Goal: Task Accomplishment & Management: Complete application form

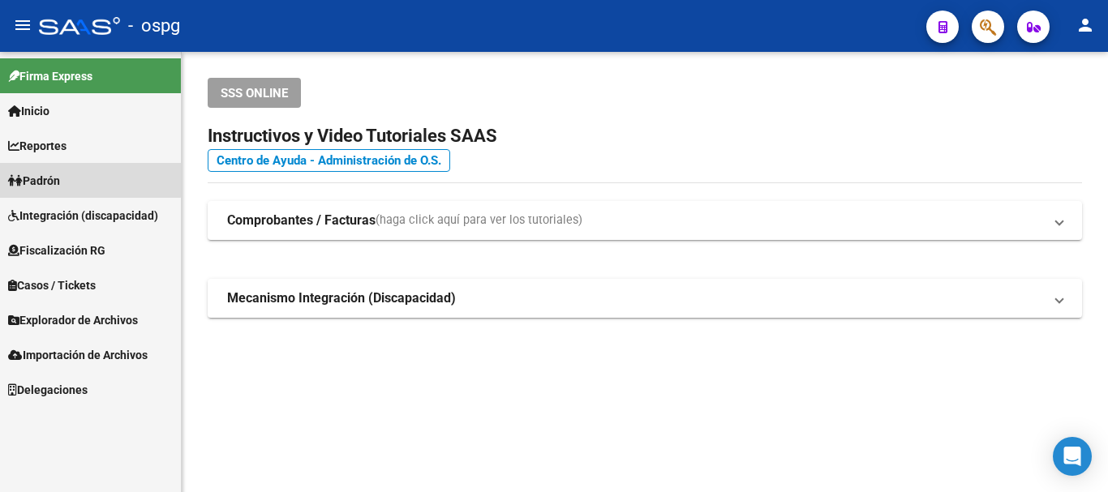
click at [68, 174] on link "Padrón" at bounding box center [90, 180] width 181 height 35
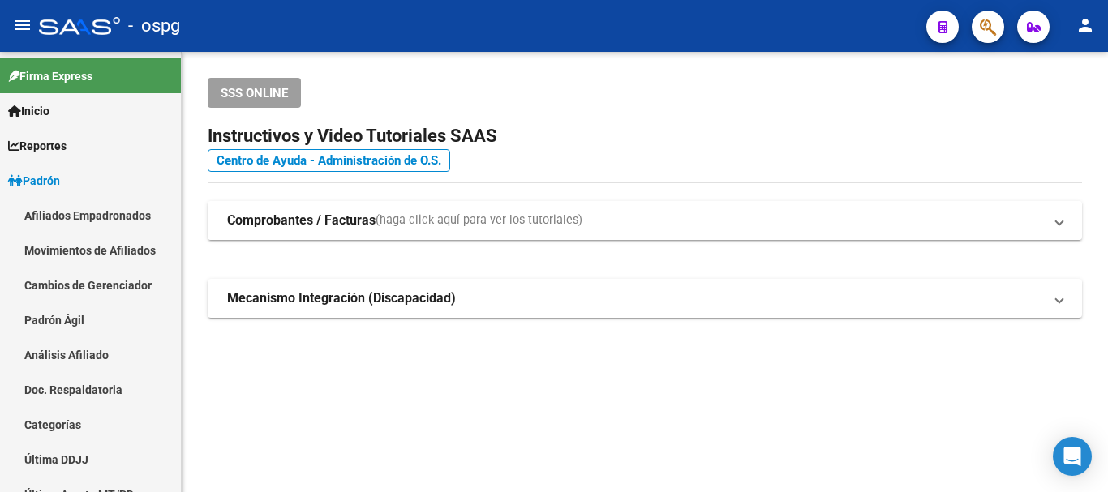
click at [401, 219] on span "(haga click aquí para ver los tutoriales)" at bounding box center [478, 221] width 207 height 18
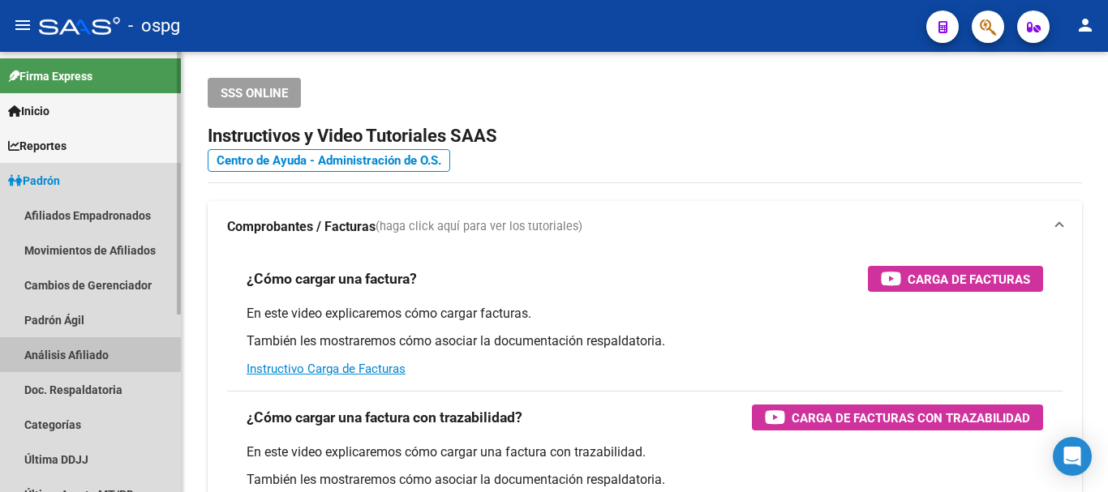
click at [72, 345] on link "Análisis Afiliado" at bounding box center [90, 354] width 181 height 35
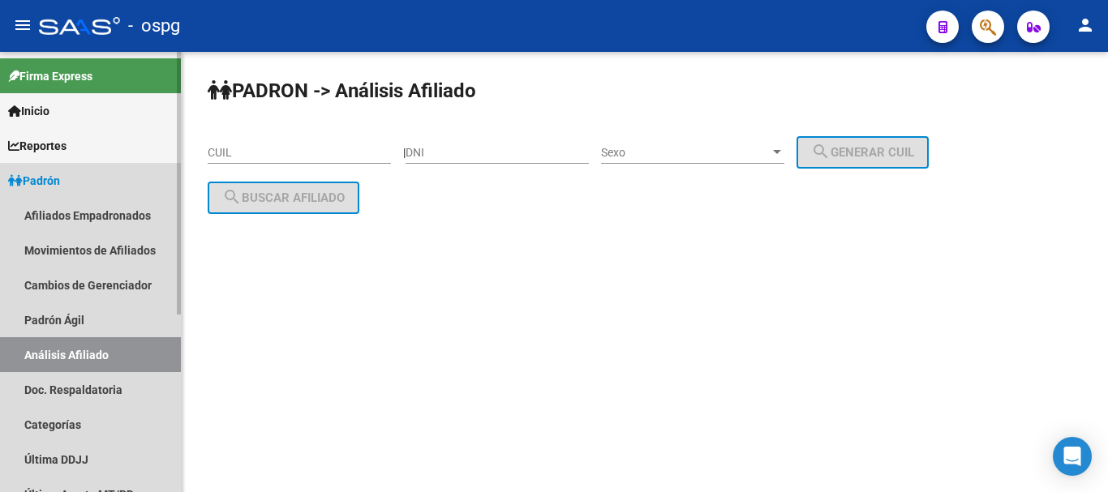
click at [77, 349] on link "Análisis Afiliado" at bounding box center [90, 354] width 181 height 35
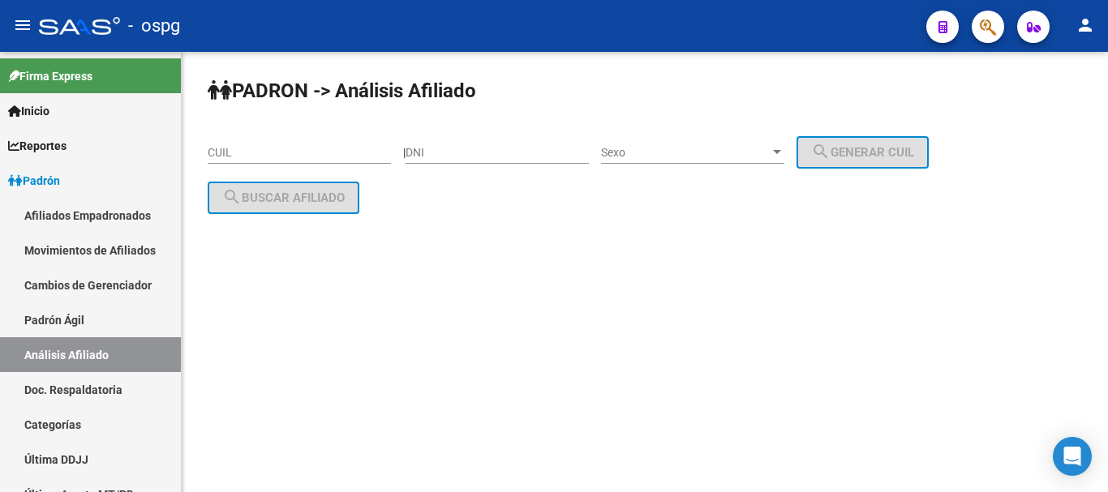
click at [445, 153] on input "DNI" at bounding box center [496, 153] width 183 height 14
paste input "41308776"
type input "41308776"
click at [740, 156] on span "Sexo" at bounding box center [685, 153] width 169 height 14
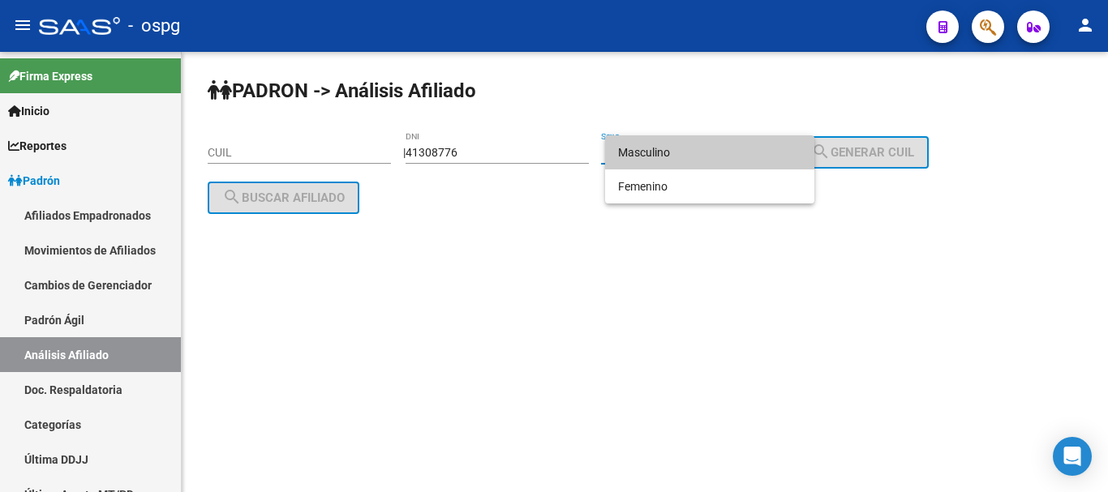
click at [722, 148] on span "Masculino" at bounding box center [709, 152] width 183 height 34
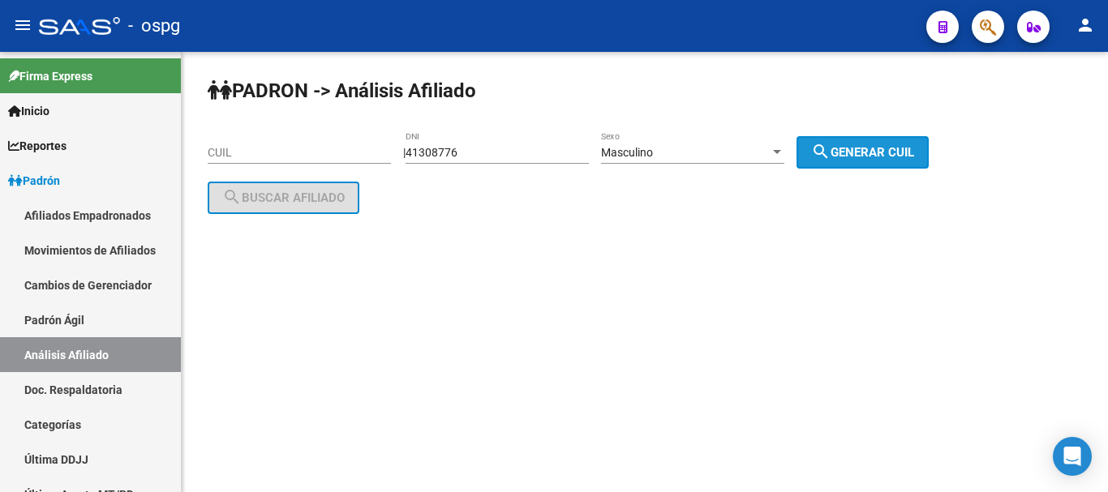
click at [865, 153] on span "search Generar CUIL" at bounding box center [862, 152] width 103 height 15
type input "20-41308776-8"
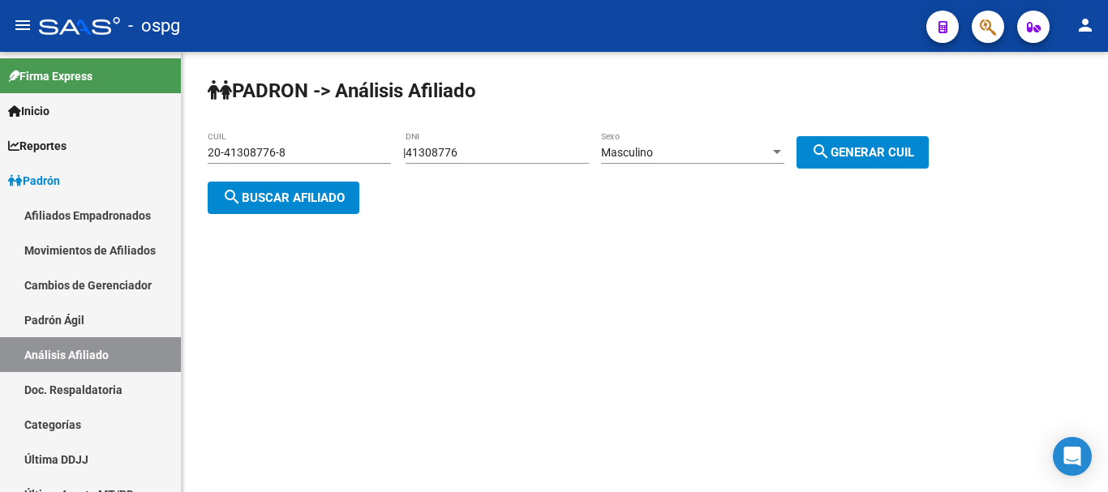
click at [261, 200] on span "search Buscar afiliado" at bounding box center [283, 198] width 122 height 15
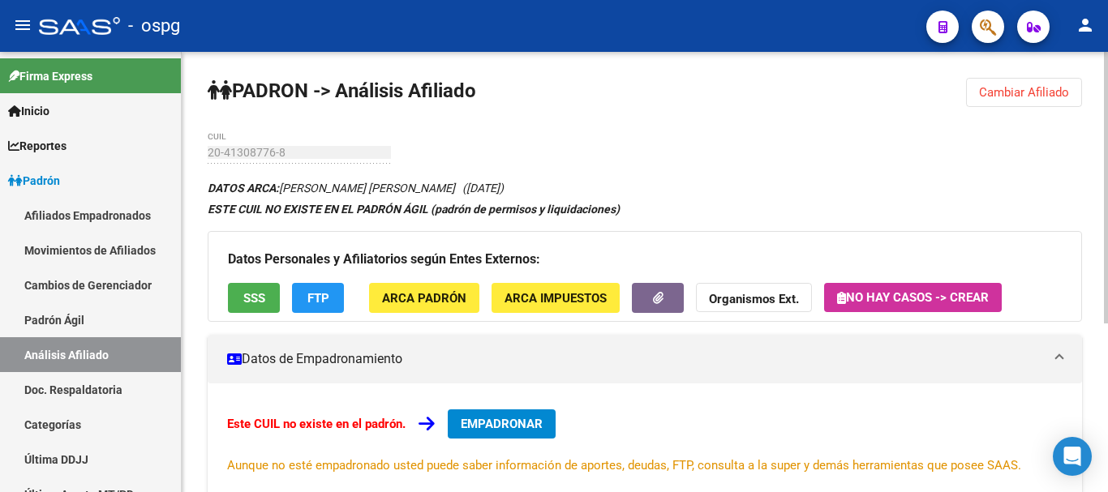
click at [330, 291] on button "FTP" at bounding box center [318, 298] width 52 height 30
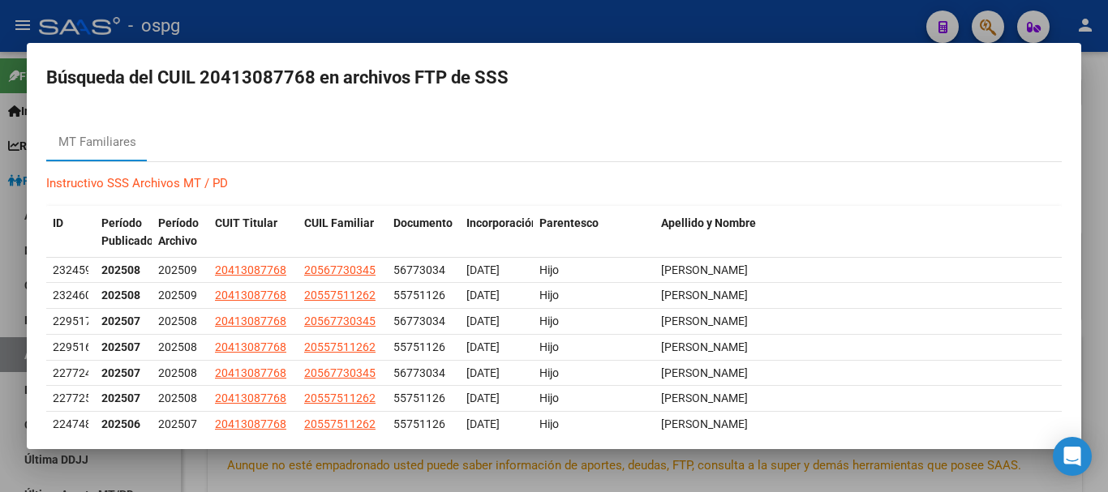
click at [548, 27] on div at bounding box center [554, 246] width 1108 height 492
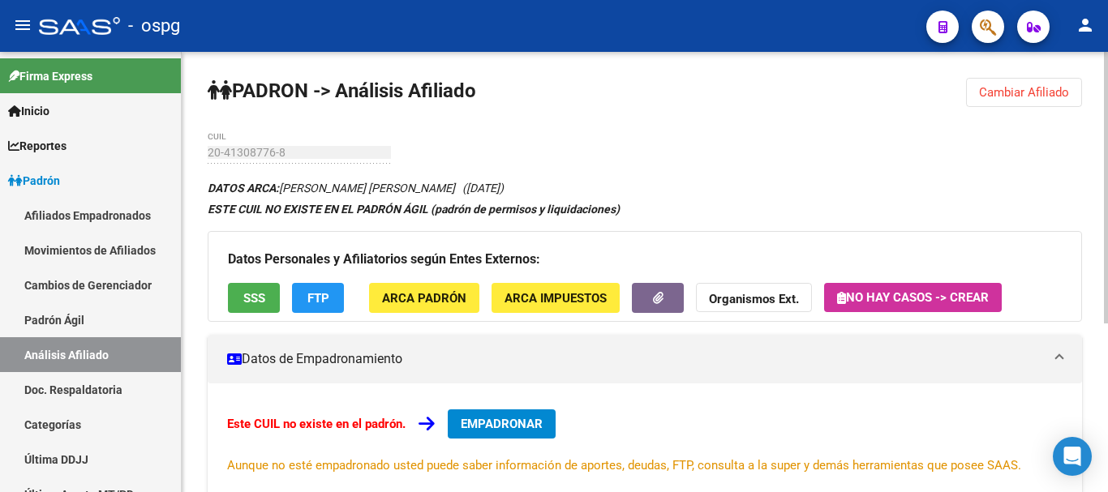
click at [318, 293] on span "FTP" at bounding box center [318, 298] width 22 height 15
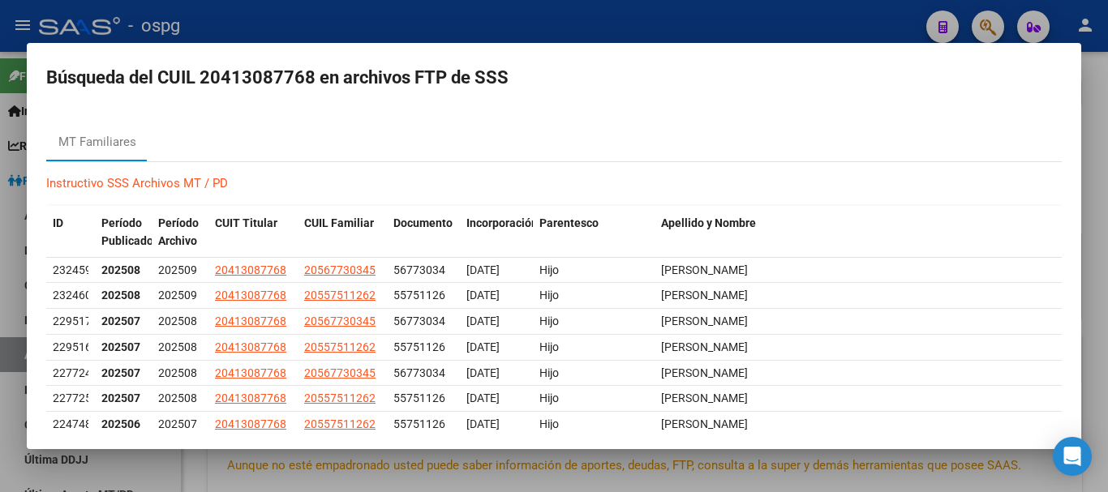
click at [542, 41] on div at bounding box center [554, 246] width 1108 height 492
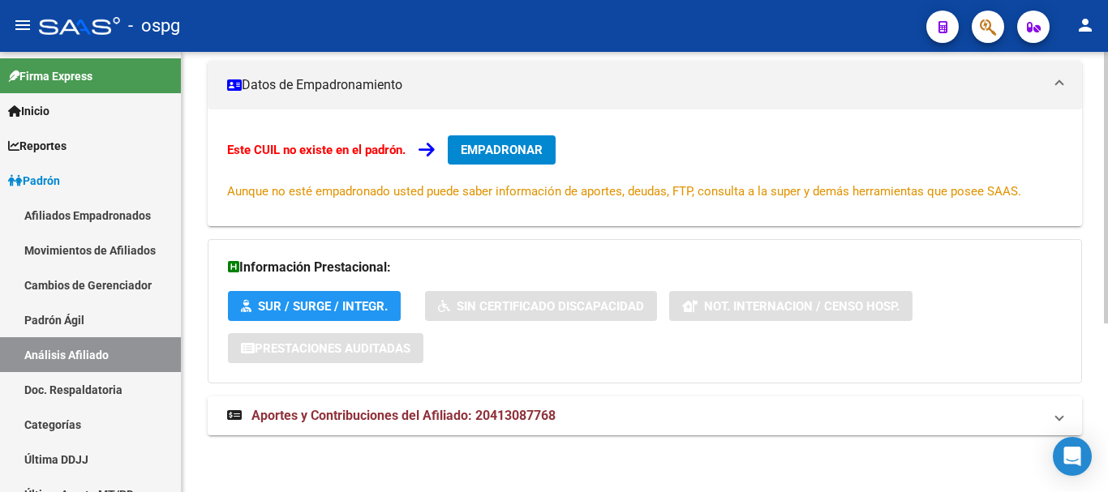
click at [530, 409] on span "Aportes y Contribuciones del Afiliado: 20413087768" at bounding box center [403, 415] width 304 height 15
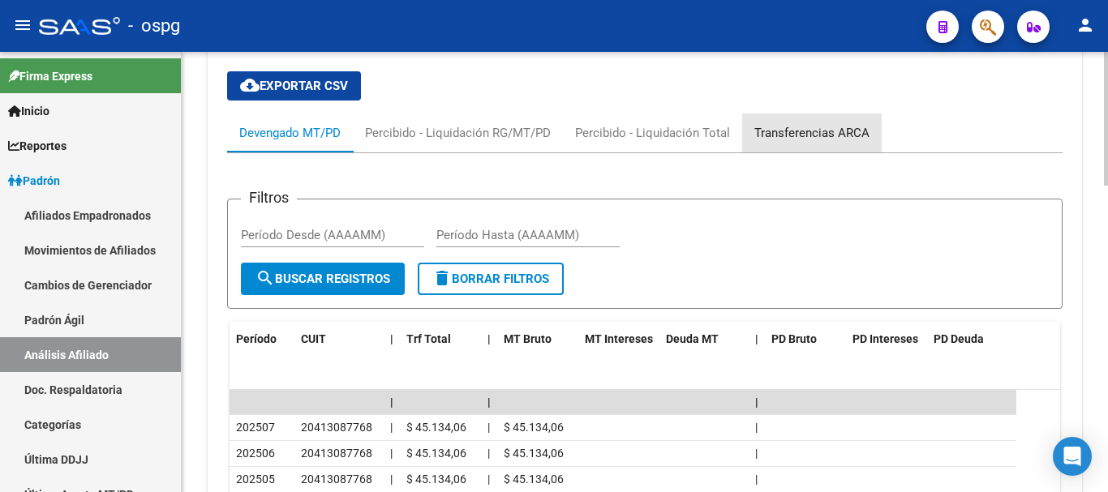
click at [794, 149] on div "Transferencias ARCA" at bounding box center [811, 133] width 139 height 39
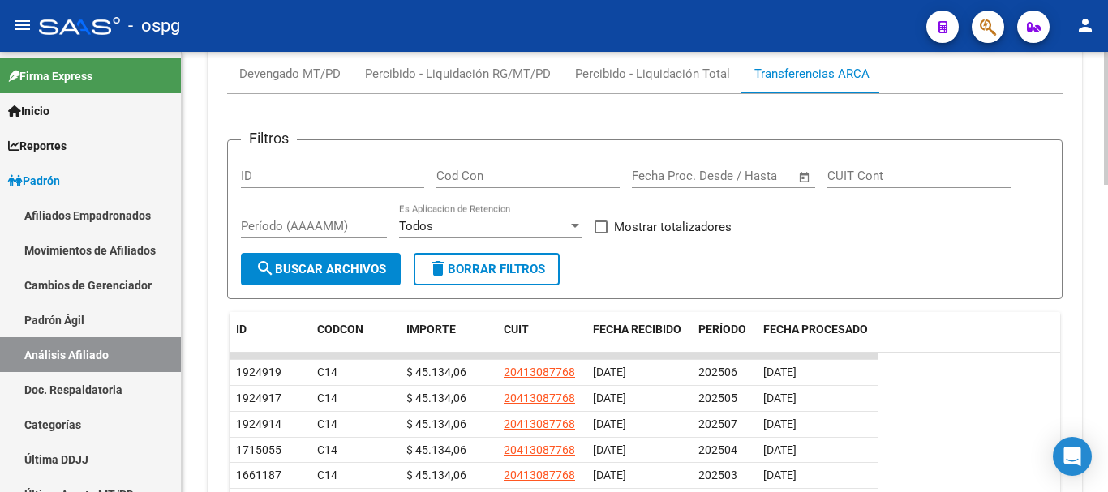
scroll to position [852, 0]
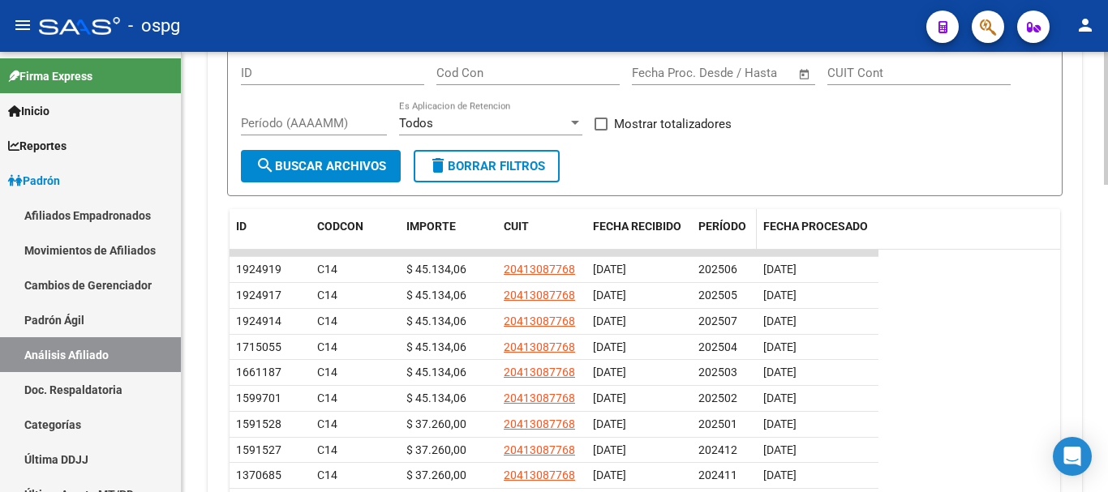
click at [719, 233] on span "PERÍODO" at bounding box center [722, 226] width 48 height 13
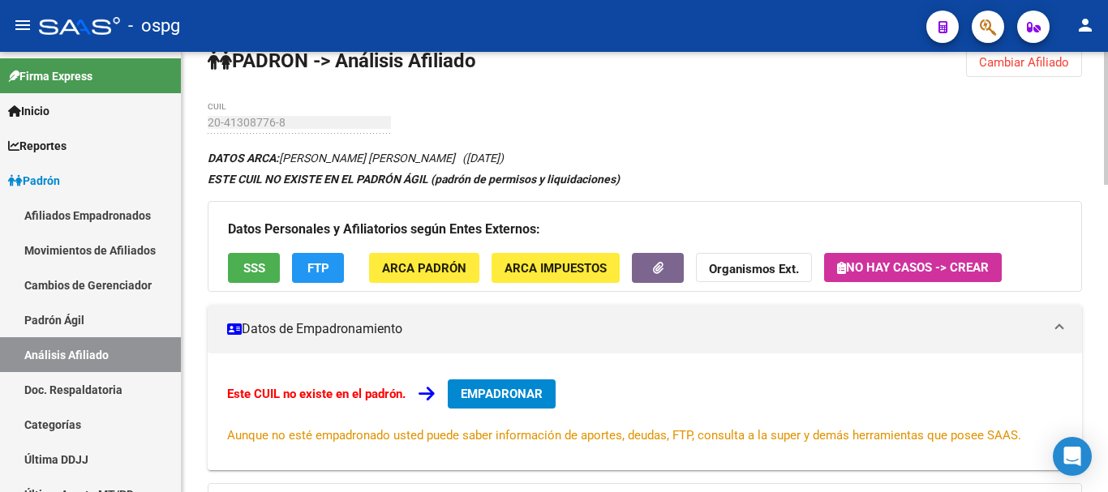
scroll to position [0, 0]
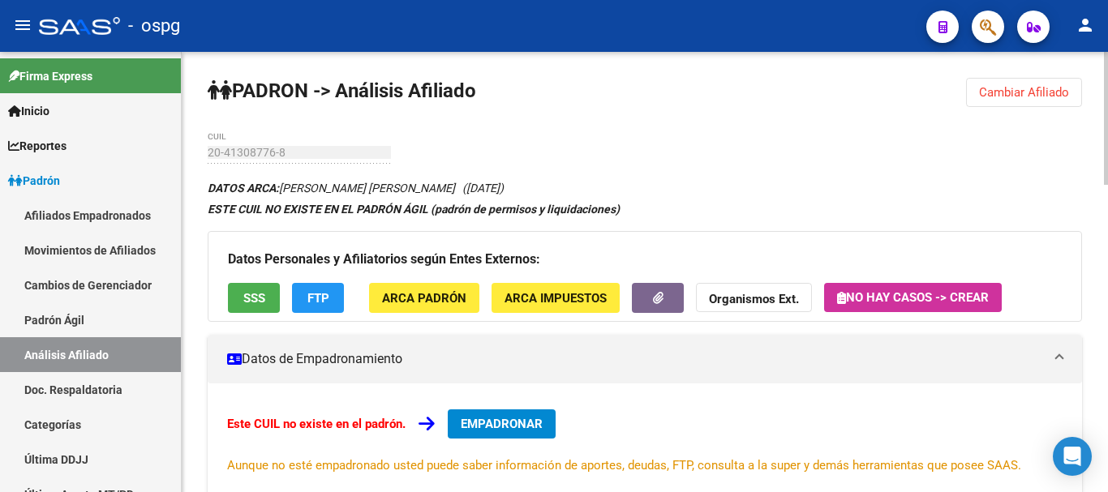
drag, startPoint x: 1027, startPoint y: 110, endPoint x: 1016, endPoint y: 88, distance: 24.7
click at [1015, 86] on span "Cambiar Afiliado" at bounding box center [1024, 92] width 90 height 15
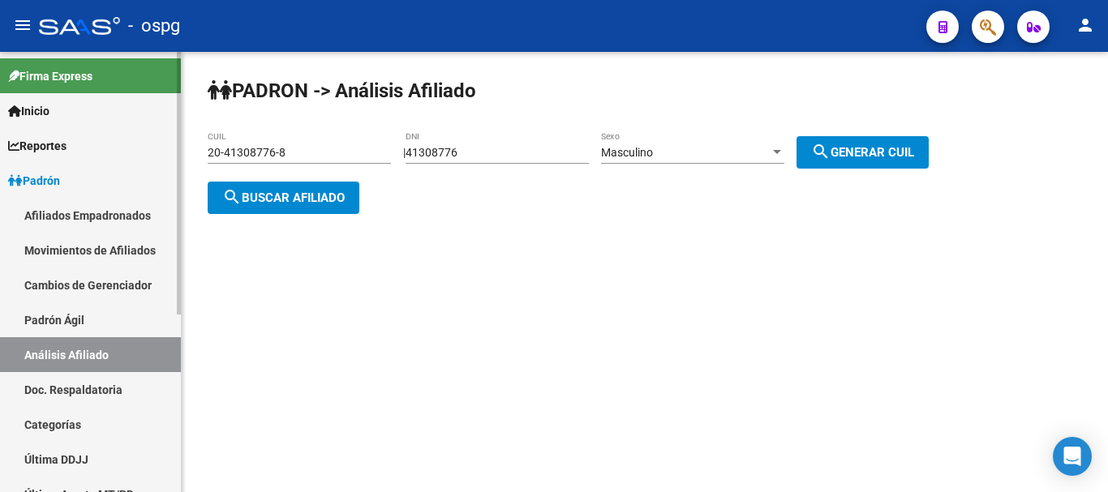
drag, startPoint x: 365, startPoint y: 151, endPoint x: 157, endPoint y: 195, distance: 212.2
click at [200, 163] on div "PADRON -> Análisis Afiliado 20-41308776-8 CUIL | 41308776 DNI Masculino Sexo se…" at bounding box center [645, 159] width 926 height 214
type input "4427742"
click at [867, 138] on button "search Generar CUIL" at bounding box center [862, 152] width 132 height 32
type input "20-04427742-6"
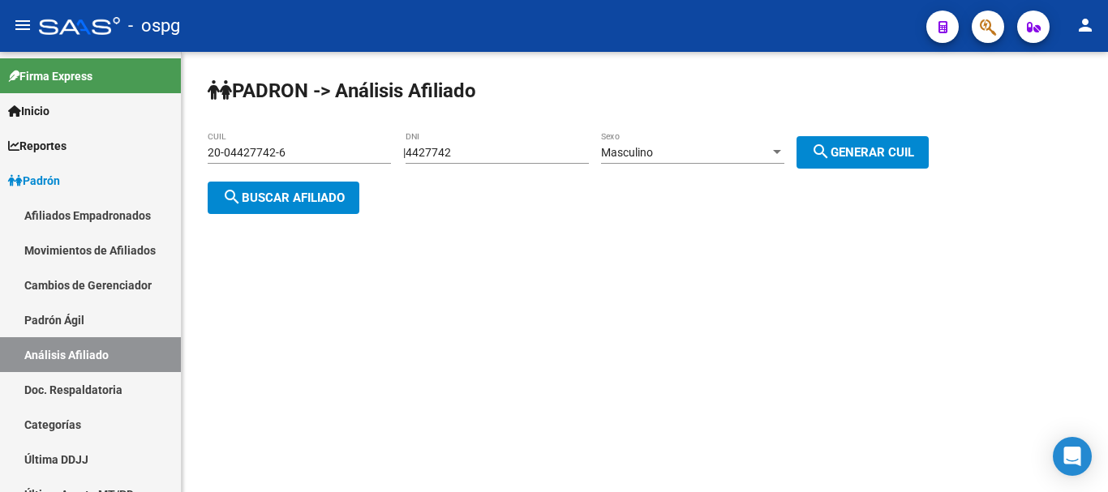
click at [323, 197] on span "search Buscar afiliado" at bounding box center [283, 198] width 122 height 15
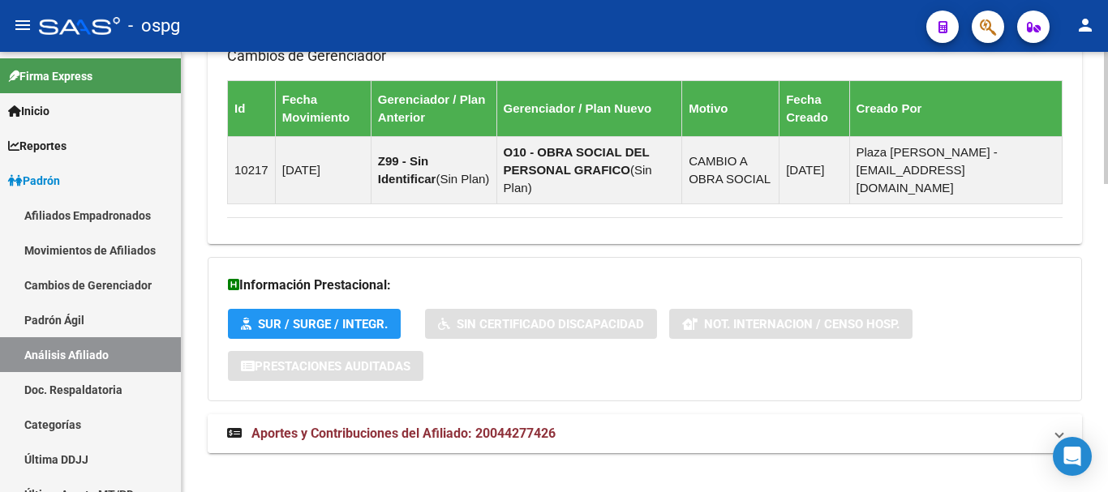
click at [558, 414] on mat-expansion-panel-header "Aportes y Contribuciones del Afiliado: 20044277426" at bounding box center [645, 433] width 874 height 39
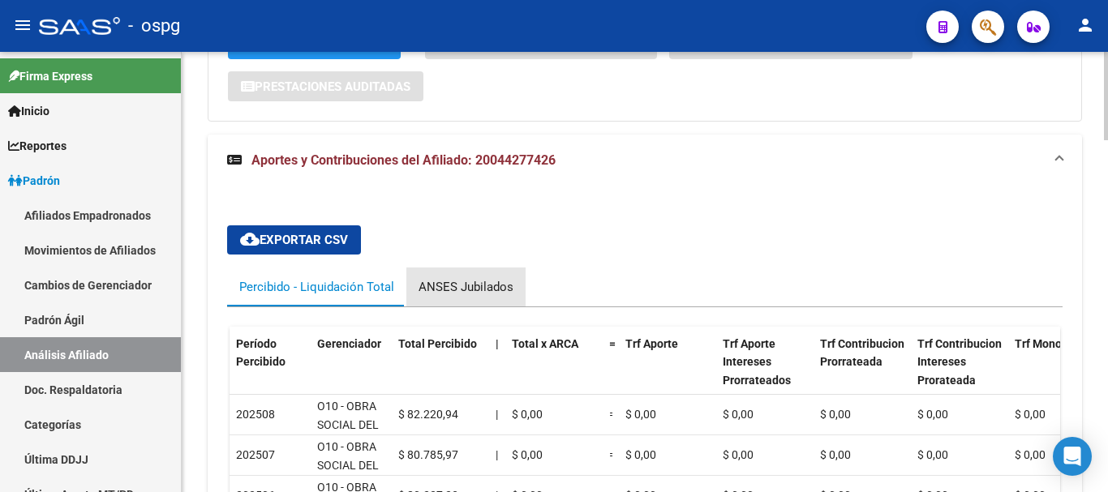
click at [482, 268] on div "ANSES Jubilados" at bounding box center [465, 287] width 119 height 39
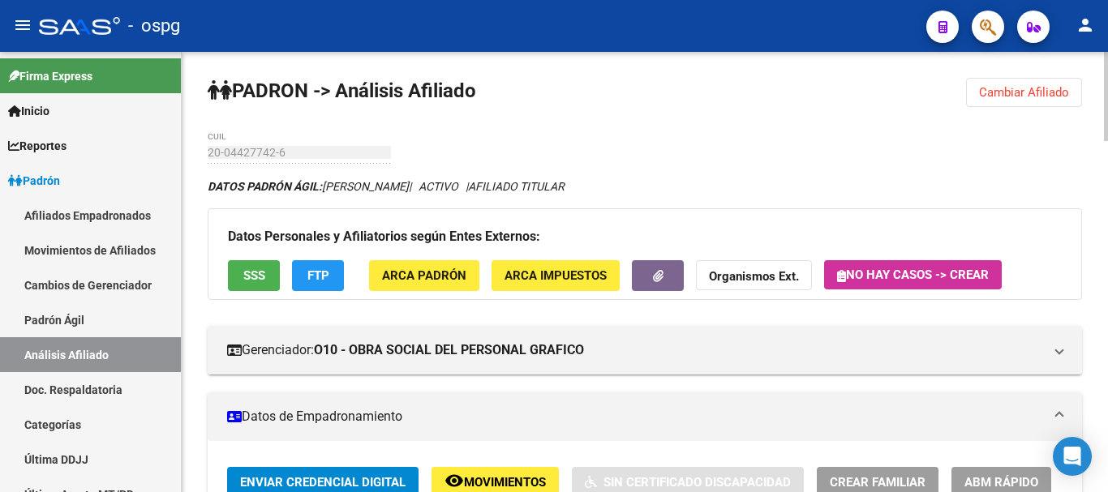
click at [1107, 0] on html "menu - ospg person Firma Express Inicio Calendario SSS Instructivos Contacto OS…" at bounding box center [554, 246] width 1108 height 492
drag, startPoint x: 1011, startPoint y: 93, endPoint x: 601, endPoint y: 119, distance: 411.1
click at [1010, 93] on span "Cambiar Afiliado" at bounding box center [1024, 92] width 90 height 15
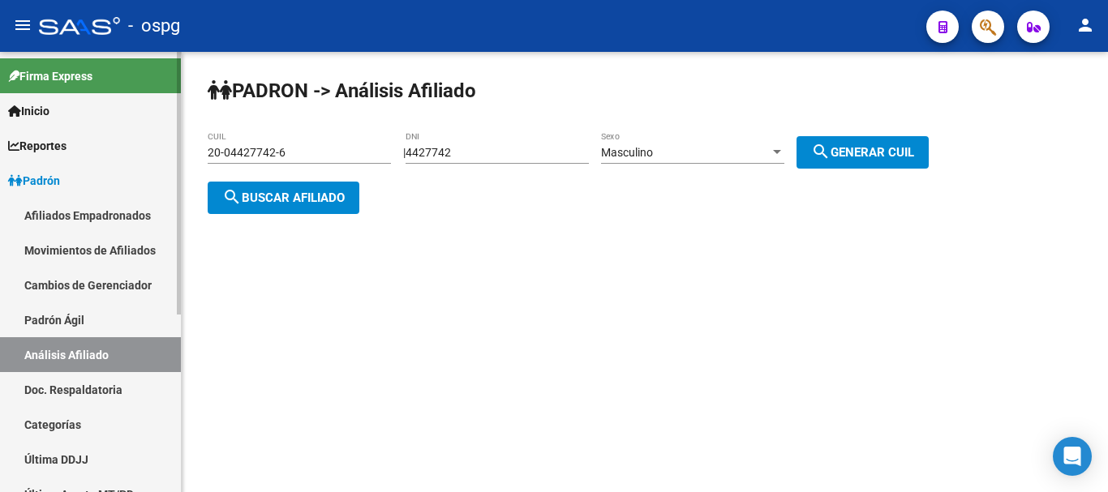
drag, startPoint x: 469, startPoint y: 160, endPoint x: 6, endPoint y: 139, distance: 463.5
click at [23, 160] on mat-sidenav-container "Firma Express Inicio Calendario SSS Instructivos Contacto OS Reportes Ingresos …" at bounding box center [554, 272] width 1108 height 440
click at [492, 150] on input "4427742" at bounding box center [496, 153] width 183 height 14
drag, startPoint x: 492, startPoint y: 149, endPoint x: 337, endPoint y: 149, distance: 154.9
click at [345, 156] on app-analisis-afiliado "PADRON -> Análisis Afiliado 20-04427742-6 CUIL | 4427742 DNI Masculino Sexo sea…" at bounding box center [574, 175] width 733 height 58
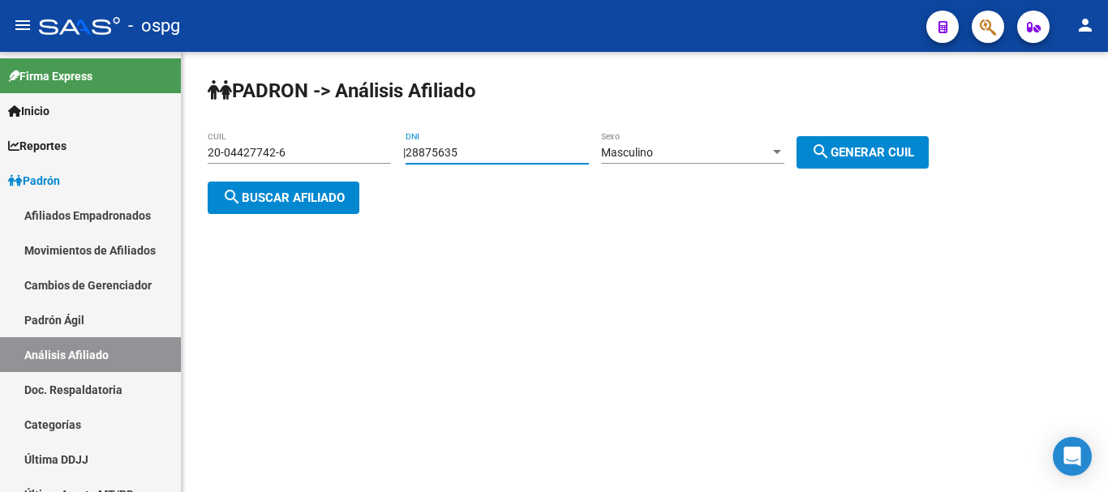
type input "28875635"
click at [870, 146] on span "search Generar CUIL" at bounding box center [862, 152] width 103 height 15
type input "20-28875635-0"
click at [305, 201] on span "search Buscar afiliado" at bounding box center [283, 198] width 122 height 15
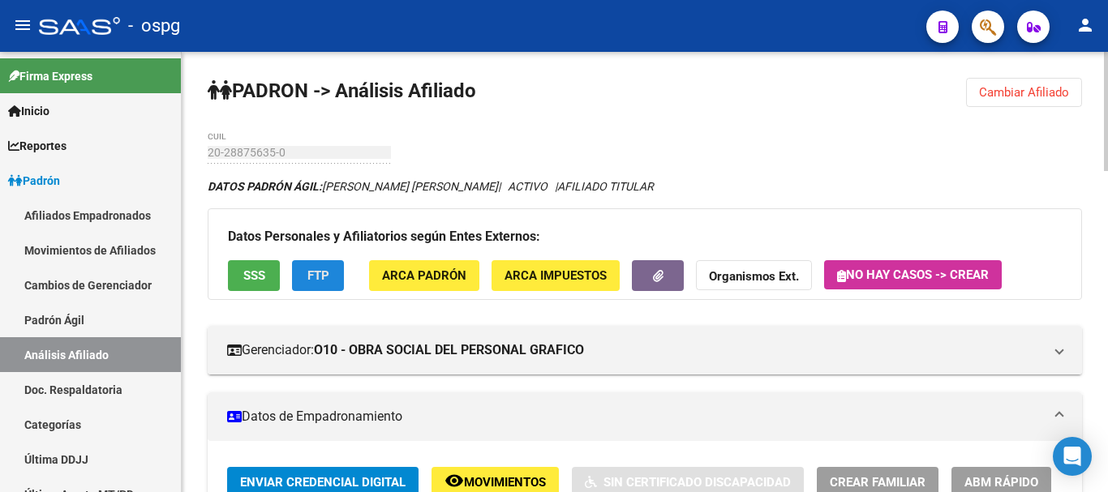
click at [330, 279] on button "FTP" at bounding box center [318, 275] width 52 height 30
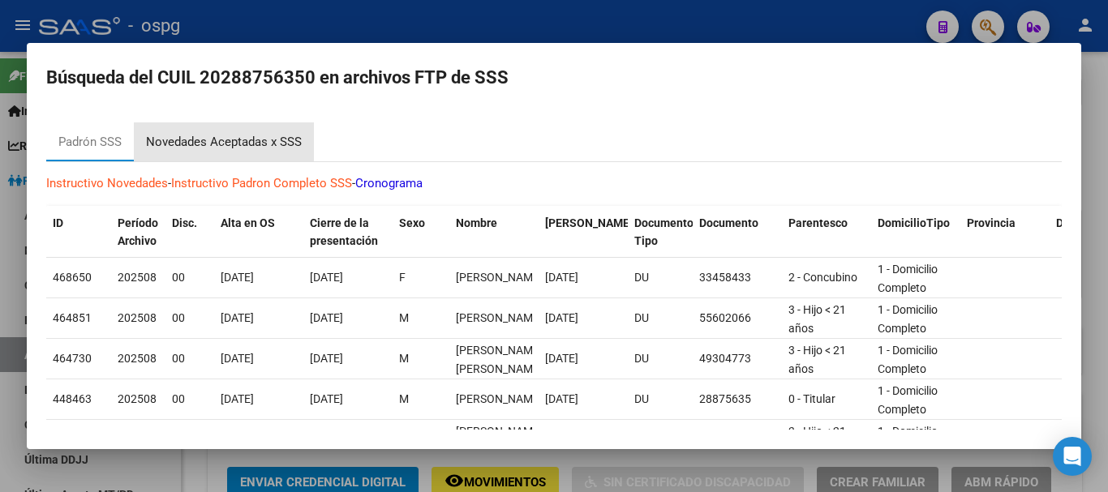
click at [224, 129] on div "Novedades Aceptadas x SSS" at bounding box center [224, 141] width 180 height 39
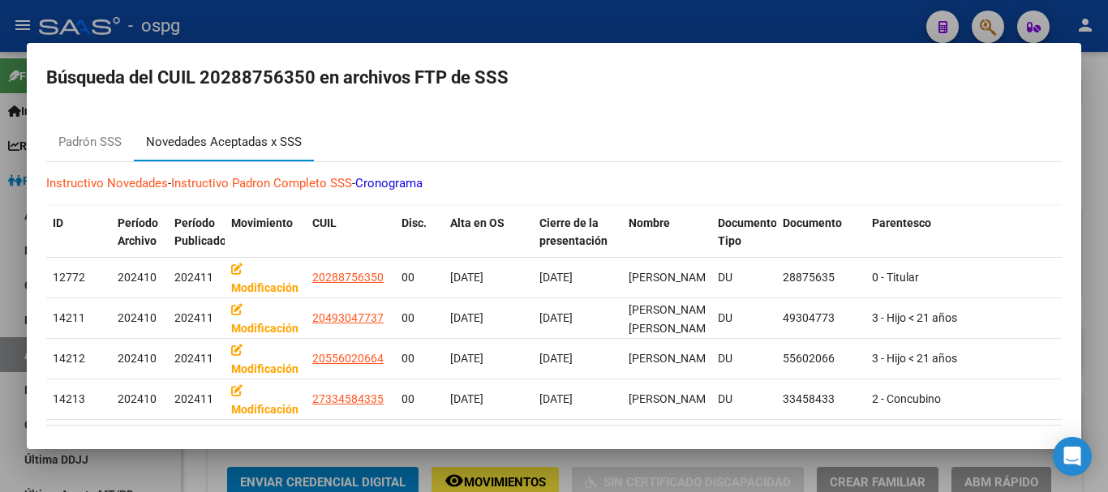
scroll to position [62, 0]
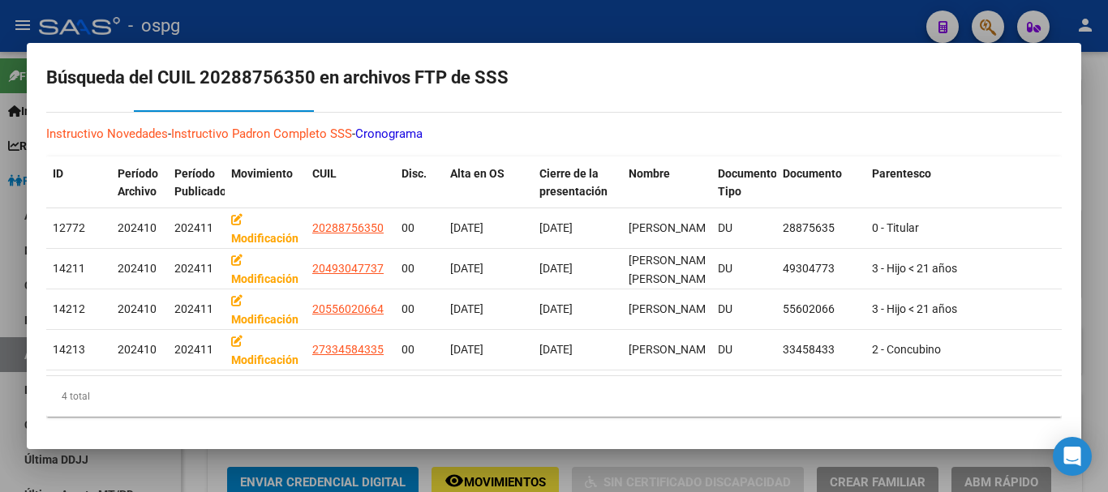
click at [358, 12] on div at bounding box center [554, 246] width 1108 height 492
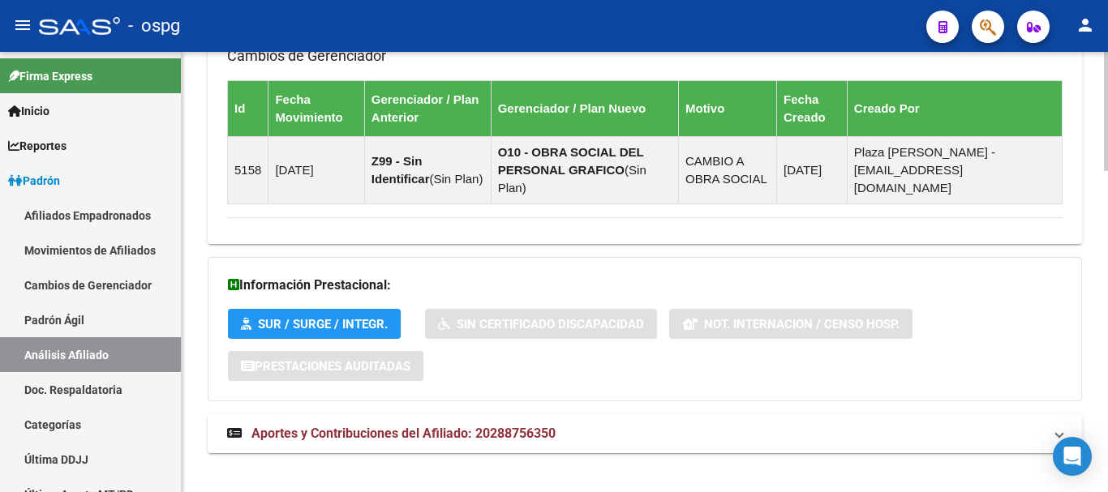
click at [492, 414] on mat-expansion-panel-header "Aportes y Contribuciones del Afiliado: 20288756350" at bounding box center [645, 433] width 874 height 39
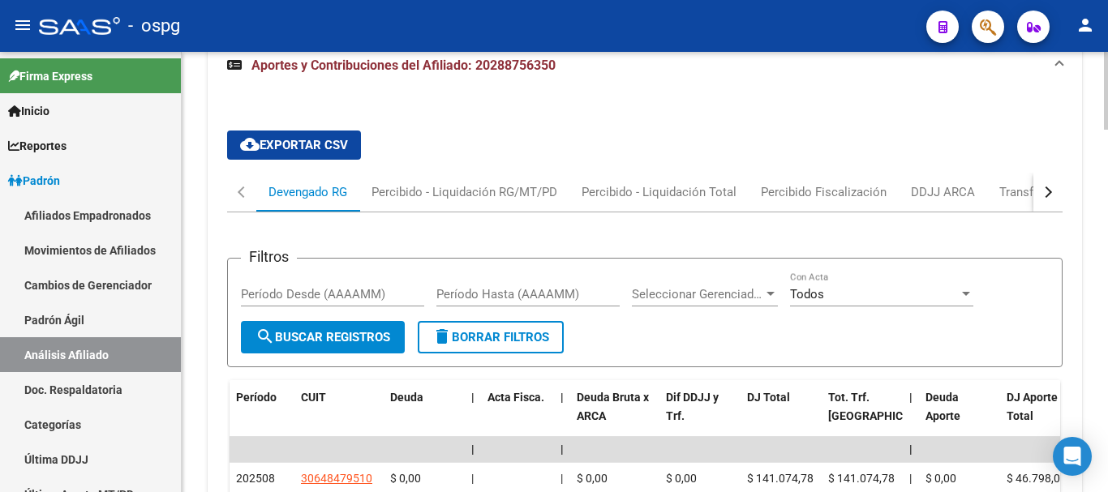
scroll to position [1520, 0]
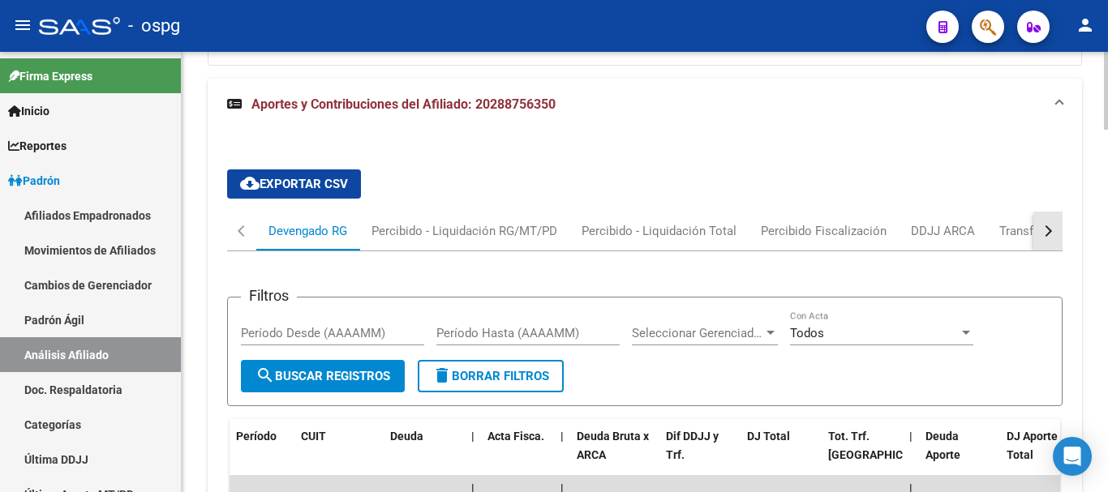
click at [1053, 218] on button "button" at bounding box center [1047, 231] width 29 height 39
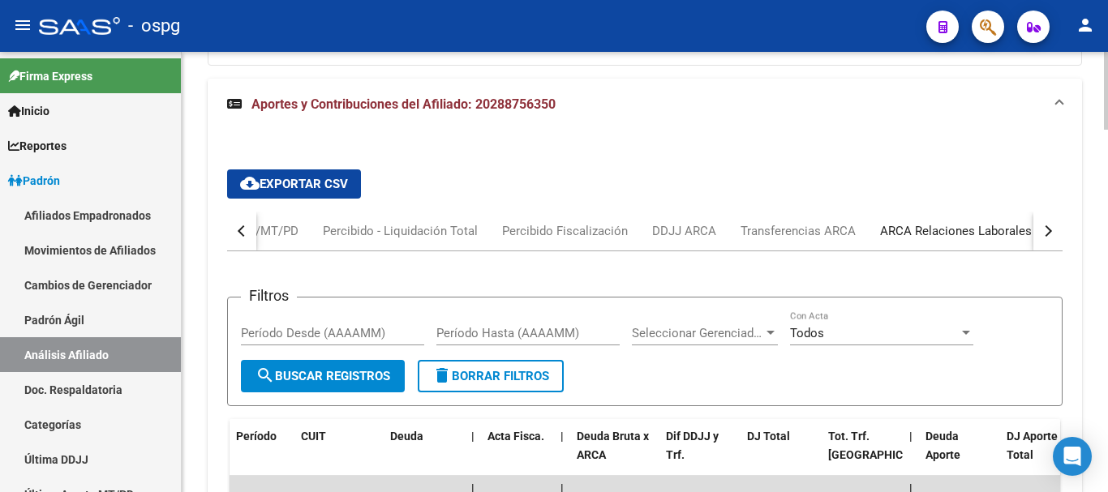
click at [868, 221] on div "ARCA Relaciones Laborales" at bounding box center [956, 231] width 176 height 39
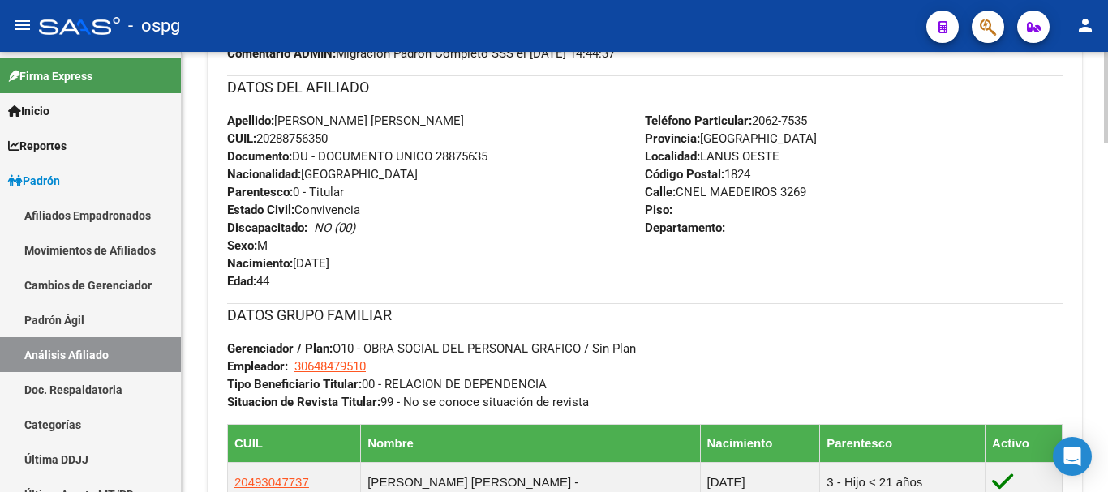
scroll to position [467, 0]
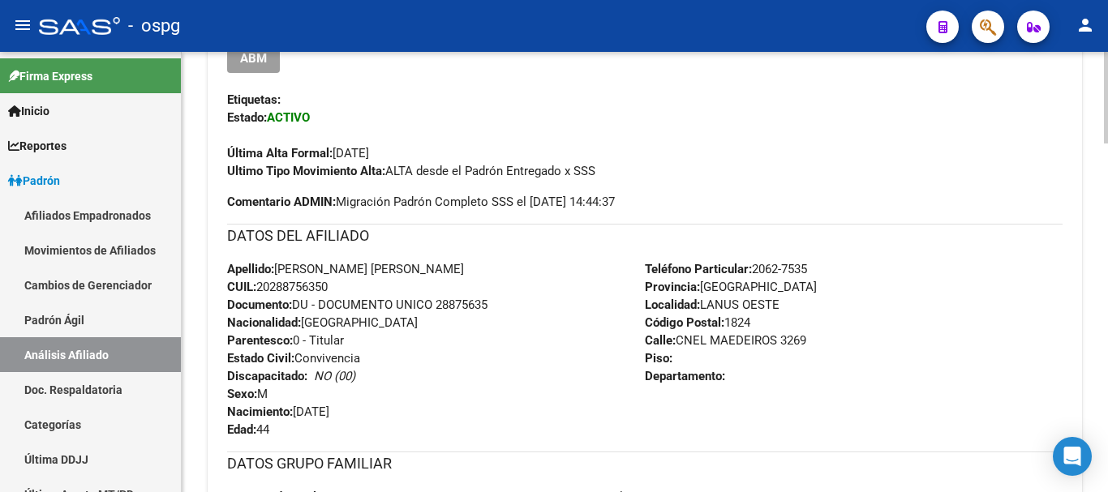
drag, startPoint x: 1093, startPoint y: 199, endPoint x: 1104, endPoint y: 199, distance: 10.5
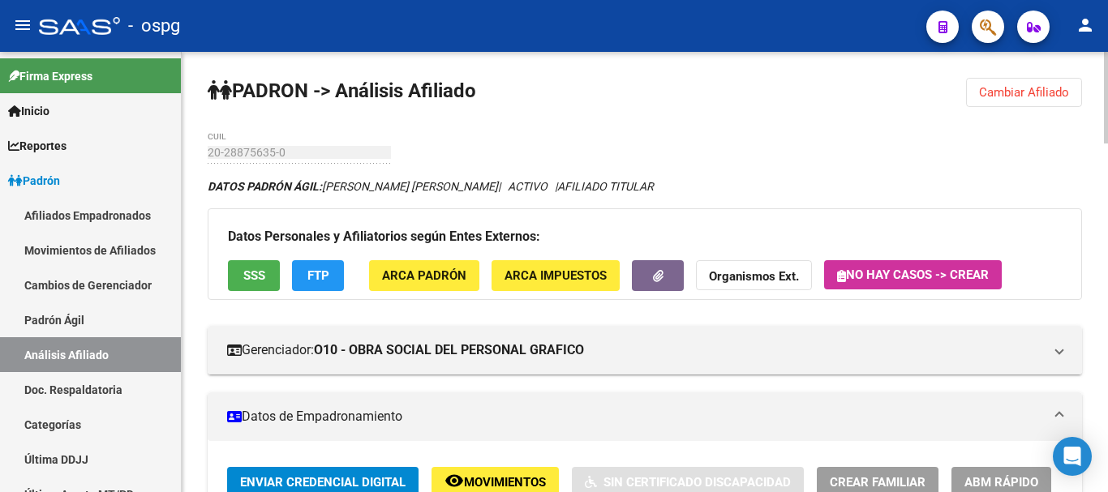
click at [1107, 0] on html "menu - ospg person Firma Express Inicio Calendario SSS Instructivos Contacto OS…" at bounding box center [554, 246] width 1108 height 492
drag, startPoint x: 1020, startPoint y: 79, endPoint x: 948, endPoint y: 101, distance: 75.4
click at [1018, 80] on button "Cambiar Afiliado" at bounding box center [1024, 92] width 116 height 29
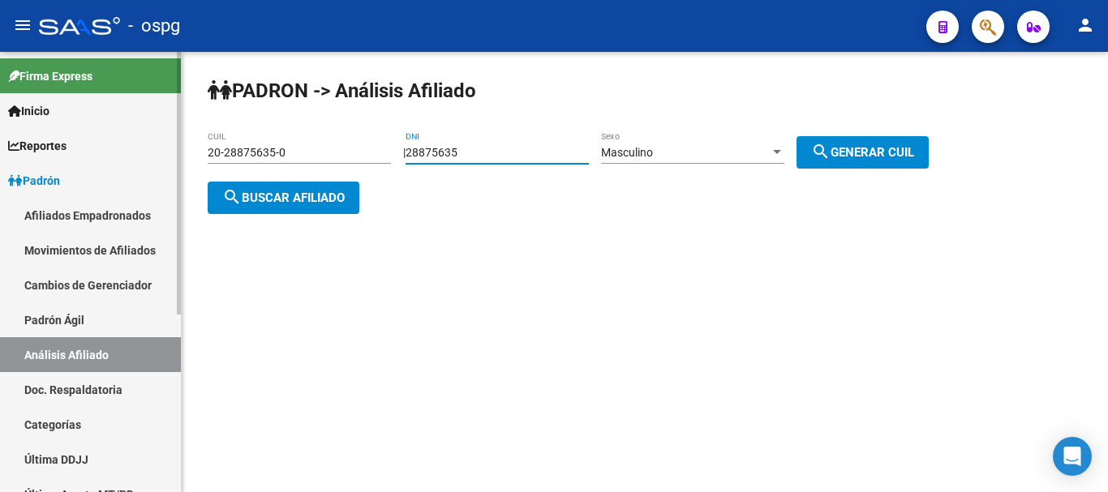
drag, startPoint x: 550, startPoint y: 151, endPoint x: 34, endPoint y: 171, distance: 516.1
click at [34, 171] on mat-sidenav-container "Firma Express Inicio Calendario SSS Instructivos Contacto OS Reportes Ingresos …" at bounding box center [554, 272] width 1108 height 440
paste input "16262503"
type input "16262503"
click at [741, 153] on div "Masculino" at bounding box center [685, 153] width 169 height 14
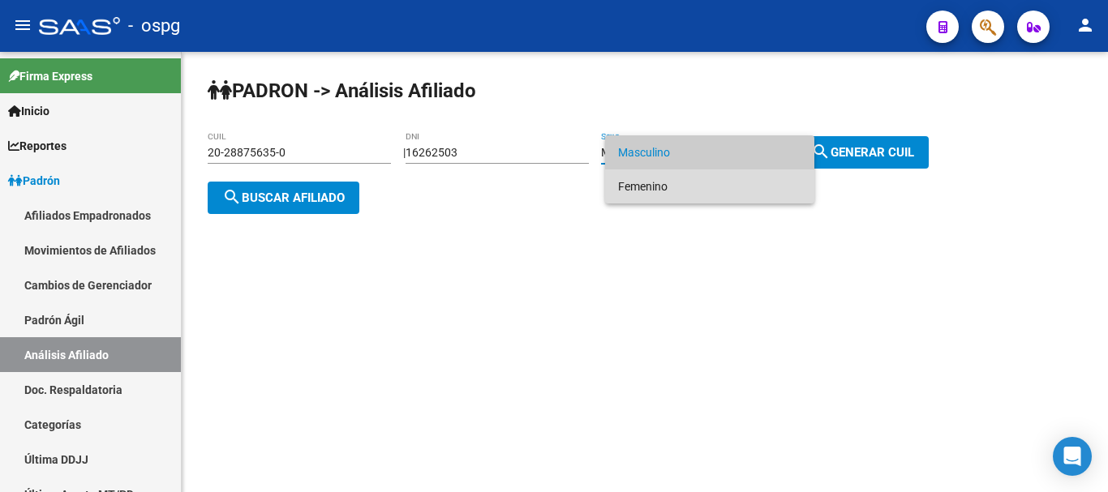
click at [728, 177] on span "Femenino" at bounding box center [709, 186] width 183 height 34
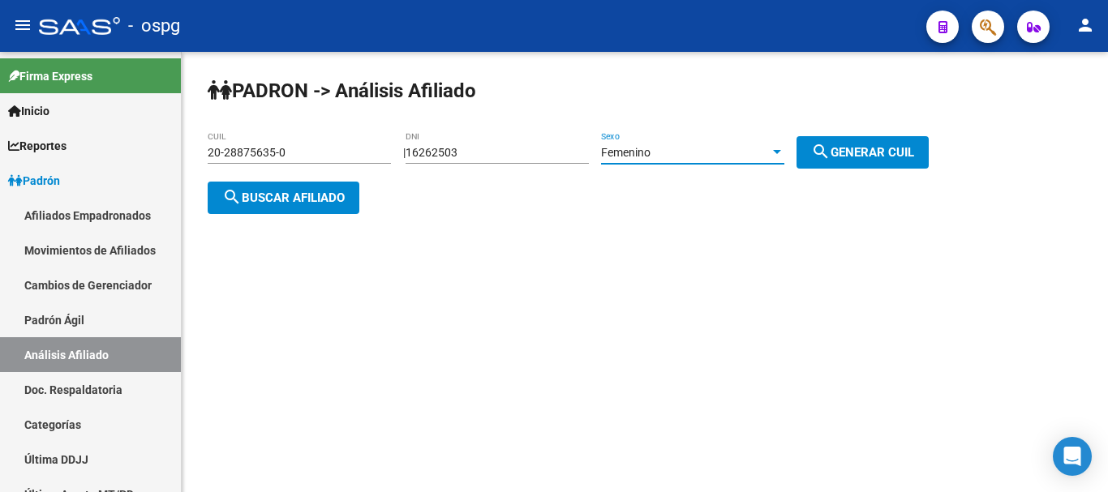
click at [860, 145] on span "search Generar CUIL" at bounding box center [862, 152] width 103 height 15
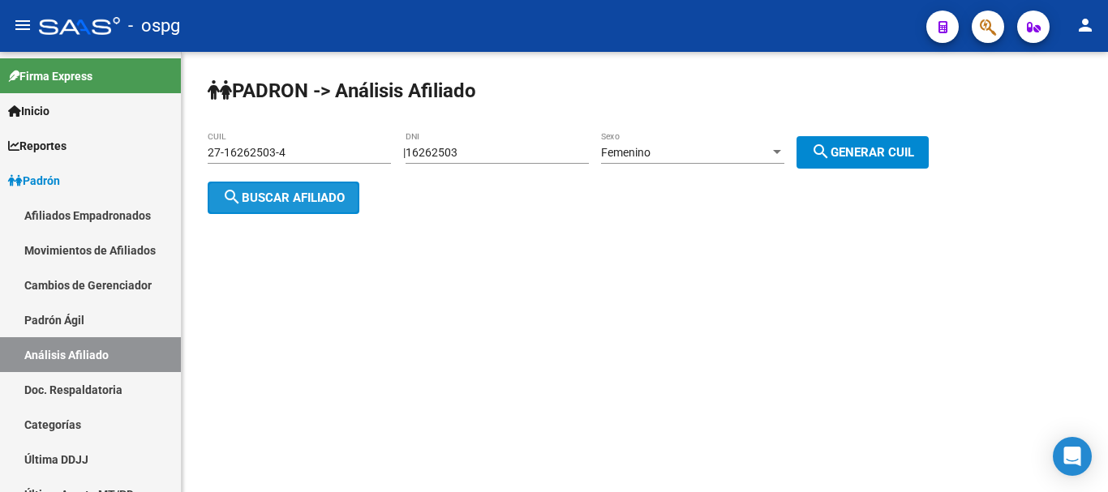
click at [244, 198] on span "search Buscar afiliado" at bounding box center [283, 198] width 122 height 15
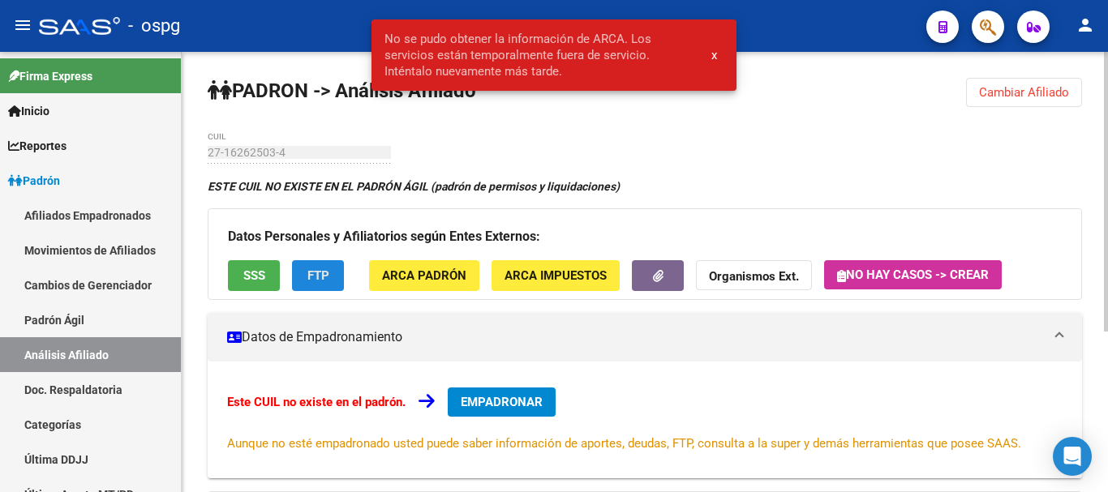
click at [317, 277] on span "FTP" at bounding box center [318, 276] width 22 height 15
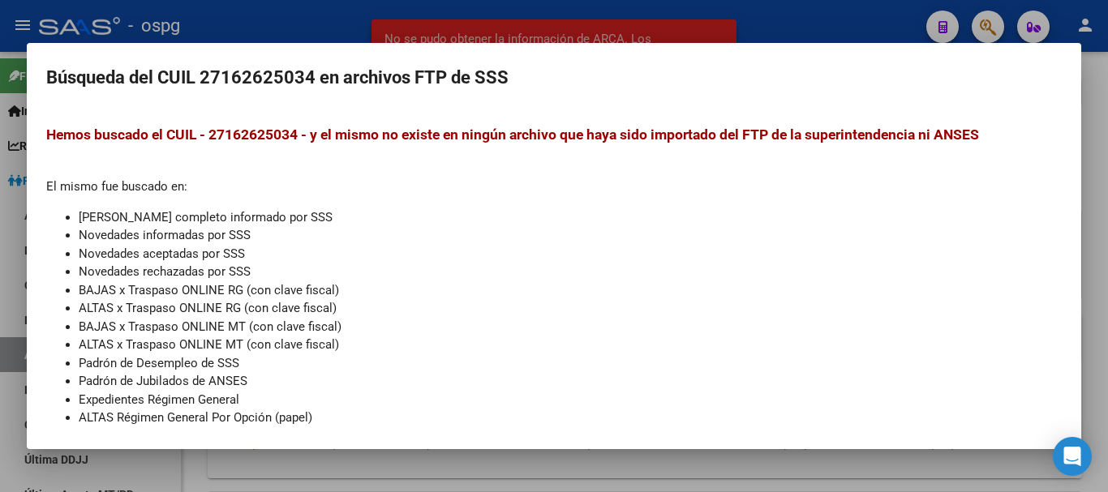
click at [272, 34] on div at bounding box center [554, 246] width 1108 height 492
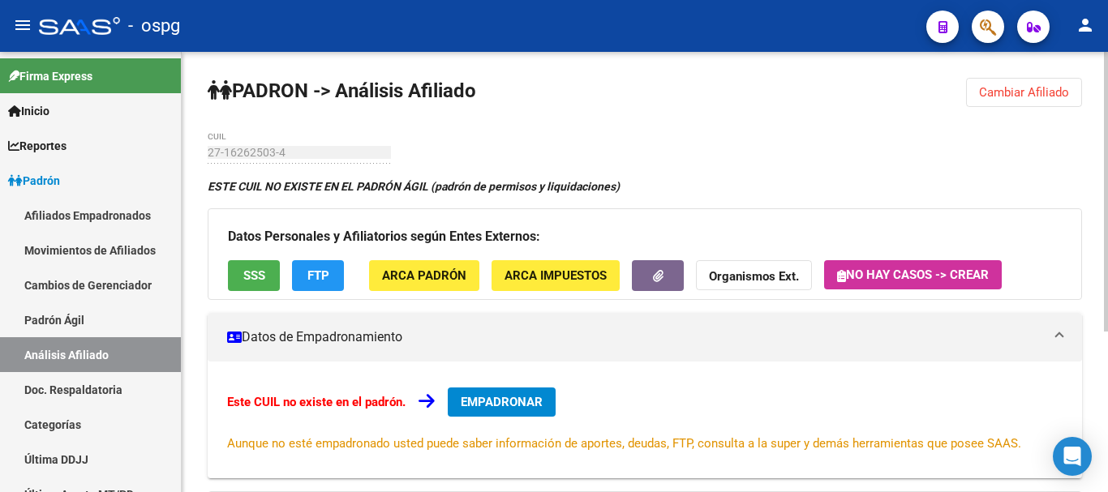
click at [953, 92] on div "PADRON -> Análisis Afiliado Cambiar Afiliado 27-16262503-4 CUIL ESTE CUIL NO EX…" at bounding box center [645, 398] width 926 height 692
click at [979, 71] on div "PADRON -> Análisis Afiliado Cambiar Afiliado 27-16262503-4 CUIL ESTE CUIL NO EX…" at bounding box center [645, 398] width 926 height 692
click at [1028, 86] on span "Cambiar Afiliado" at bounding box center [1024, 92] width 90 height 15
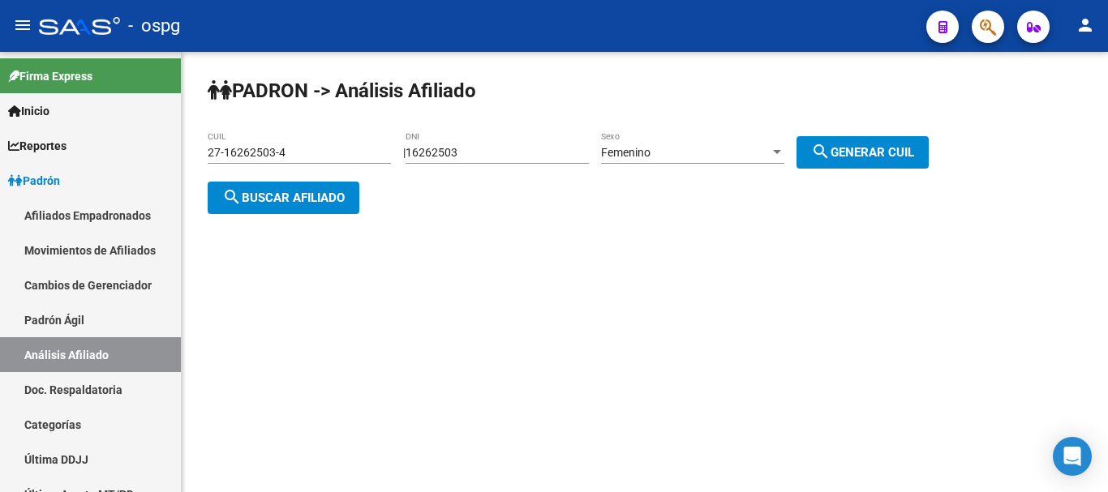
drag, startPoint x: 846, startPoint y: 144, endPoint x: 724, endPoint y: 169, distance: 124.2
click at [830, 144] on mat-icon "search" at bounding box center [820, 151] width 19 height 19
drag, startPoint x: 501, startPoint y: 150, endPoint x: 169, endPoint y: 199, distance: 336.1
click at [169, 199] on mat-sidenav-container "Firma Express Inicio Calendario SSS Instructivos Contacto OS Reportes Ingresos …" at bounding box center [554, 272] width 1108 height 440
click at [242, 210] on button "search Buscar afiliado" at bounding box center [284, 198] width 152 height 32
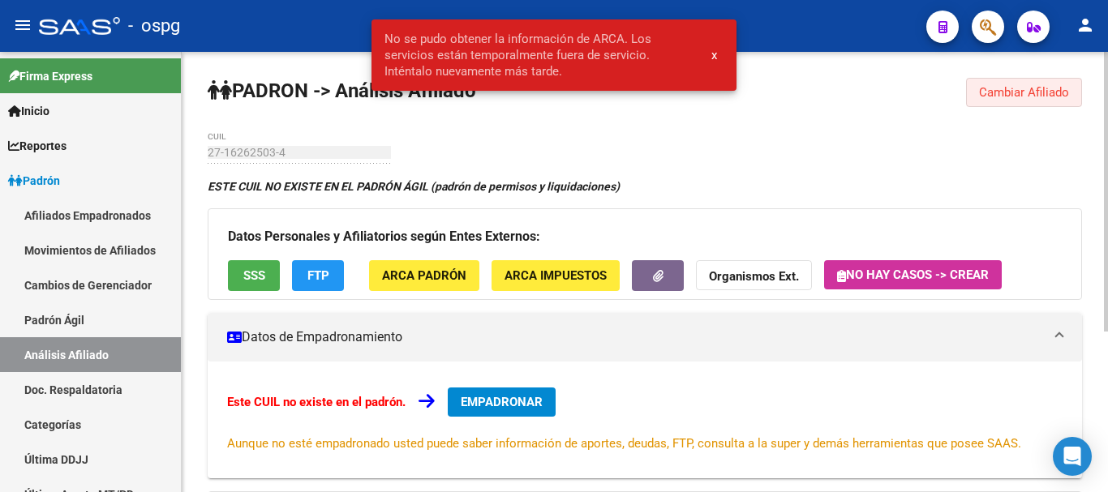
click at [1029, 97] on span "Cambiar Afiliado" at bounding box center [1024, 92] width 90 height 15
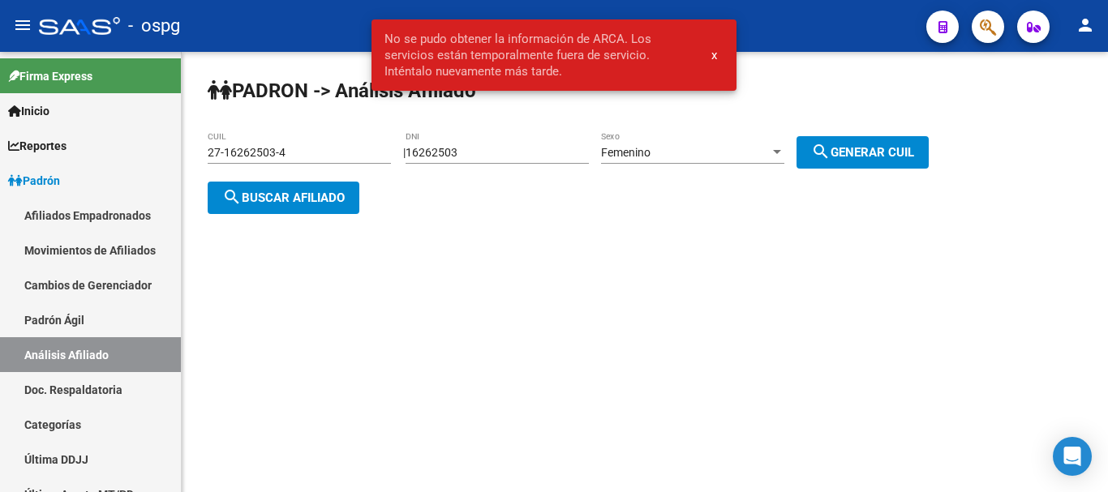
click at [747, 160] on div "Femenino Sexo" at bounding box center [692, 147] width 183 height 32
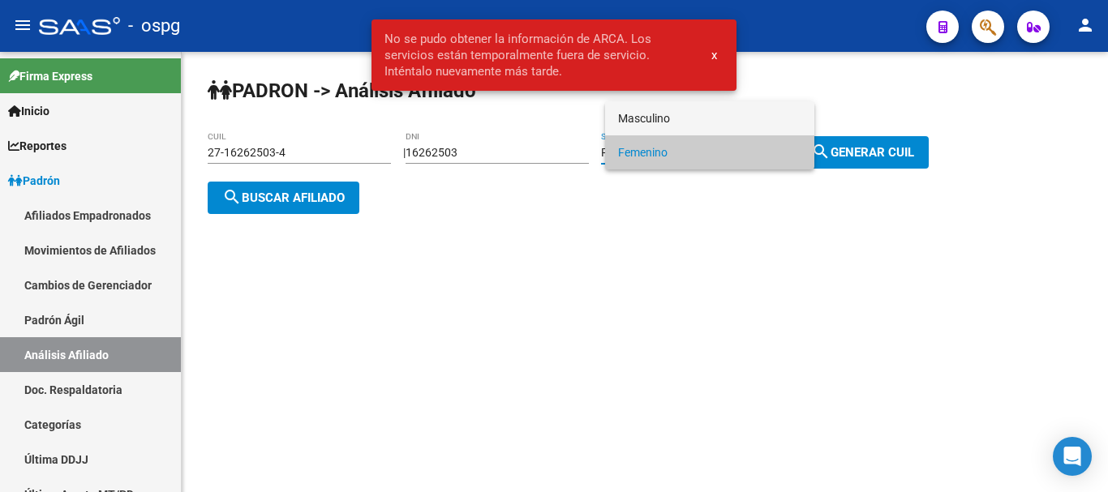
click at [733, 119] on span "Masculino" at bounding box center [709, 118] width 183 height 34
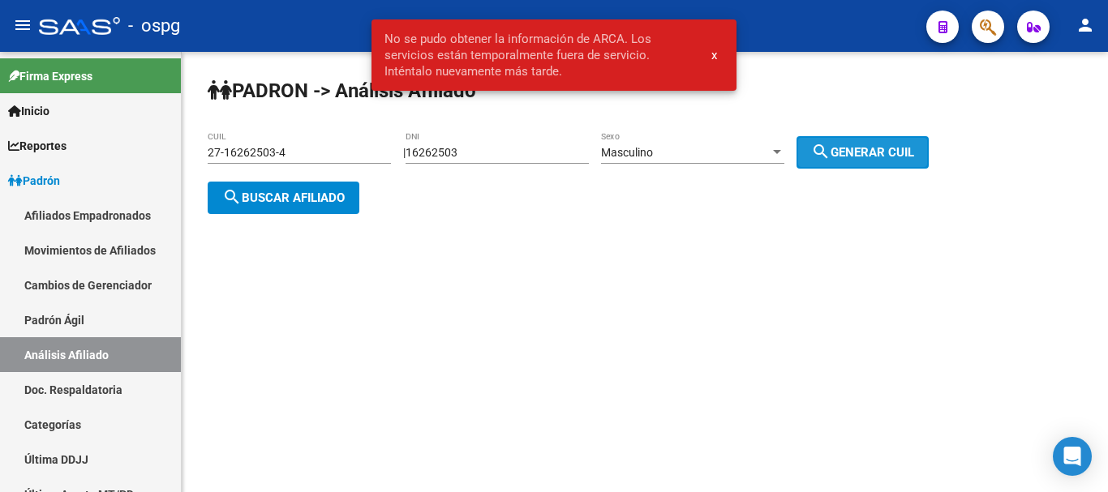
drag, startPoint x: 849, startPoint y: 139, endPoint x: 801, endPoint y: 154, distance: 50.0
click at [850, 141] on button "search Generar CUIL" at bounding box center [862, 152] width 132 height 32
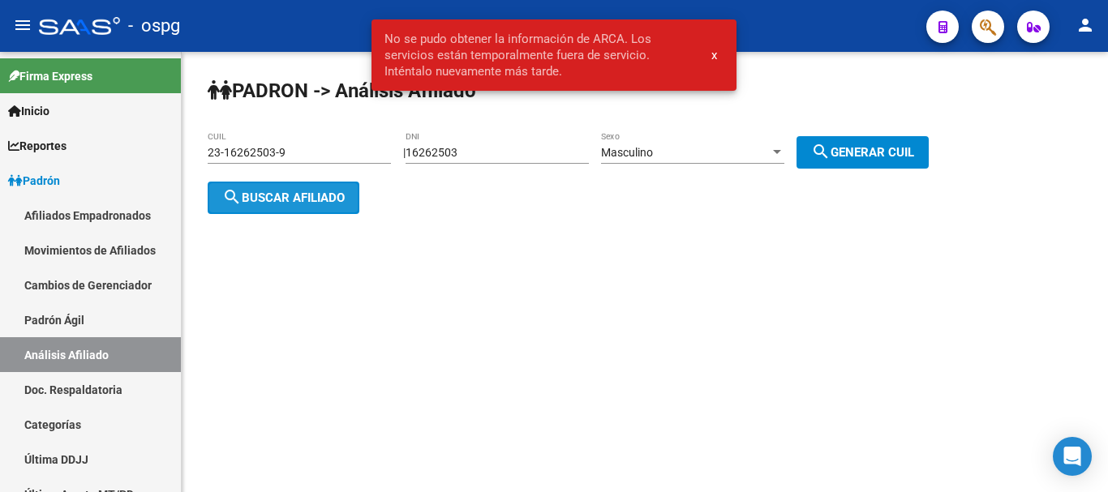
click at [314, 200] on span "search Buscar afiliado" at bounding box center [283, 198] width 122 height 15
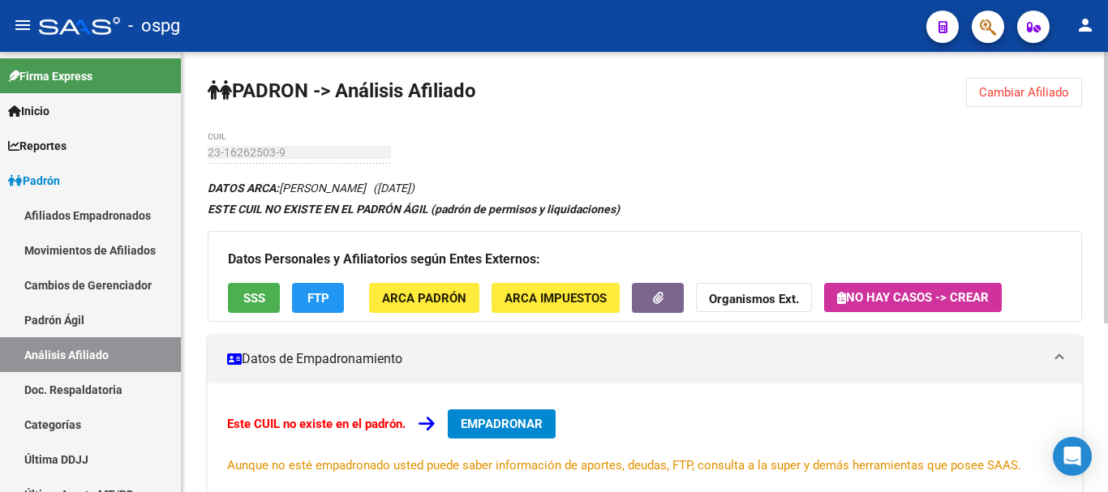
click at [332, 294] on button "FTP" at bounding box center [318, 298] width 52 height 30
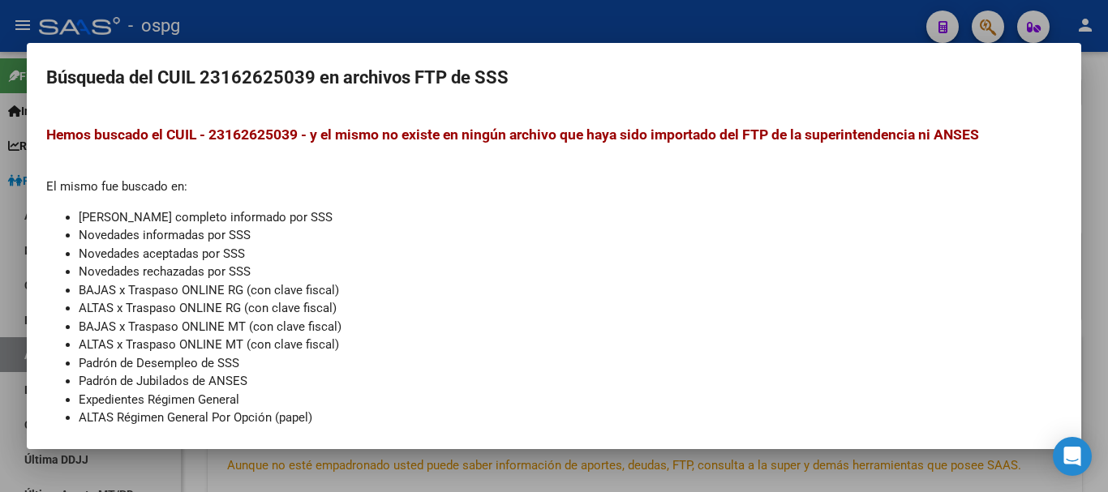
click at [531, 6] on div at bounding box center [554, 246] width 1108 height 492
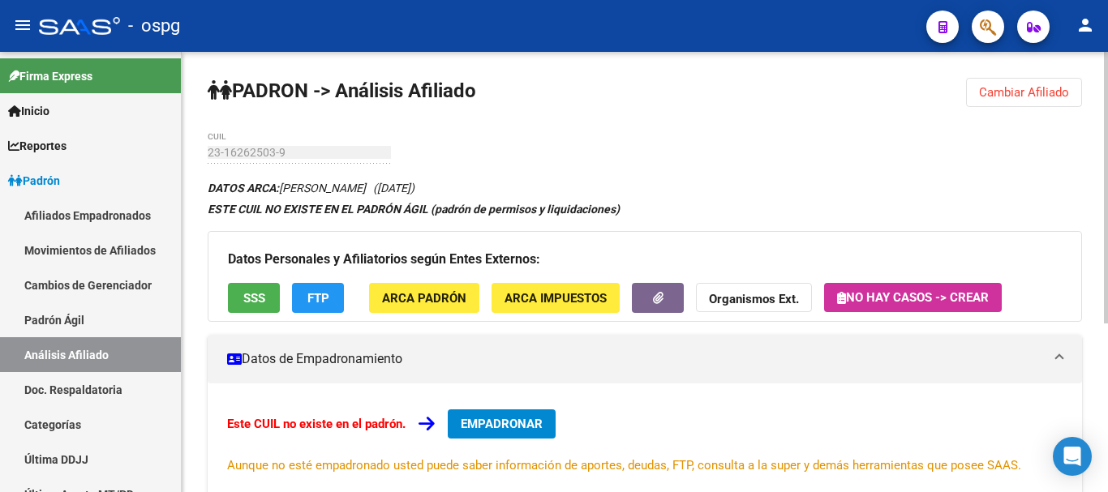
click at [242, 298] on button "SSS" at bounding box center [254, 298] width 52 height 30
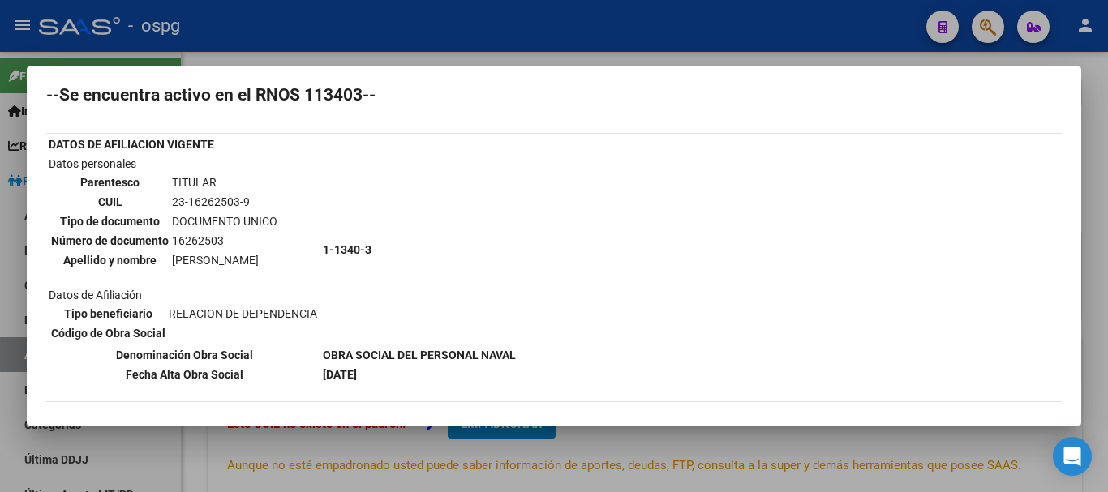
scroll to position [162, 0]
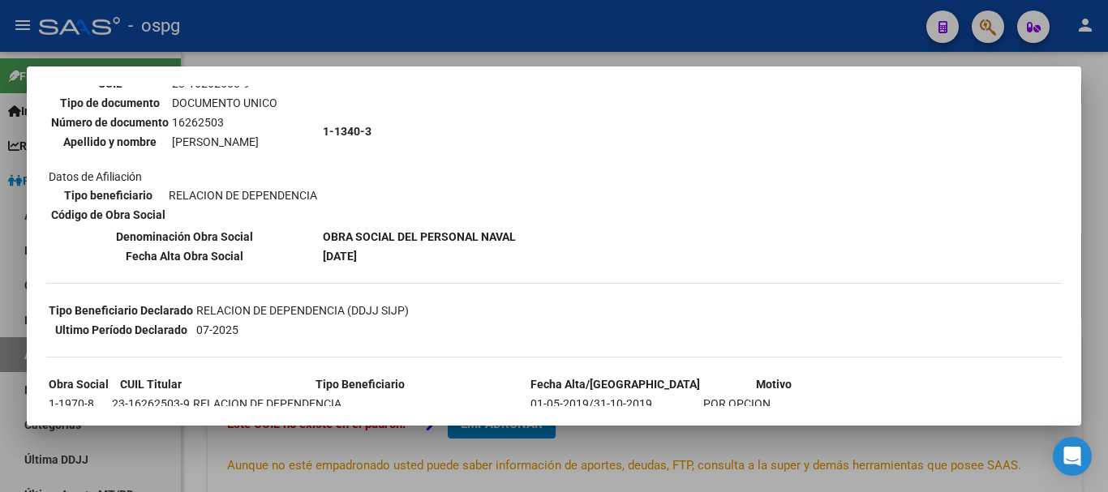
drag, startPoint x: 315, startPoint y: 228, endPoint x: 608, endPoint y: 174, distance: 298.5
click at [608, 174] on div "--INACTIVO en Obra Social-- --Se encuentra activo en el RNOS 113403-- DATOS DE …" at bounding box center [553, 203] width 1015 height 530
click at [585, 25] on div at bounding box center [554, 246] width 1108 height 492
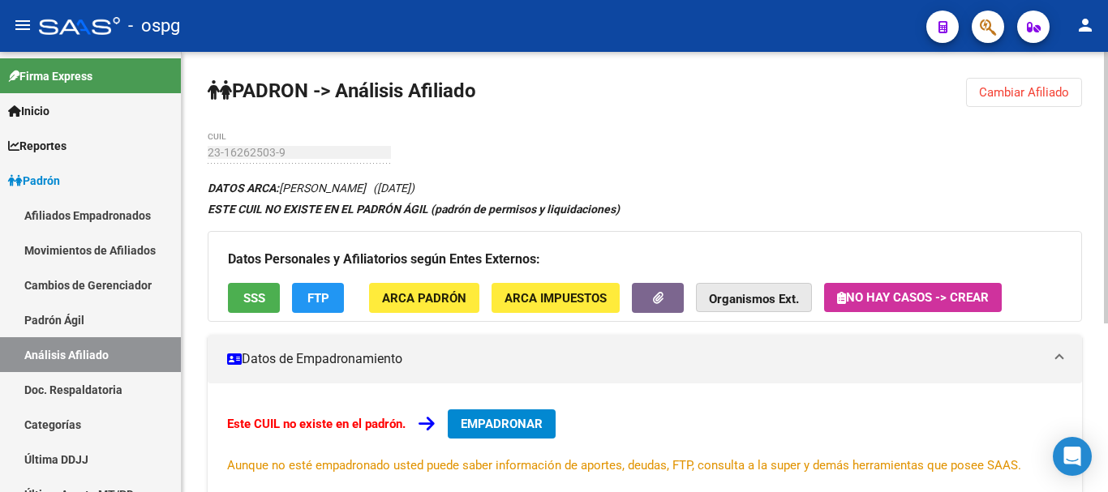
click at [741, 302] on strong "Organismos Ext." at bounding box center [754, 299] width 90 height 15
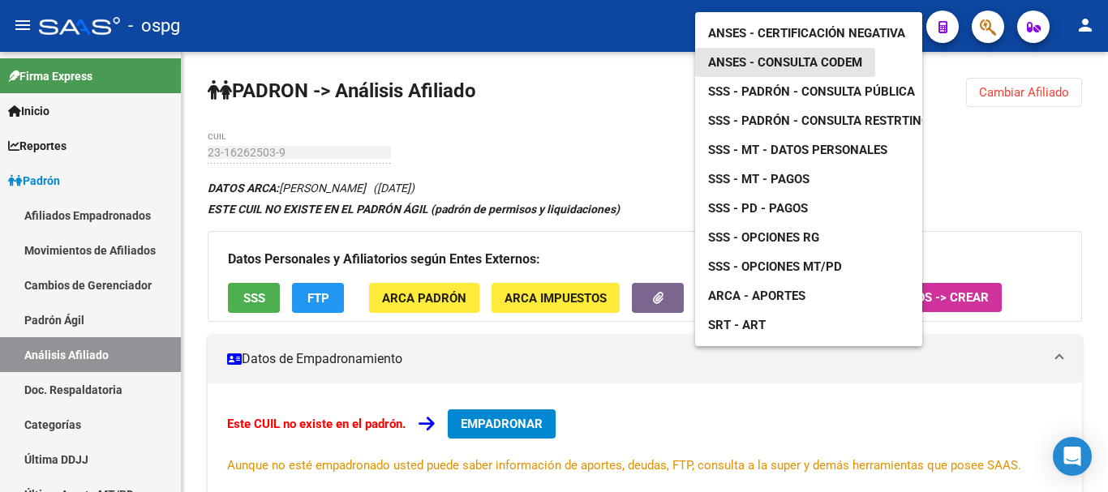
click at [821, 55] on span "ANSES - Consulta CODEM" at bounding box center [785, 62] width 154 height 15
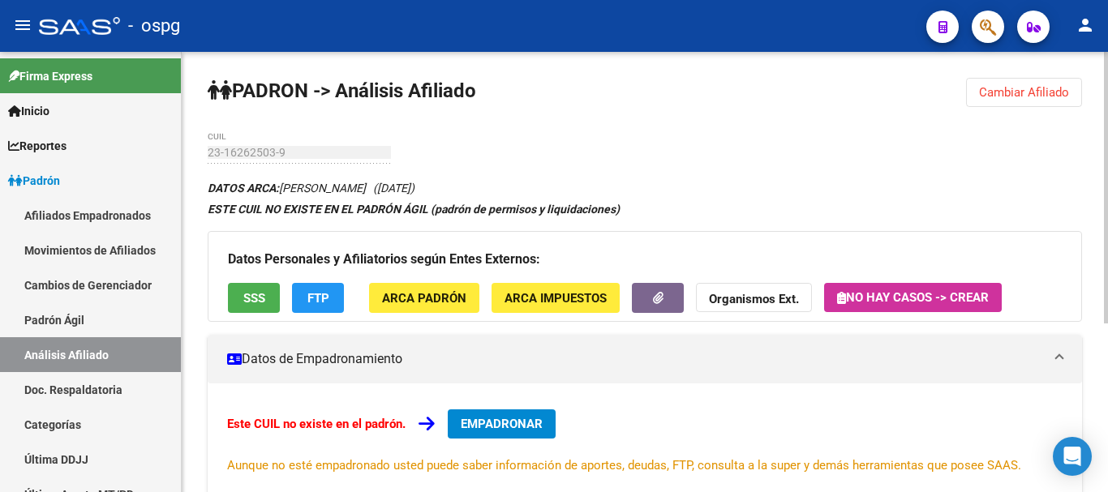
click at [988, 103] on button "Cambiar Afiliado" at bounding box center [1024, 92] width 116 height 29
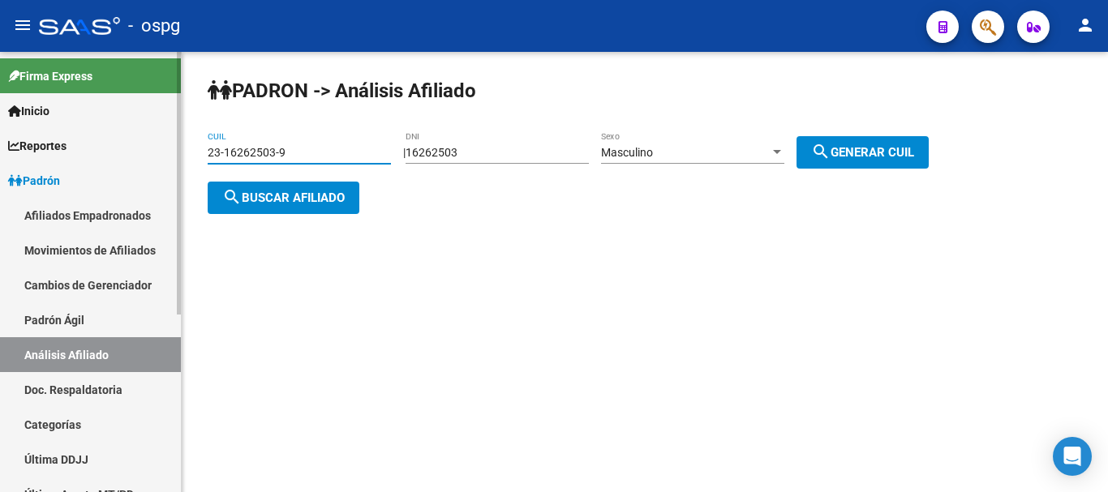
drag, startPoint x: 331, startPoint y: 154, endPoint x: 0, endPoint y: 176, distance: 331.6
click at [0, 178] on mat-sidenav-container "Firma Express Inicio Calendario SSS Instructivos Contacto OS Reportes Ingresos …" at bounding box center [554, 272] width 1108 height 440
type input "20-27379551-1"
click at [264, 182] on button "search Buscar afiliado" at bounding box center [284, 198] width 152 height 32
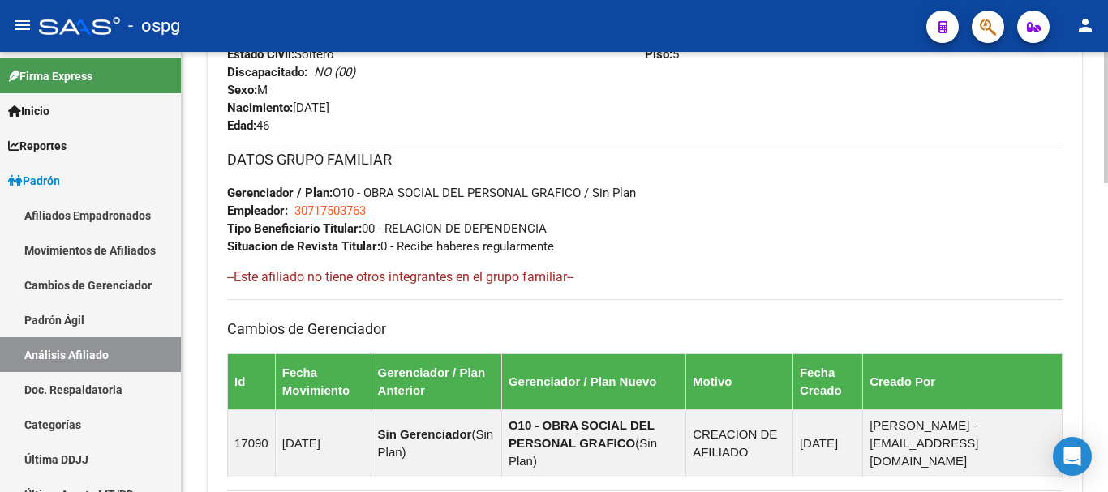
scroll to position [405, 0]
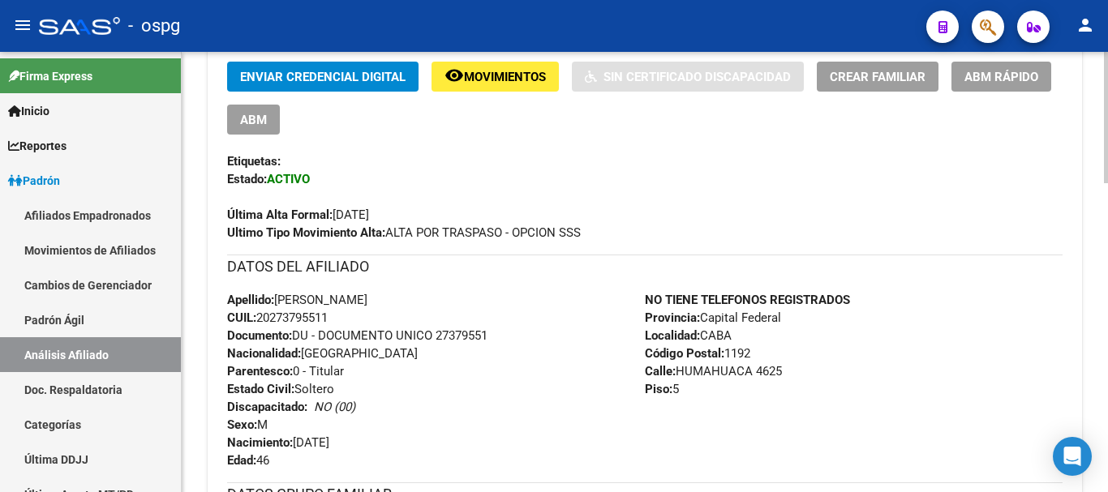
drag, startPoint x: 852, startPoint y: 101, endPoint x: 859, endPoint y: 83, distance: 19.7
click at [854, 100] on div "Enviar Credencial Digital remove_red_eye Movimientos Sin Certificado Discapacid…" at bounding box center [644, 98] width 835 height 73
click at [861, 79] on span "Crear Familiar" at bounding box center [878, 77] width 96 height 15
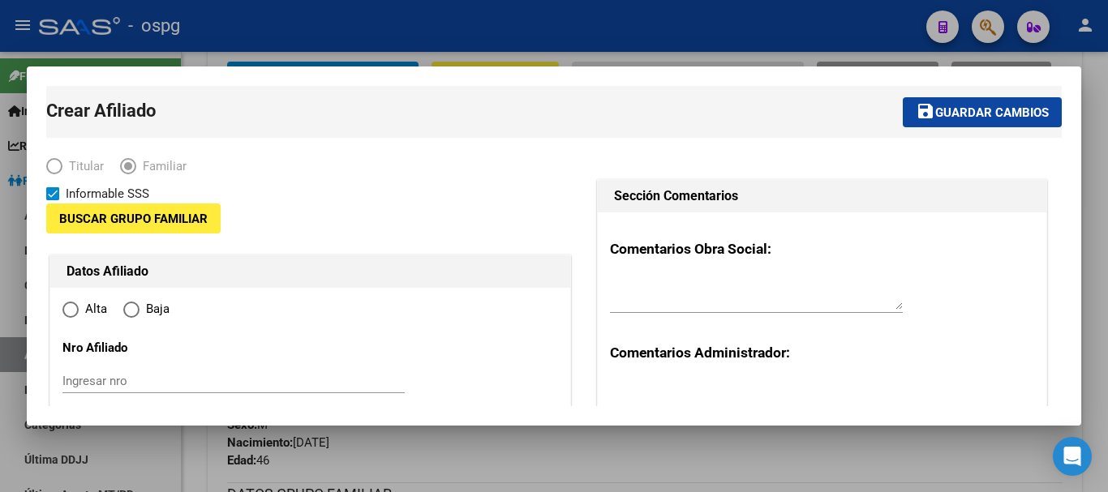
type input "30-71750376-3"
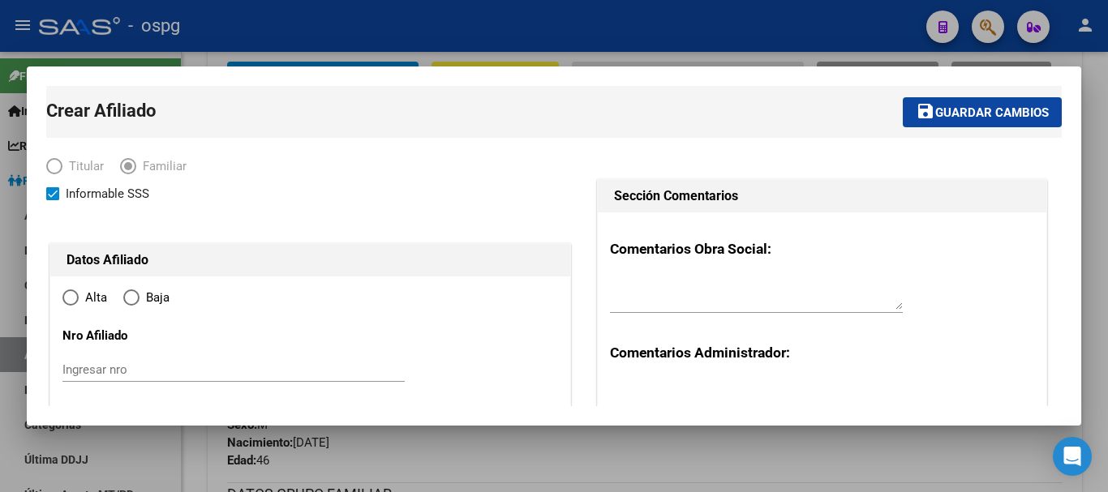
type input "CABA"
type input "1192"
type input "HUMAHUACA"
type input "4625"
type input "5"
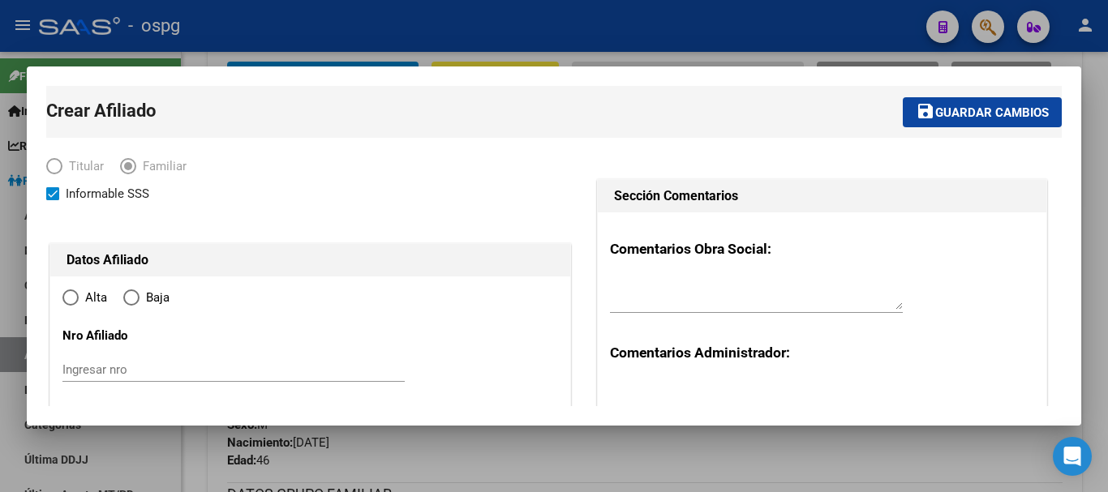
radio input "true"
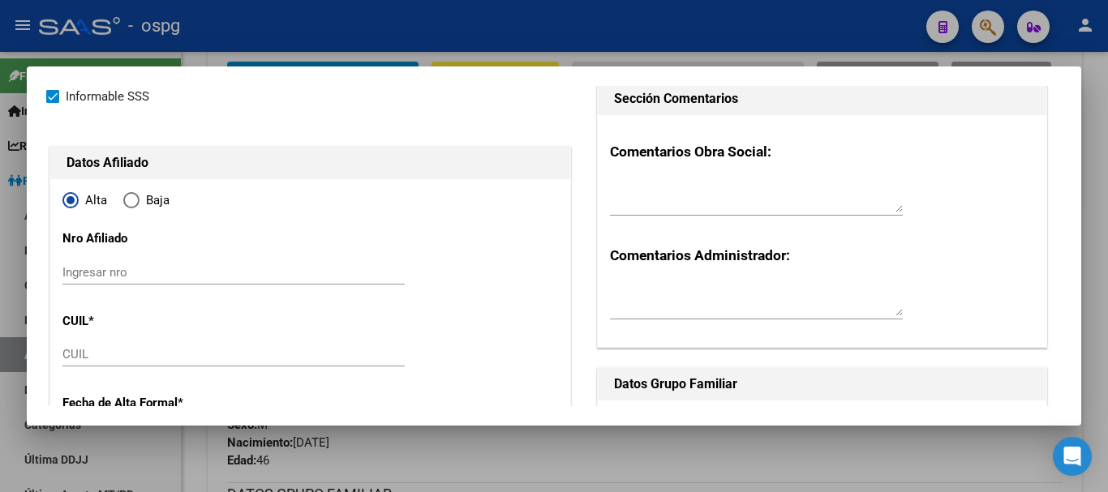
scroll to position [243, 0]
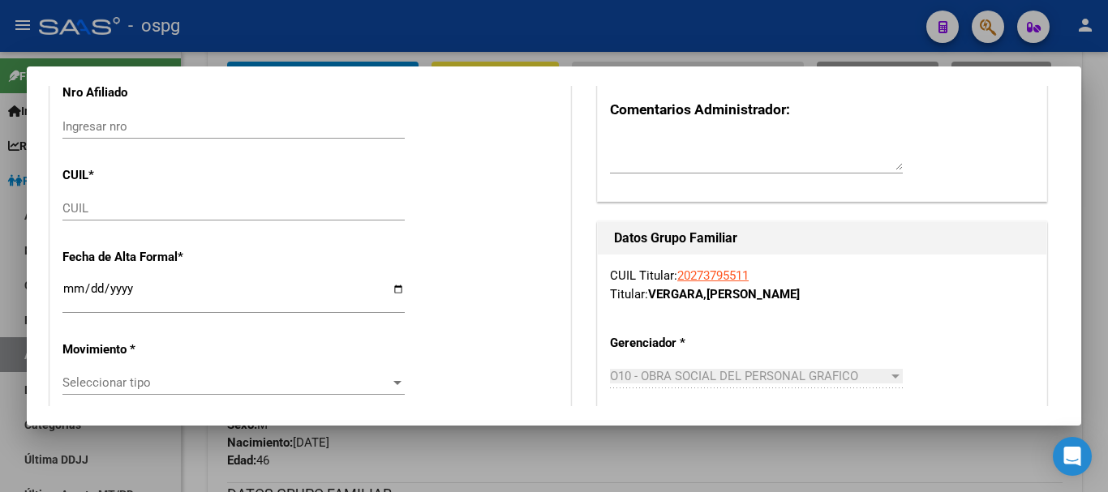
type input "30-71750376-3"
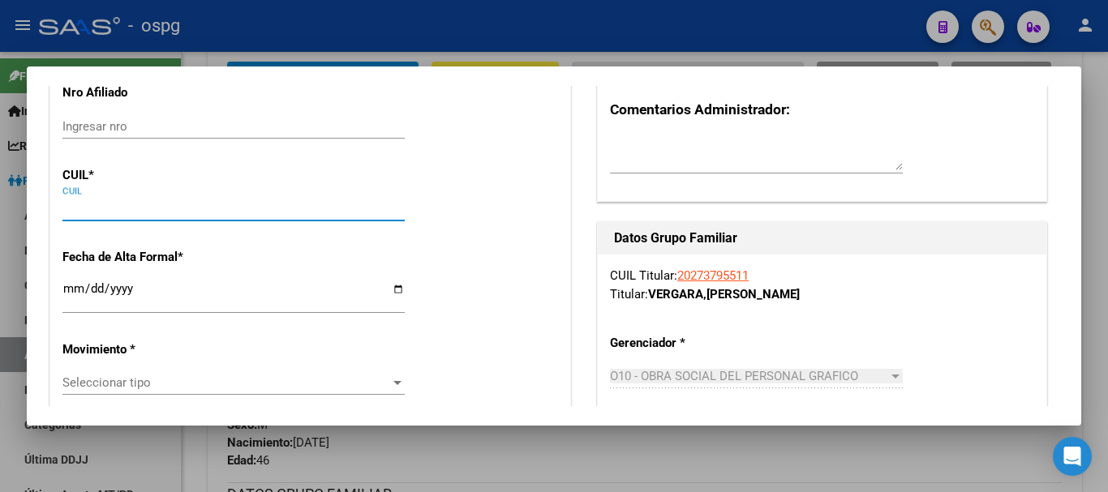
click at [157, 211] on input "CUIL" at bounding box center [233, 208] width 342 height 15
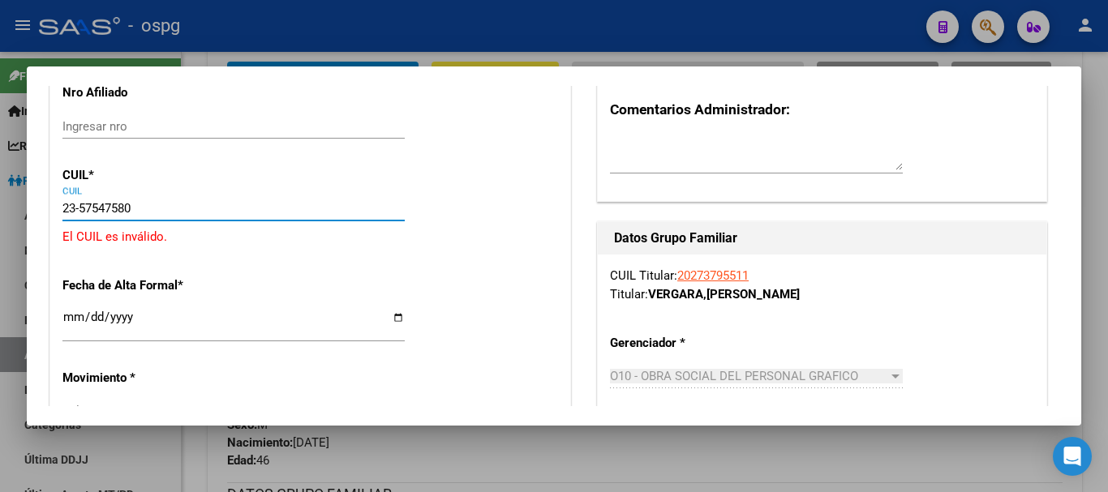
type input "23-57547580-9"
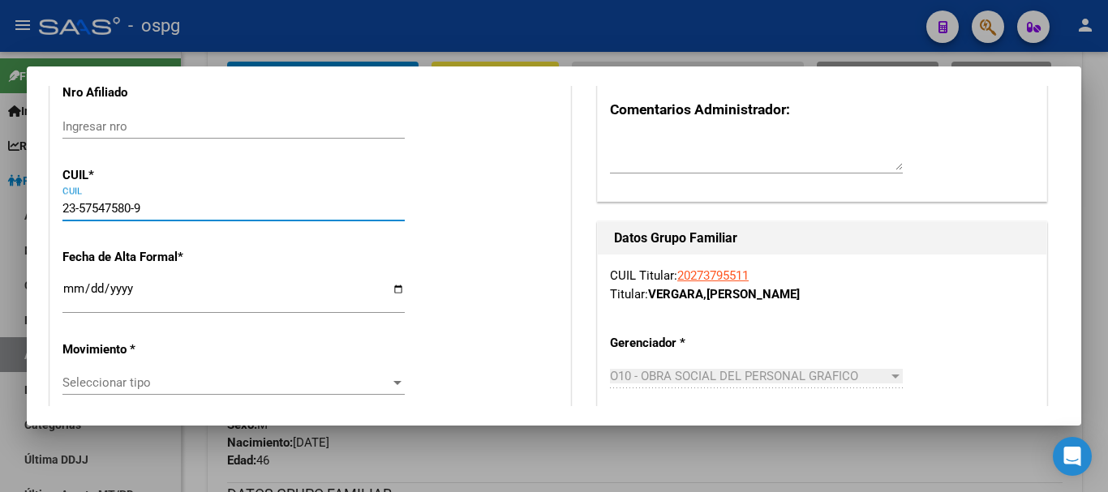
type input "57547580"
type input "[PERSON_NAME] AMARILLA"
type input "[PERSON_NAME]"
type input "[DATE]"
type input "[PERSON_NAME]"
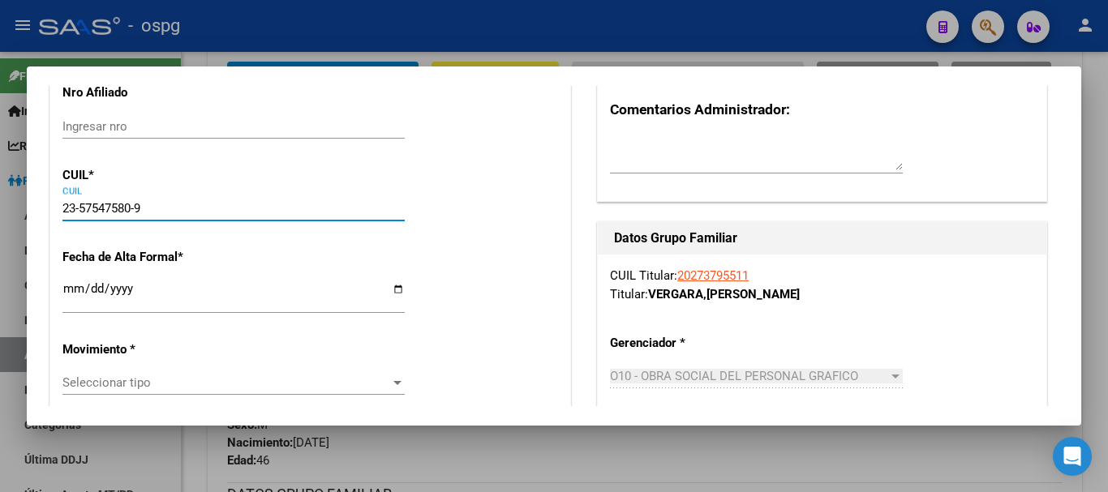
type input "1832"
type input "[PERSON_NAME]"
type input "2200"
type input "23-57547580-9"
click at [79, 286] on input "Ingresar fecha" at bounding box center [233, 295] width 342 height 26
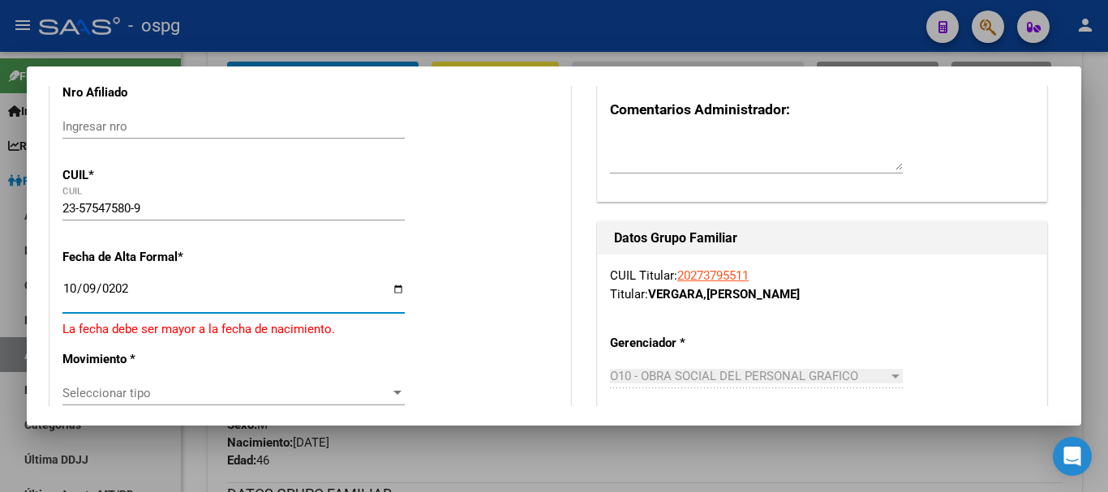
type input "[DATE]"
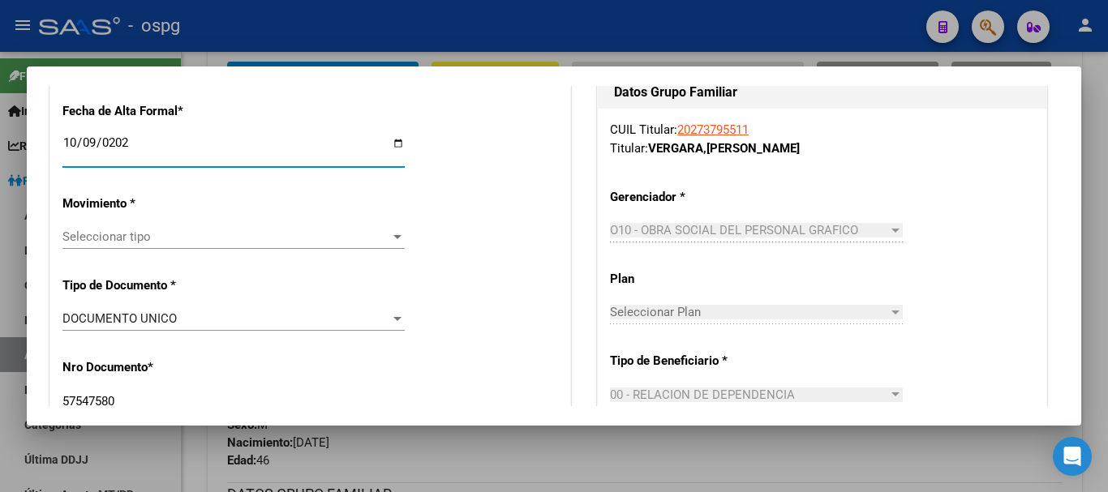
scroll to position [405, 0]
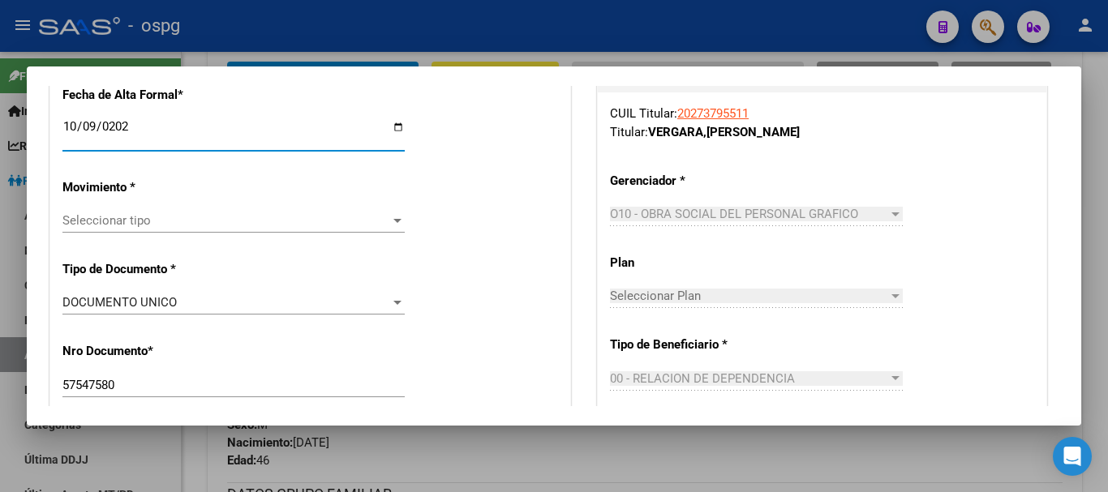
click at [287, 231] on div "Seleccionar tipo Seleccionar tipo" at bounding box center [233, 220] width 342 height 24
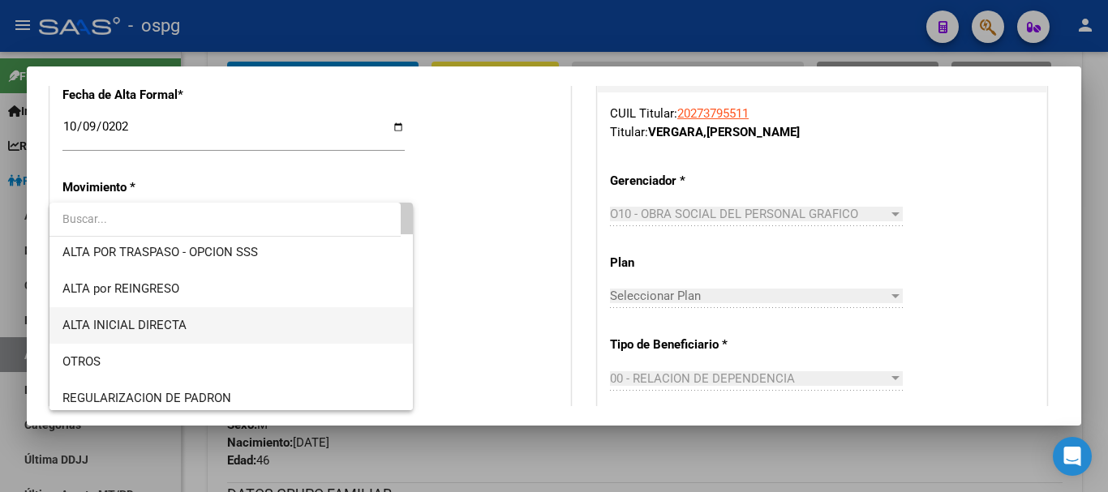
scroll to position [81, 0]
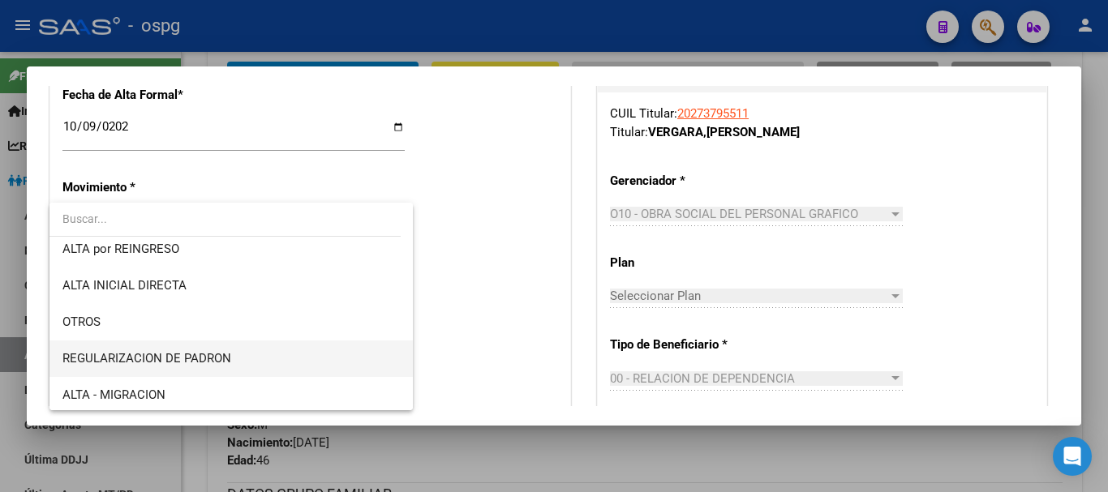
drag, startPoint x: 277, startPoint y: 360, endPoint x: 411, endPoint y: 268, distance: 162.8
click at [411, 268] on div "ALTA POR REINGRESO REGULARIZA APORTES (AFIP) ALTA POR TRASPASO - OPCION SSS ALT…" at bounding box center [230, 307] width 363 height 208
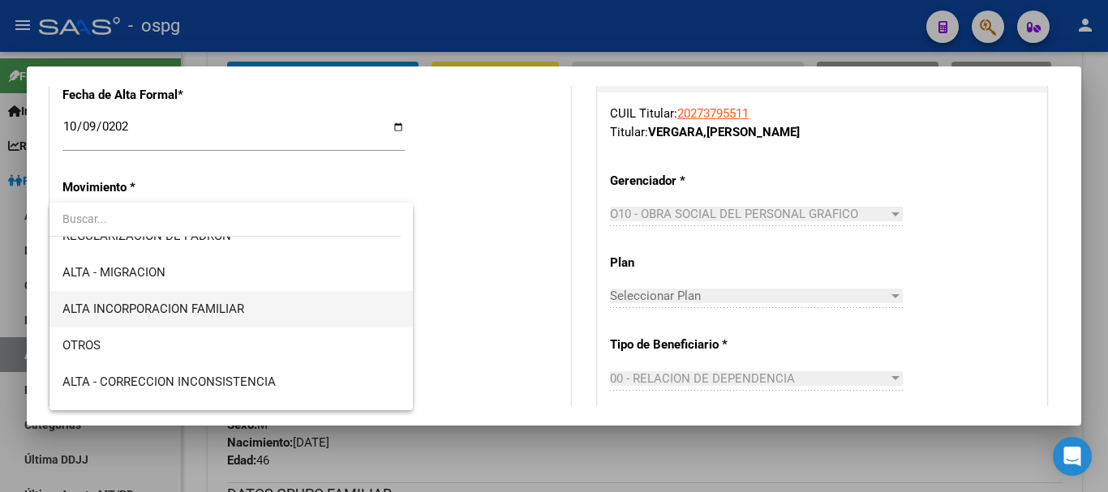
scroll to position [207, 0]
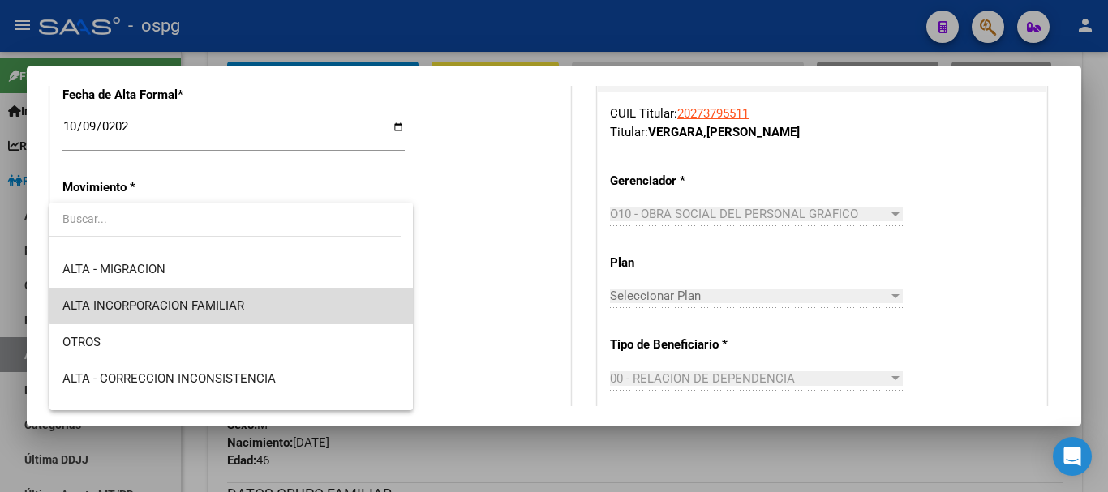
click at [362, 300] on span "ALTA INCORPORACION FAMILIAR" at bounding box center [230, 306] width 337 height 36
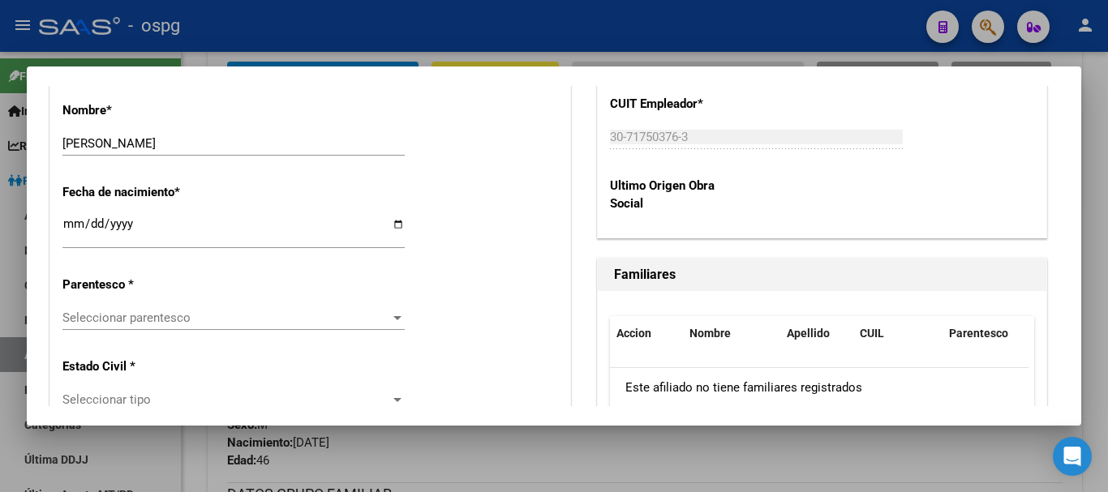
scroll to position [892, 0]
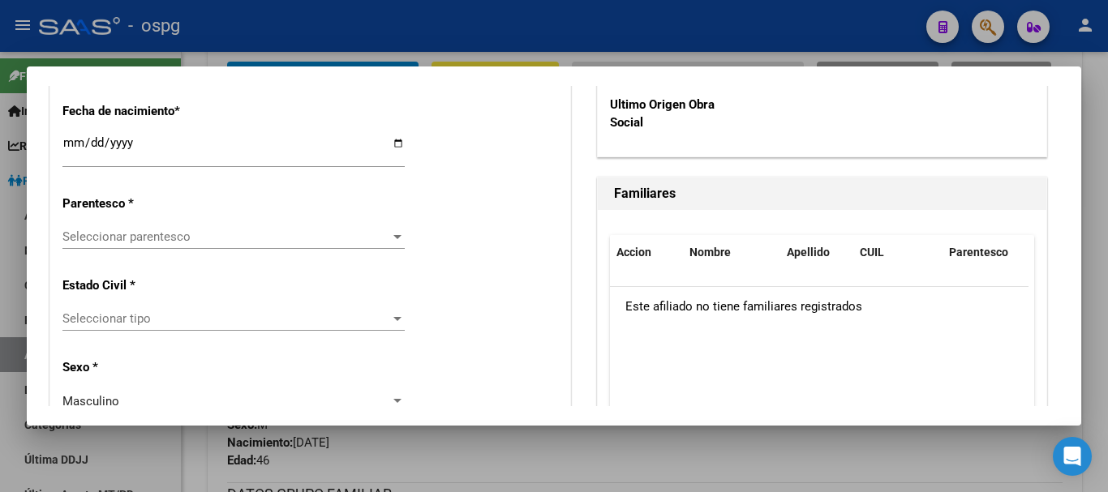
click at [158, 226] on div "Seleccionar parentesco Seleccionar parentesco" at bounding box center [233, 237] width 342 height 24
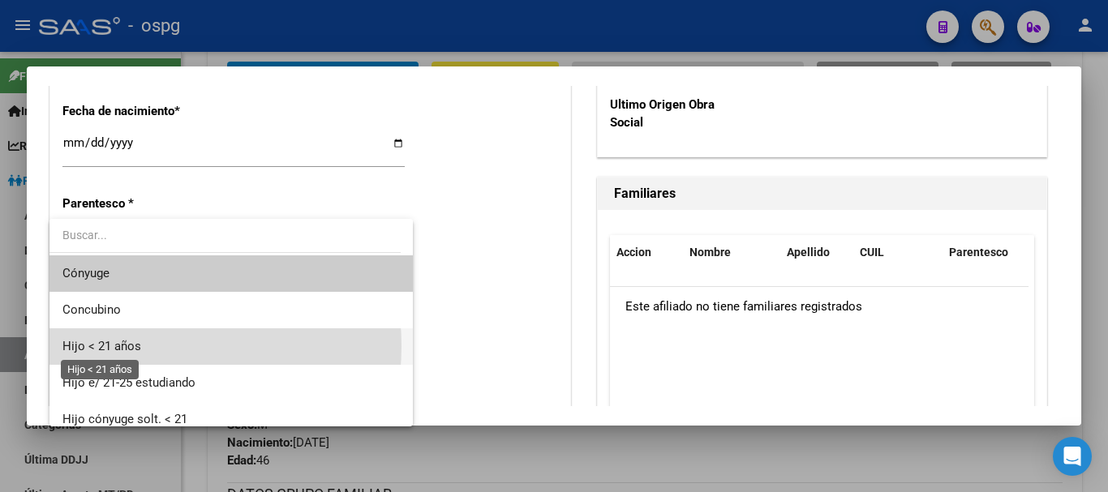
click at [131, 346] on span "Hijo < 21 años" at bounding box center [101, 346] width 79 height 15
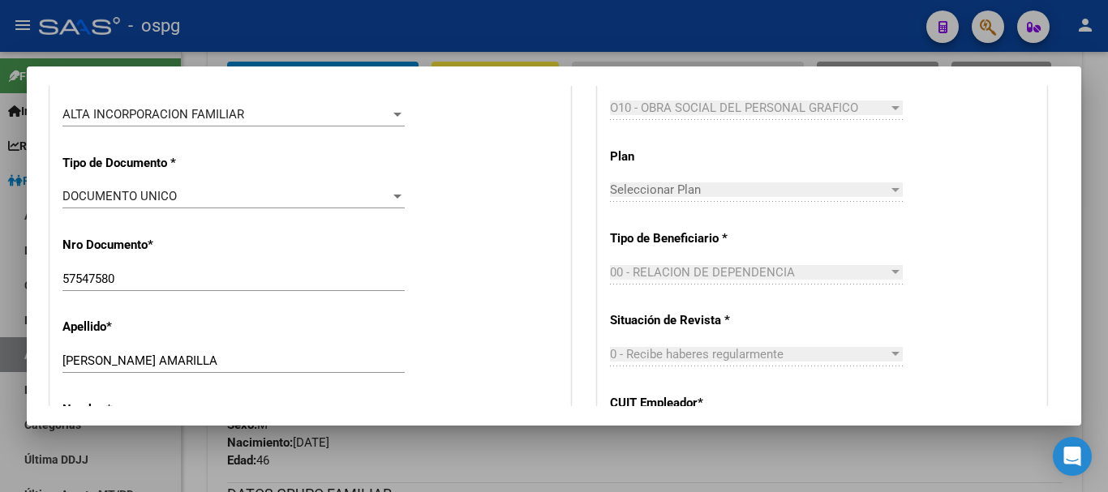
scroll to position [0, 0]
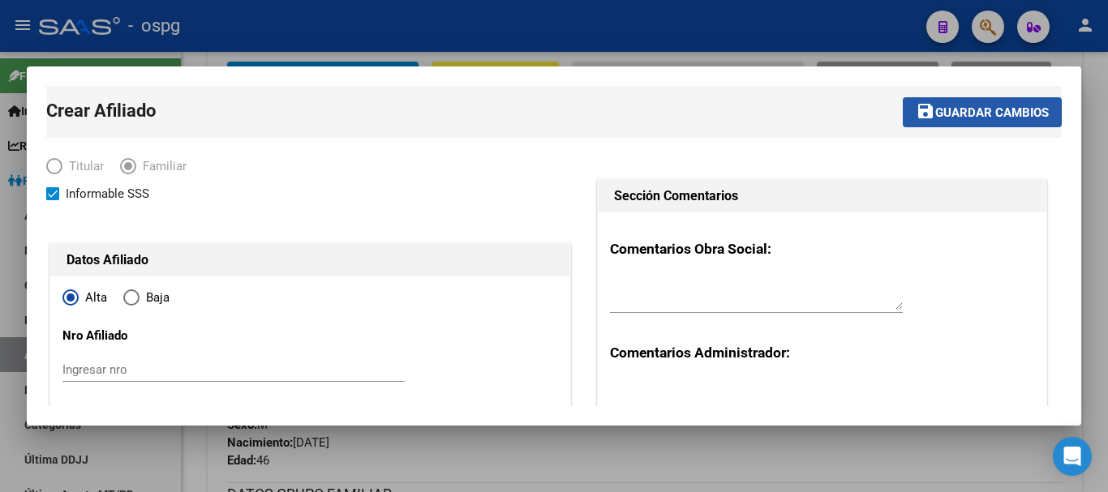
click at [970, 114] on span "Guardar cambios" at bounding box center [992, 112] width 114 height 15
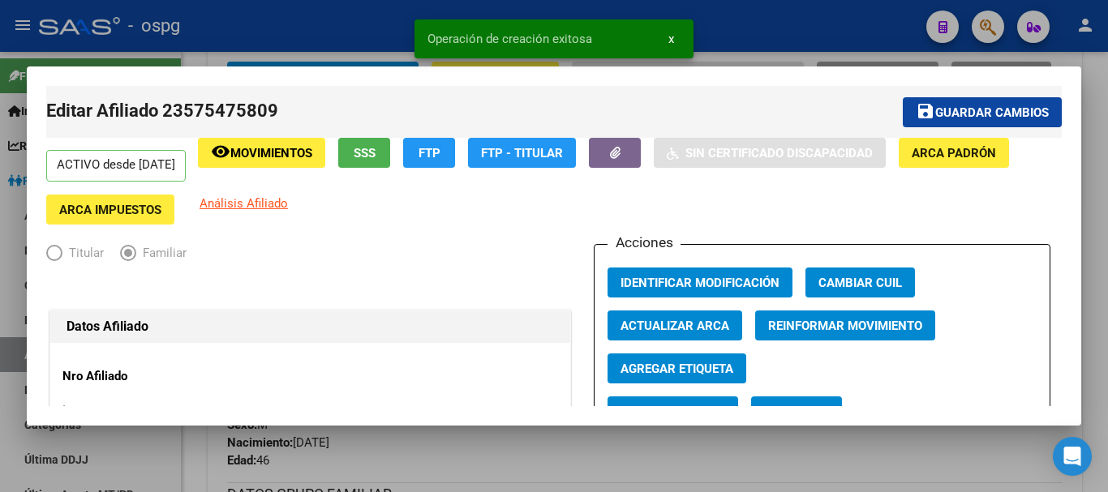
click at [798, 28] on div at bounding box center [554, 246] width 1108 height 492
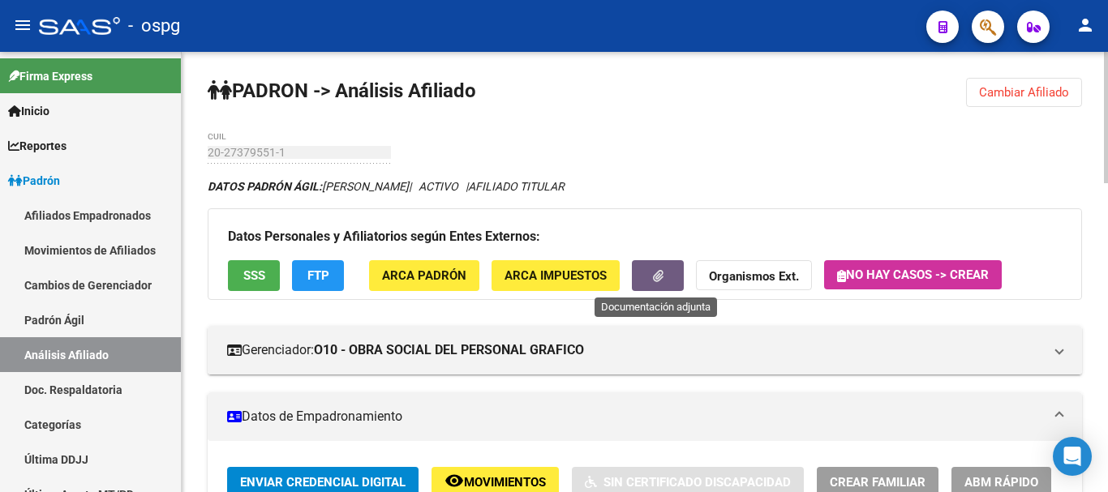
click at [662, 285] on button "button" at bounding box center [658, 275] width 52 height 30
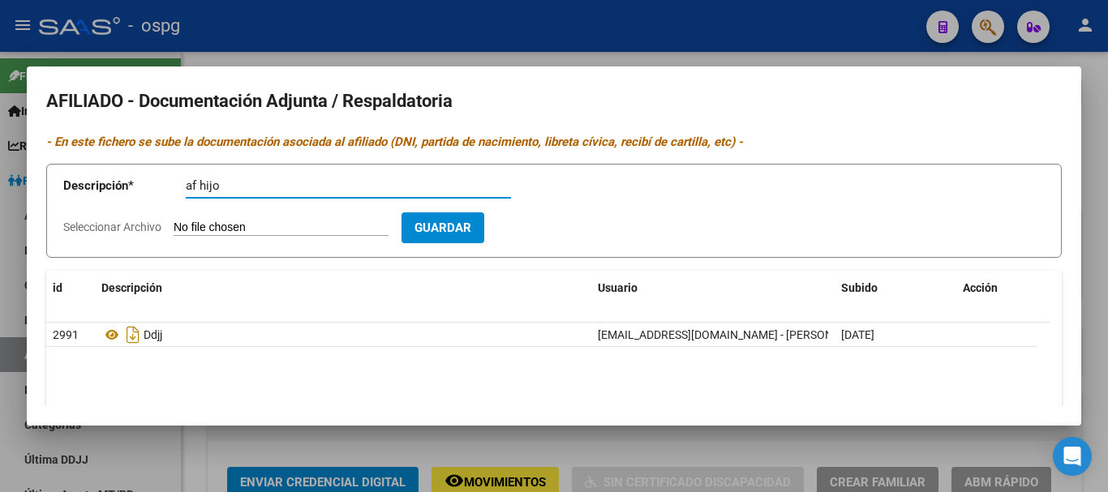
type input "af hijo"
click at [130, 229] on span "Seleccionar Archivo" at bounding box center [112, 227] width 98 height 13
click at [174, 229] on input "Seleccionar Archivo" at bounding box center [281, 228] width 215 height 15
type input "C:\fakepath\Nuevo documento desde Brother DCP-L5650DN LAN.pdf"
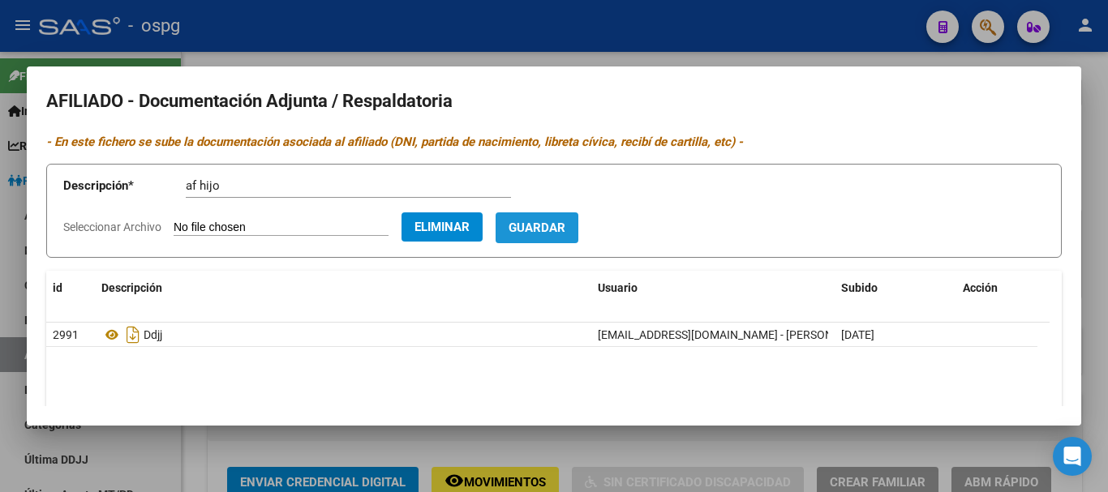
click at [565, 234] on span "Guardar" at bounding box center [536, 228] width 57 height 15
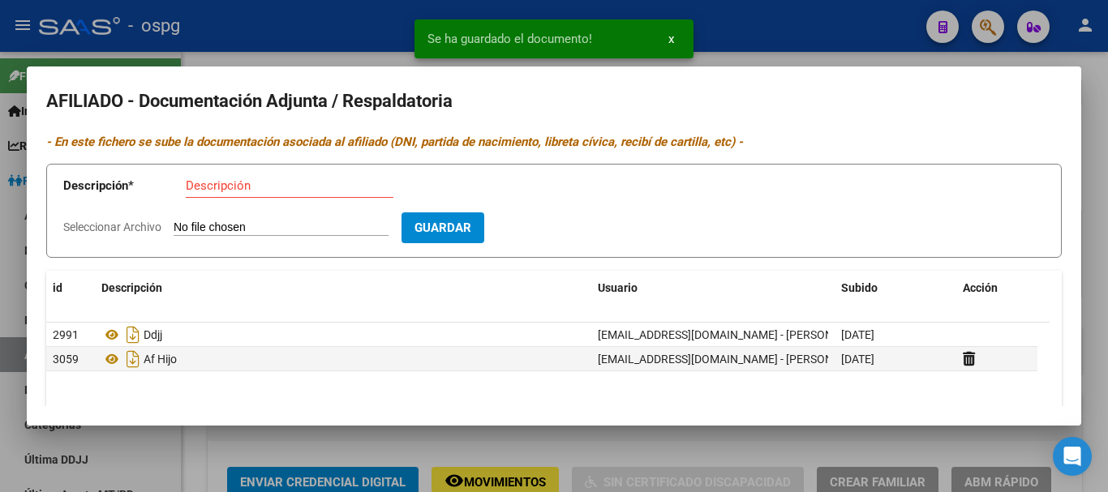
click at [354, 41] on div at bounding box center [554, 246] width 1108 height 492
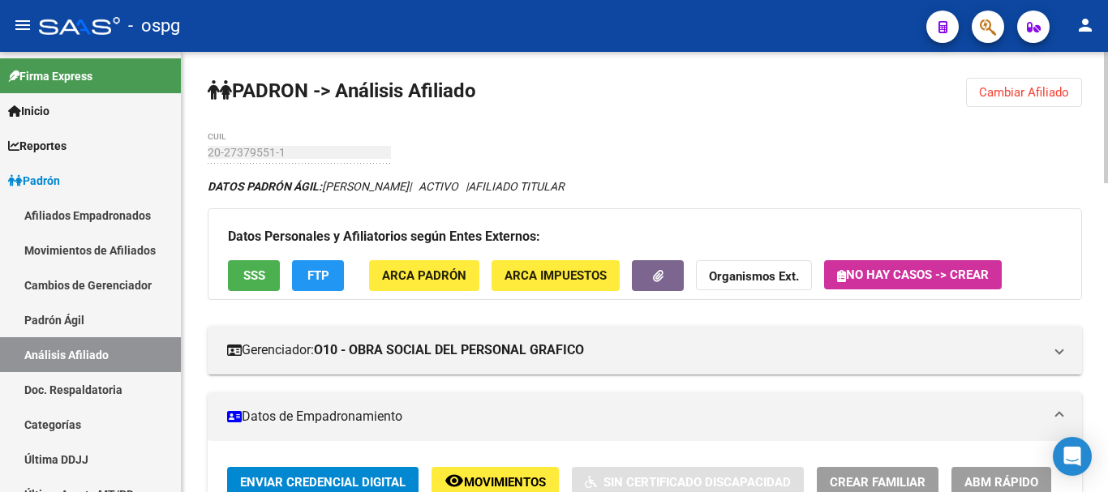
click at [999, 83] on button "Cambiar Afiliado" at bounding box center [1024, 92] width 116 height 29
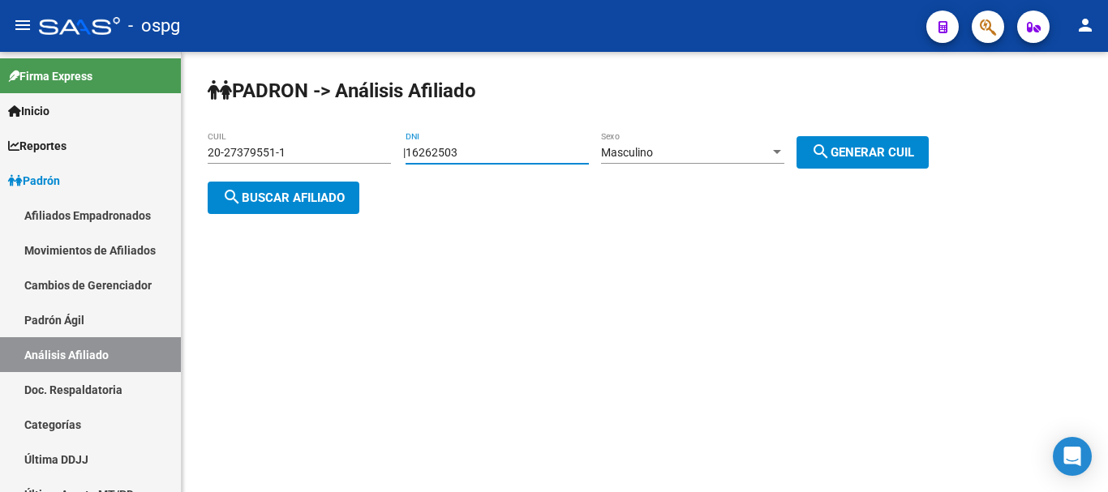
drag, startPoint x: 514, startPoint y: 152, endPoint x: 307, endPoint y: 137, distance: 208.1
click at [296, 152] on app-analisis-afiliado "PADRON -> Análisis Afiliado 20-27379551-1 CUIL | 16262503 DNI Masculino Sexo se…" at bounding box center [574, 175] width 733 height 58
type input "95088126"
click at [652, 144] on div "Masculino Sexo" at bounding box center [692, 147] width 183 height 32
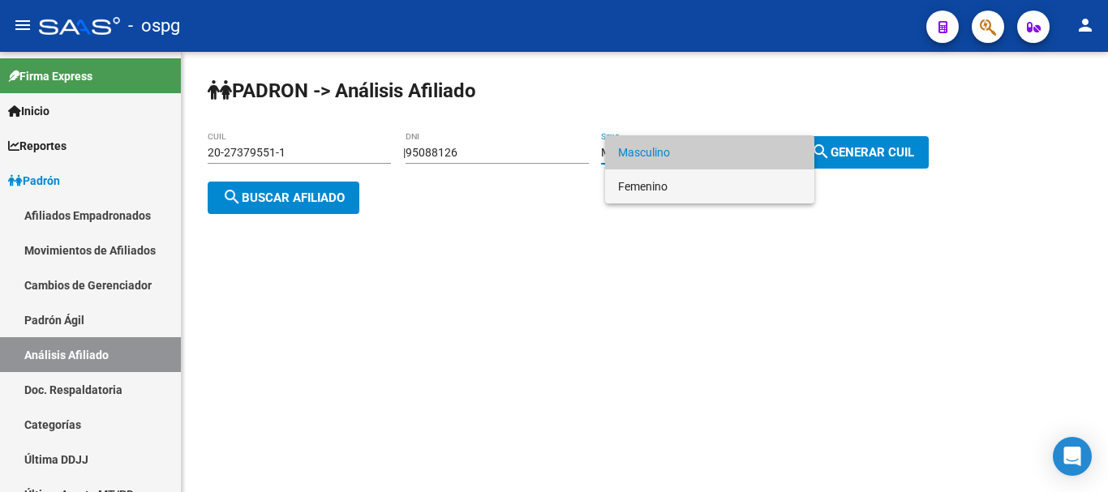
drag, startPoint x: 672, startPoint y: 180, endPoint x: 782, endPoint y: 161, distance: 111.8
click at [677, 180] on span "Femenino" at bounding box center [709, 186] width 183 height 34
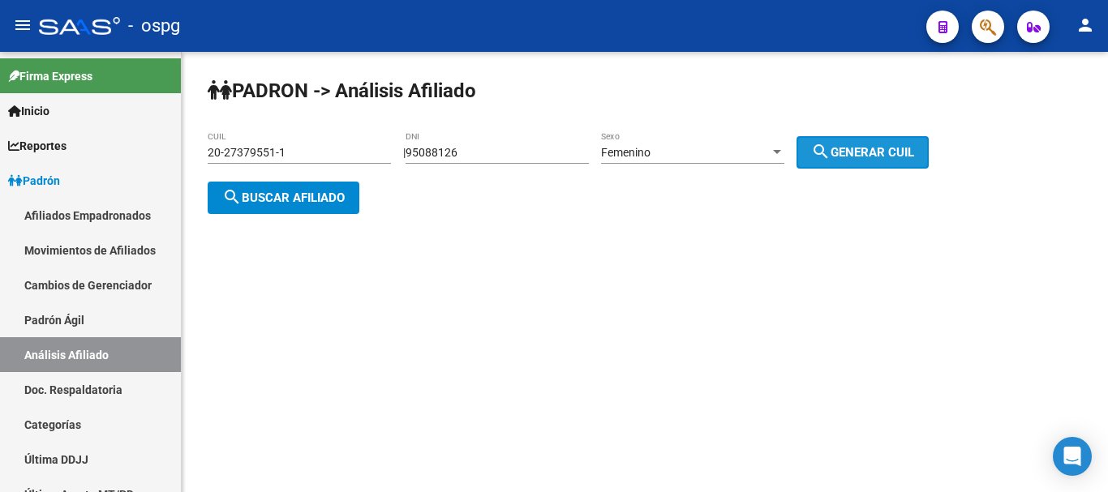
click at [830, 157] on mat-icon "search" at bounding box center [820, 151] width 19 height 19
click at [297, 191] on span "search Buscar afiliado" at bounding box center [283, 198] width 122 height 15
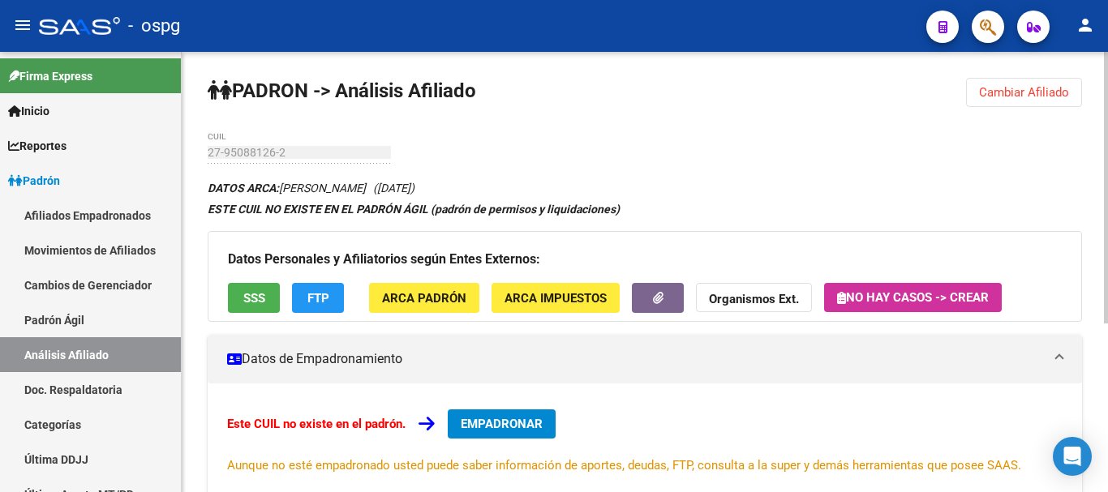
click at [259, 313] on div "Datos Personales y Afiliatorios según Entes Externos: SSS FTP ARCA Padrón ARCA …" at bounding box center [645, 276] width 874 height 91
click at [257, 307] on button "SSS" at bounding box center [254, 298] width 52 height 30
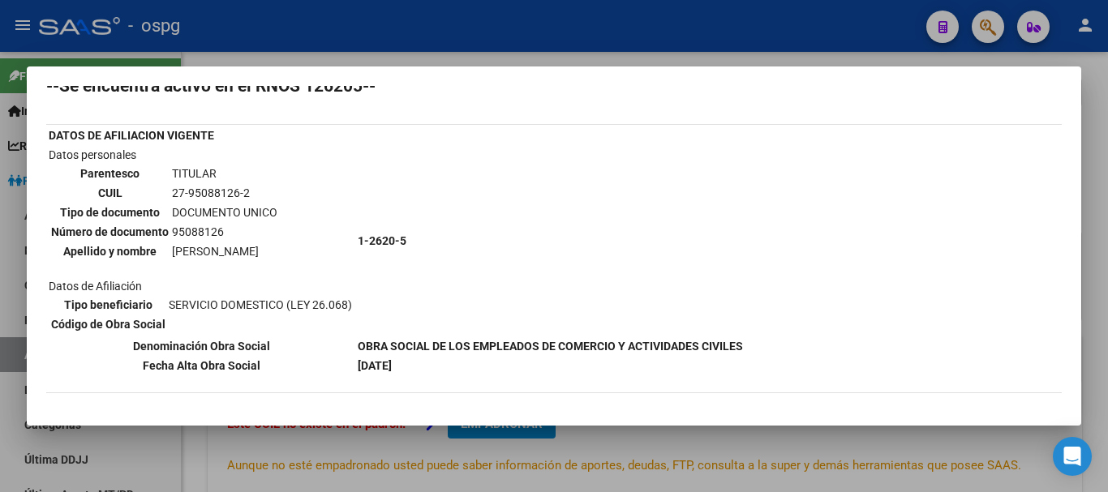
scroll to position [81, 0]
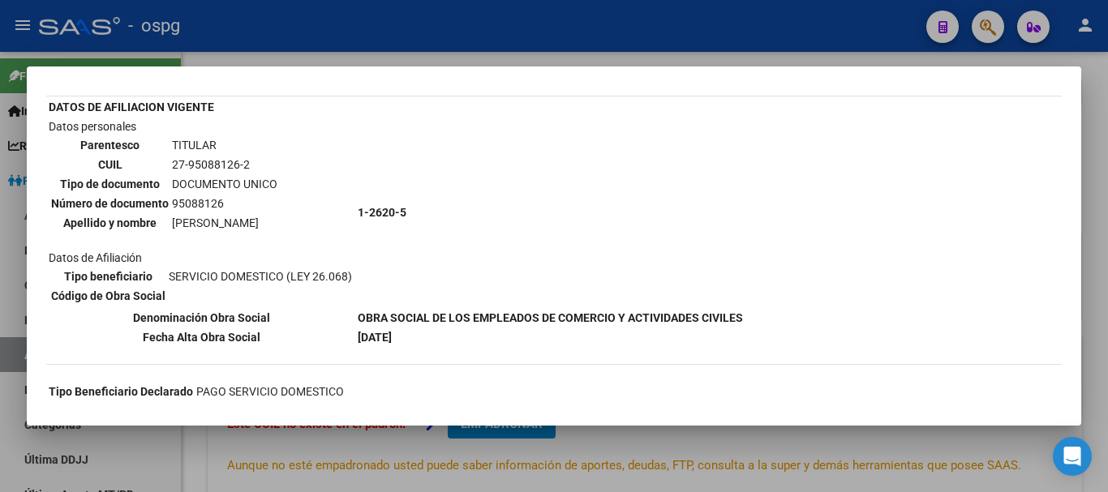
click at [697, 52] on div at bounding box center [554, 246] width 1108 height 492
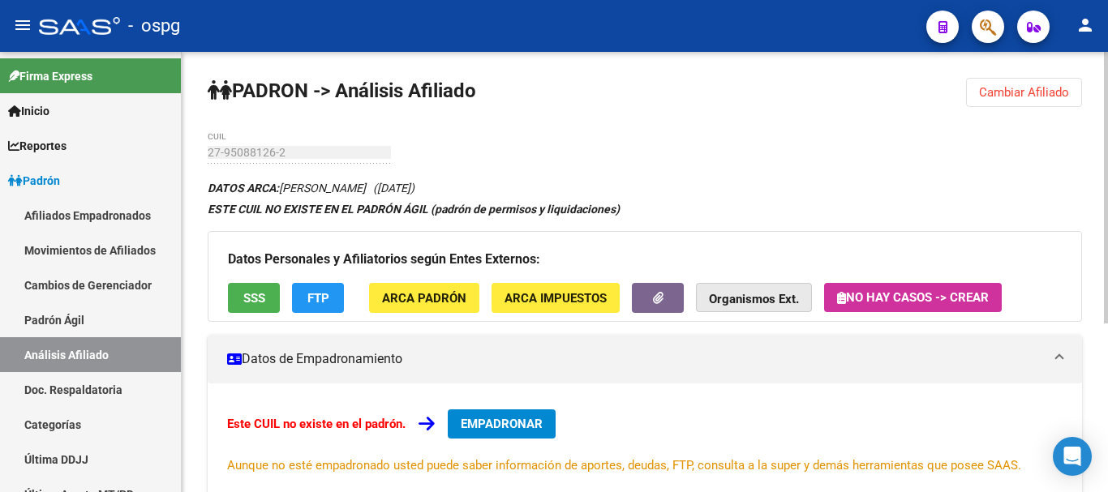
click at [728, 299] on strong "Organismos Ext." at bounding box center [754, 299] width 90 height 15
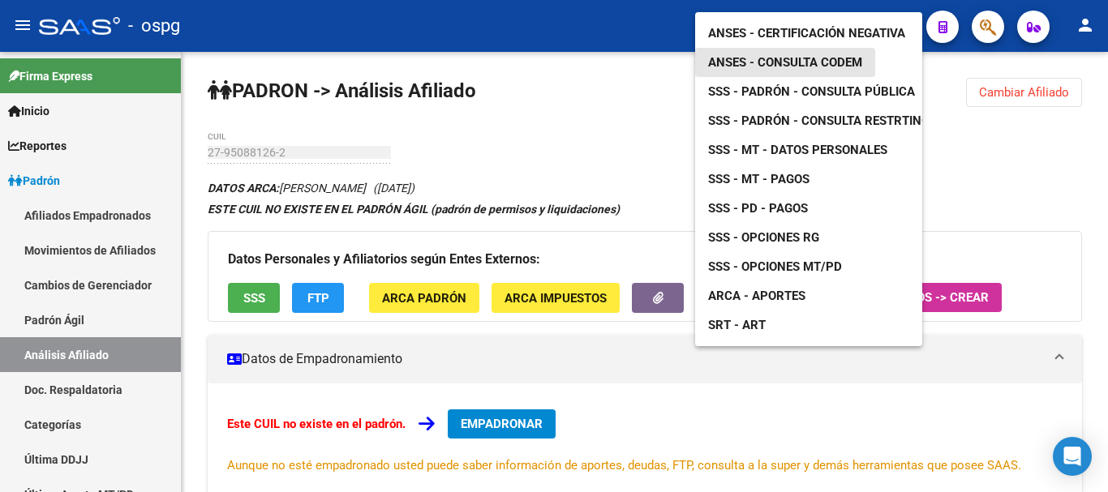
click at [757, 55] on span "ANSES - Consulta CODEM" at bounding box center [785, 62] width 154 height 15
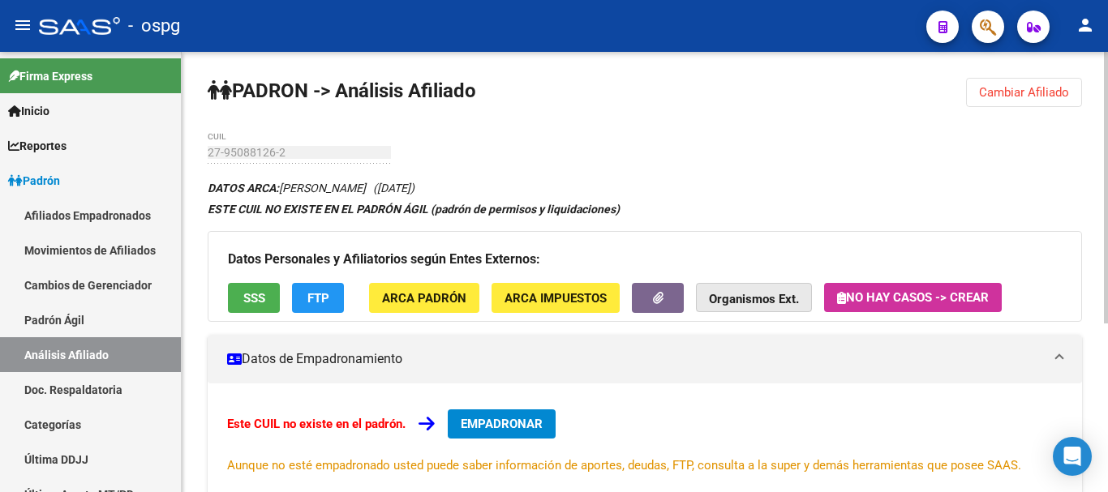
drag, startPoint x: 724, startPoint y: 292, endPoint x: 719, endPoint y: 285, distance: 8.8
click at [719, 285] on button "Organismos Ext." at bounding box center [754, 298] width 116 height 30
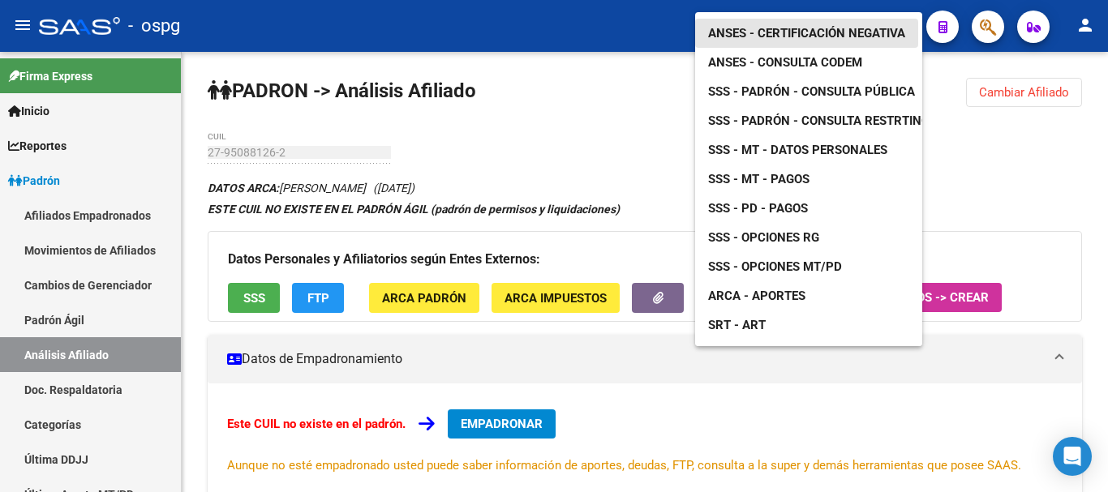
click at [770, 19] on link "ANSES - Certificación Negativa" at bounding box center [806, 33] width 223 height 29
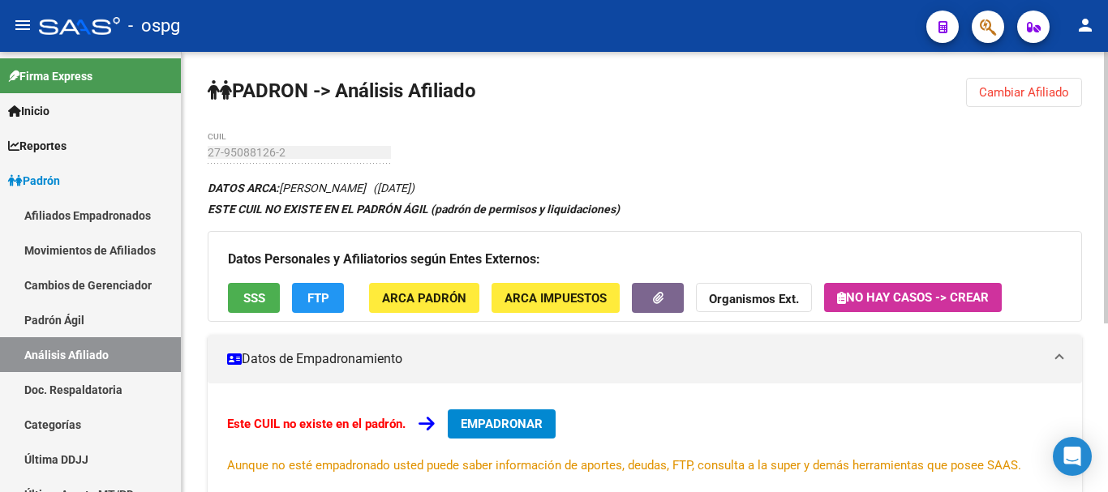
click at [1047, 81] on button "Cambiar Afiliado" at bounding box center [1024, 92] width 116 height 29
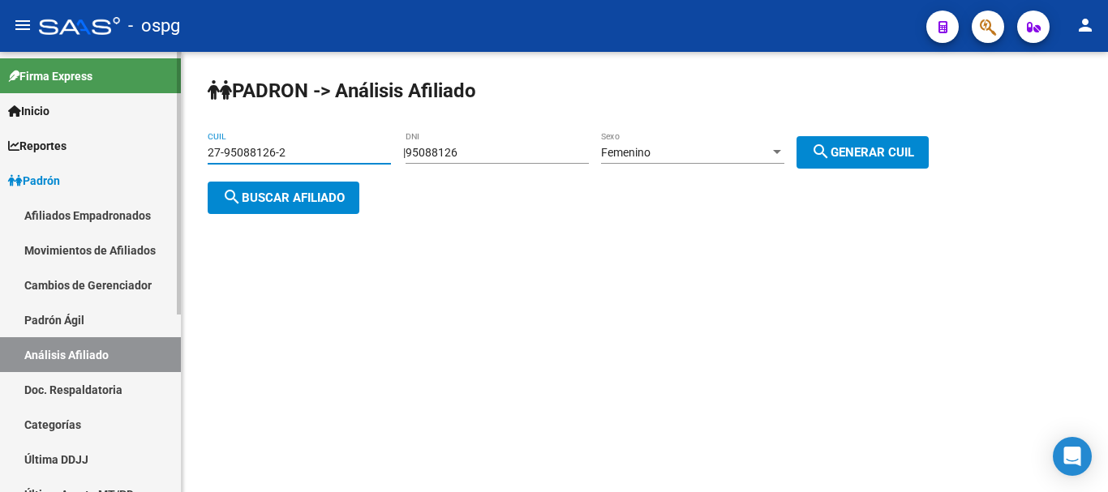
drag, startPoint x: 372, startPoint y: 154, endPoint x: 0, endPoint y: 195, distance: 374.4
click at [0, 195] on mat-sidenav-container "Firma Express Inicio Calendario SSS Instructivos Contacto OS Reportes Ingresos …" at bounding box center [554, 272] width 1108 height 440
type input "20-44821810-5"
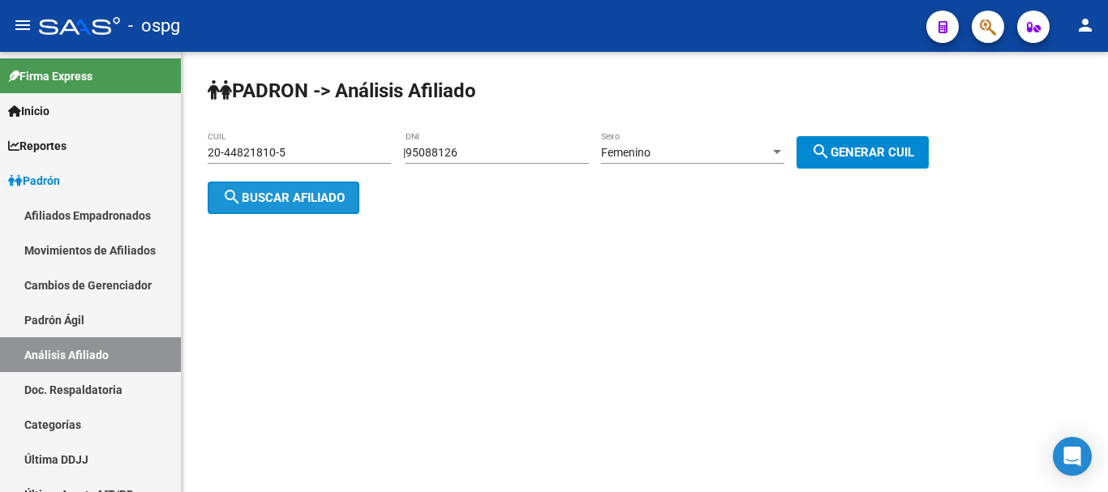
click at [259, 192] on span "search Buscar afiliado" at bounding box center [283, 198] width 122 height 15
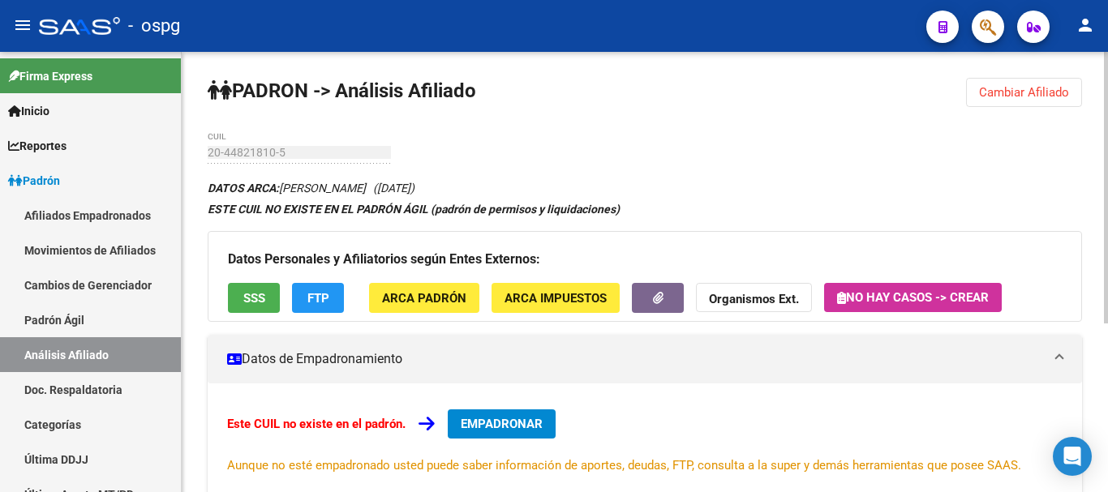
click at [1030, 91] on span "Cambiar Afiliado" at bounding box center [1024, 92] width 90 height 15
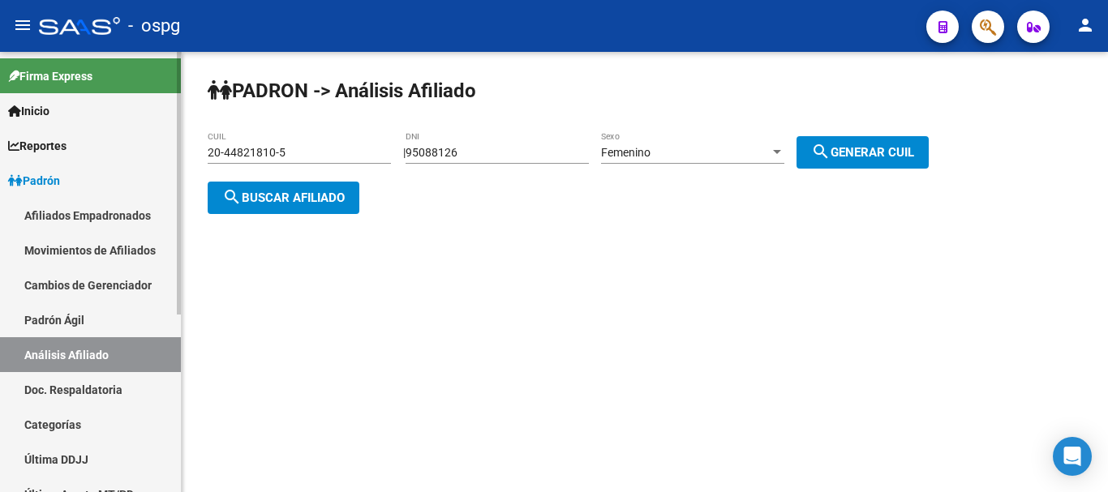
drag, startPoint x: 509, startPoint y: 151, endPoint x: 117, endPoint y: 165, distance: 392.7
click at [169, 158] on mat-sidenav-container "Firma Express Inicio Calendario SSS Instructivos Contacto OS Reportes Ingresos …" at bounding box center [554, 272] width 1108 height 440
type input "35722776"
click at [881, 143] on button "search Generar CUIL" at bounding box center [862, 152] width 132 height 32
type input "27-35722776-9"
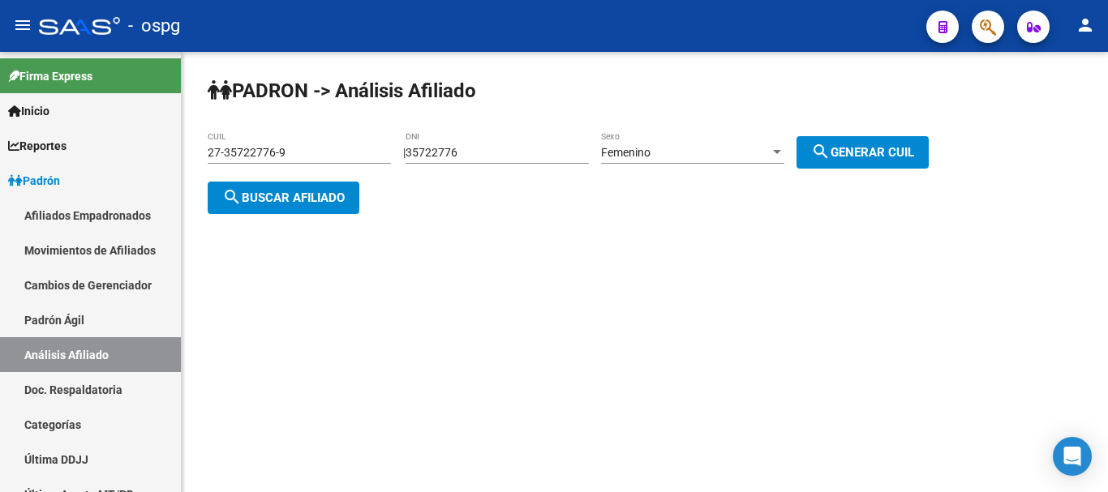
click at [224, 190] on mat-icon "search" at bounding box center [231, 196] width 19 height 19
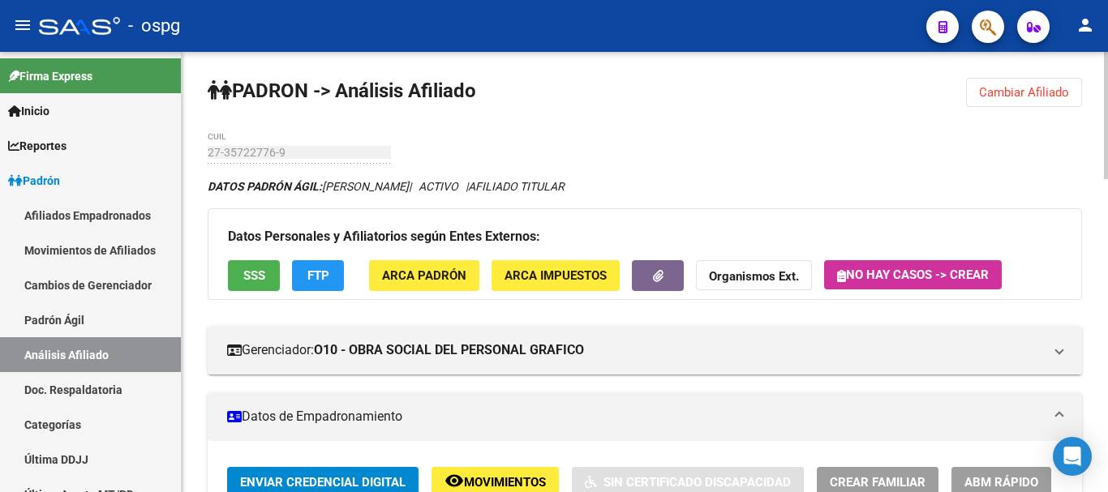
click at [1061, 98] on span "Cambiar Afiliado" at bounding box center [1024, 92] width 90 height 15
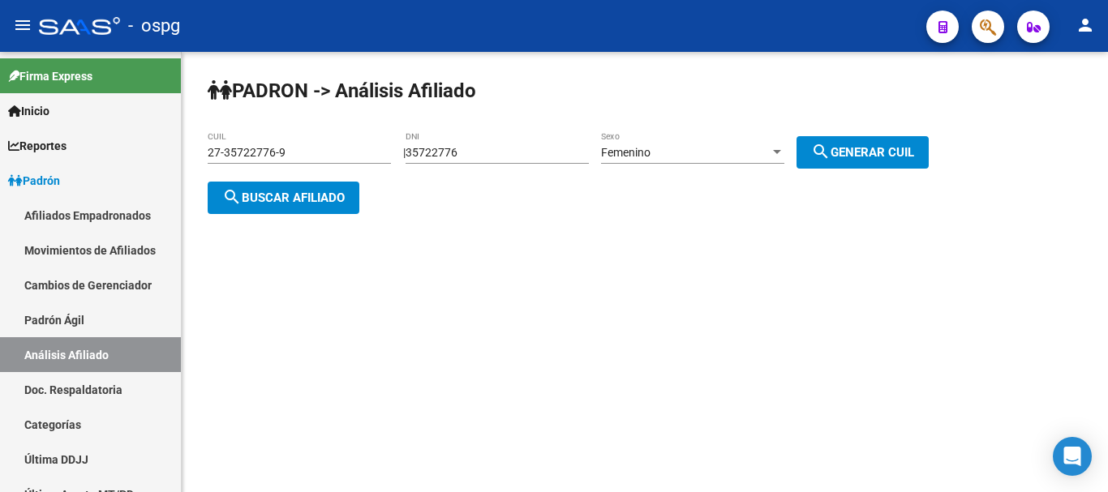
drag, startPoint x: 493, startPoint y: 142, endPoint x: 277, endPoint y: 169, distance: 217.4
click at [278, 162] on app-analisis-afiliado "PADRON -> Análisis Afiliado 27-35722776-9 CUIL | 35722776 DNI Femenino Sexo sea…" at bounding box center [574, 175] width 733 height 58
drag, startPoint x: 500, startPoint y: 152, endPoint x: 405, endPoint y: 162, distance: 96.2
click at [405, 162] on div "PADRON -> Análisis Afiliado 27-35722776-9 CUIL | 35722776 DNI Femenino Sexo sea…" at bounding box center [645, 159] width 926 height 214
type input "16106129"
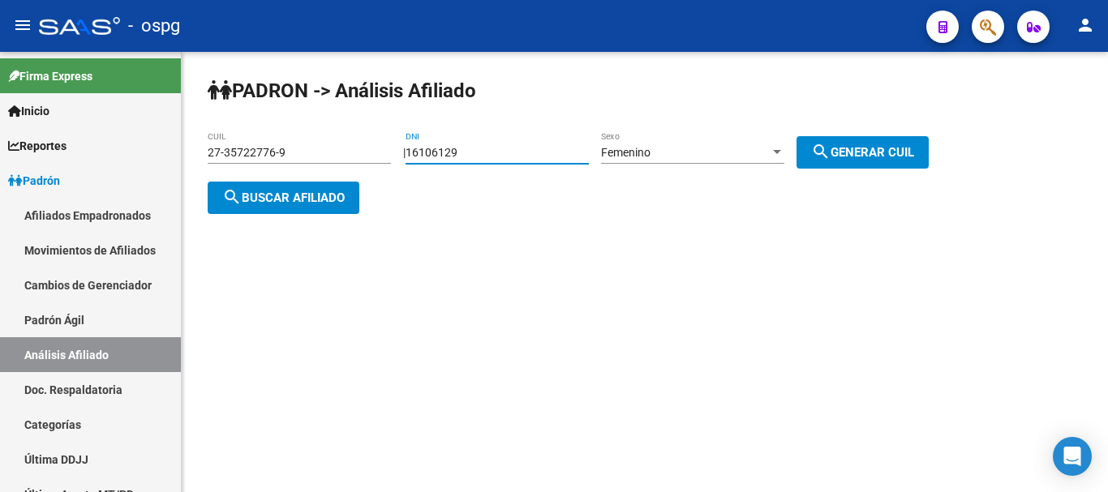
click at [706, 154] on div "Femenino" at bounding box center [685, 153] width 169 height 14
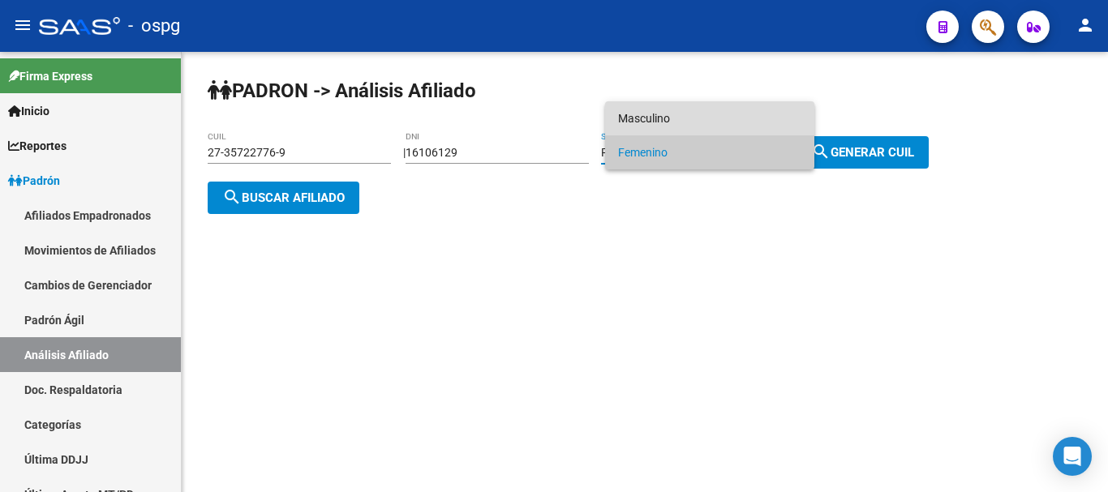
click at [703, 126] on span "Masculino" at bounding box center [709, 118] width 183 height 34
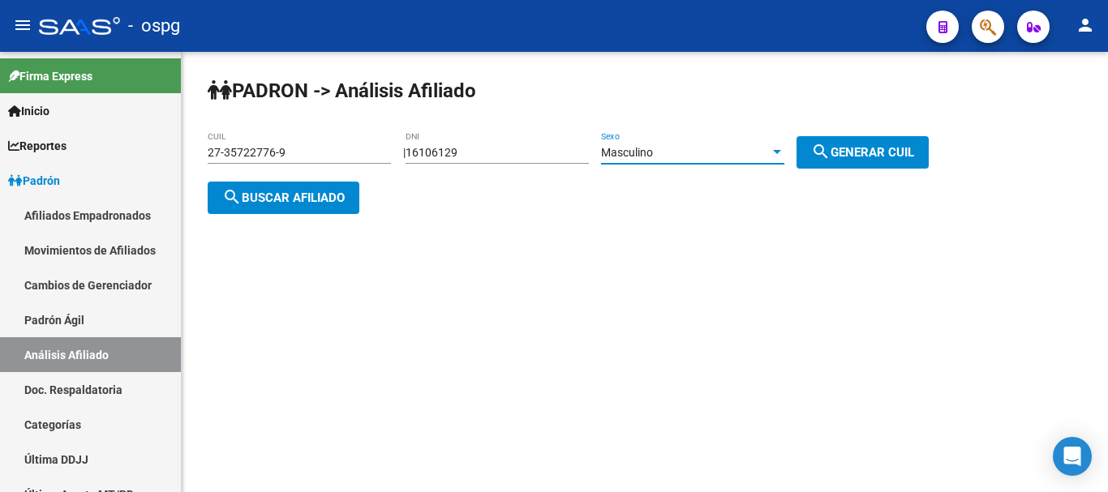
click at [830, 150] on mat-icon "search" at bounding box center [820, 151] width 19 height 19
type input "20-16106129-9"
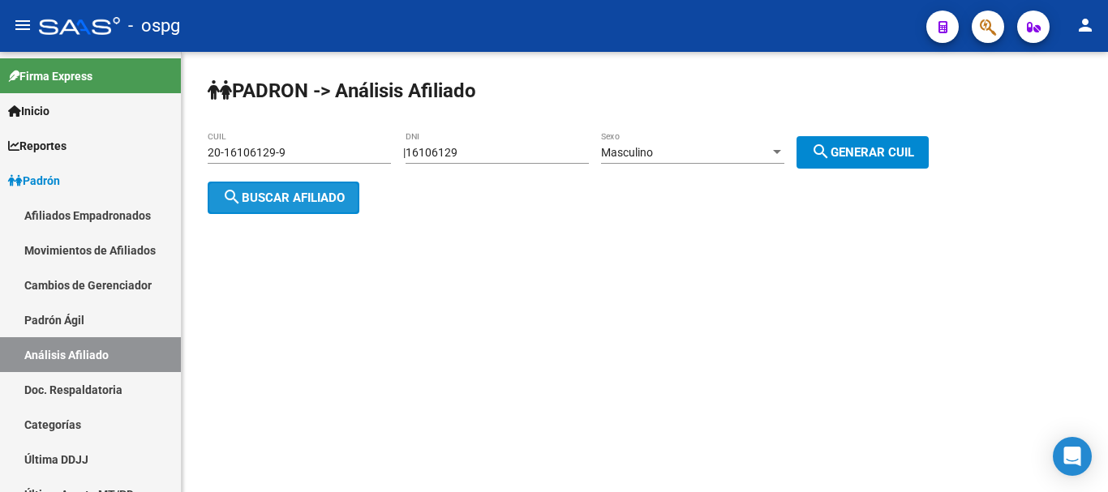
click at [329, 187] on button "search Buscar afiliado" at bounding box center [284, 198] width 152 height 32
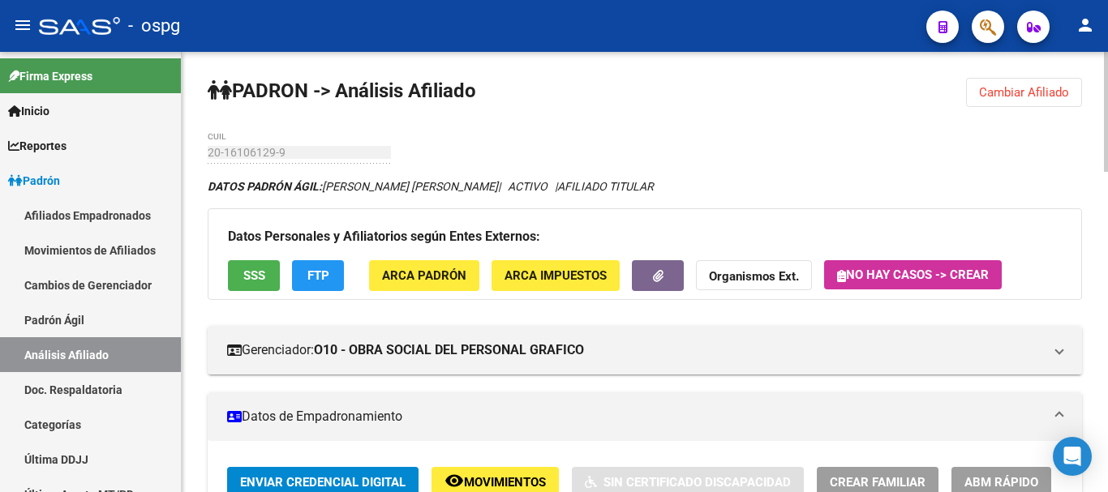
click at [1023, 91] on span "Cambiar Afiliado" at bounding box center [1024, 92] width 90 height 15
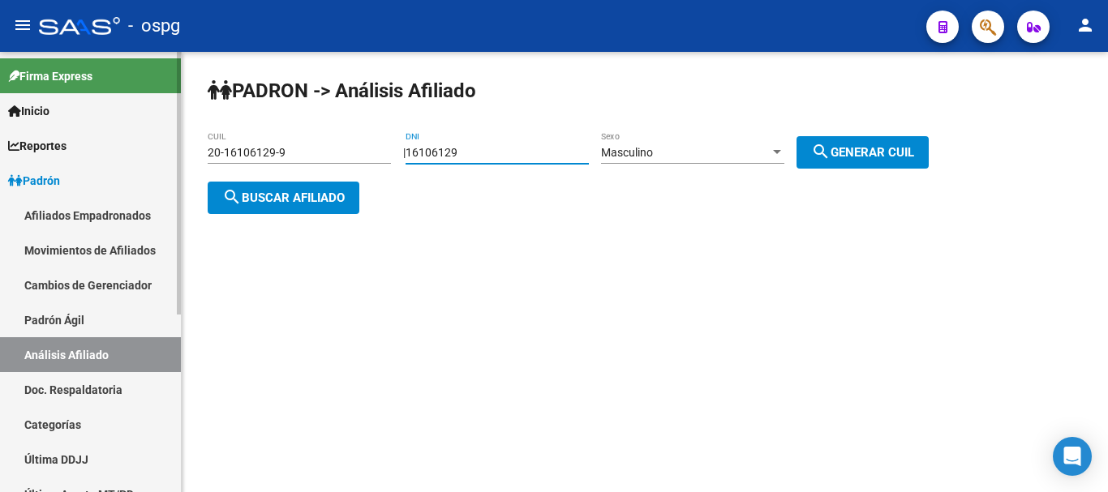
drag, startPoint x: 478, startPoint y: 155, endPoint x: 0, endPoint y: 155, distance: 477.6
click at [0, 155] on mat-sidenav-container "Firma Express Inicio Calendario SSS Instructivos Contacto OS Reportes Ingresos …" at bounding box center [554, 272] width 1108 height 440
paste input "4546384"
type input "45463849"
click at [680, 135] on div "Masculino Sexo" at bounding box center [692, 147] width 183 height 32
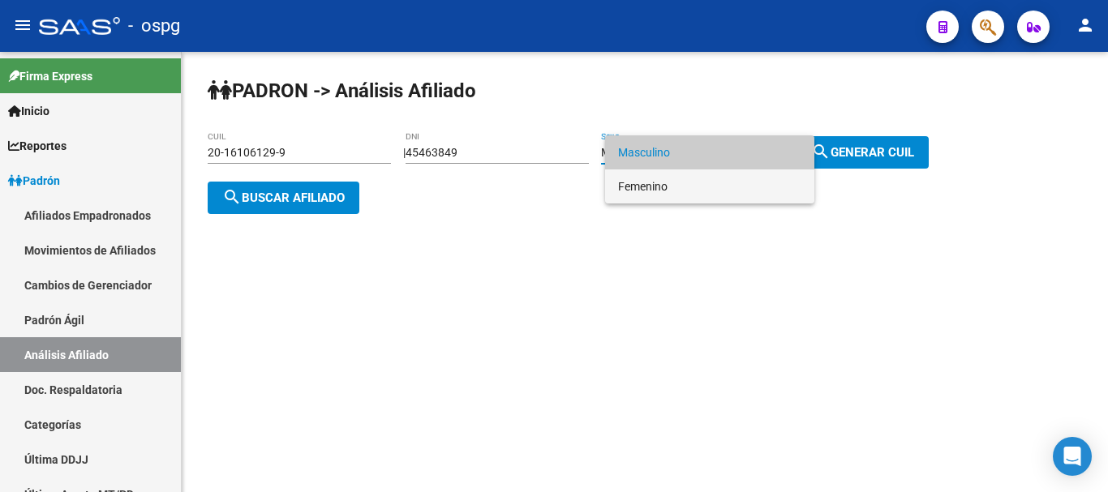
click at [672, 177] on span "Femenino" at bounding box center [709, 186] width 183 height 34
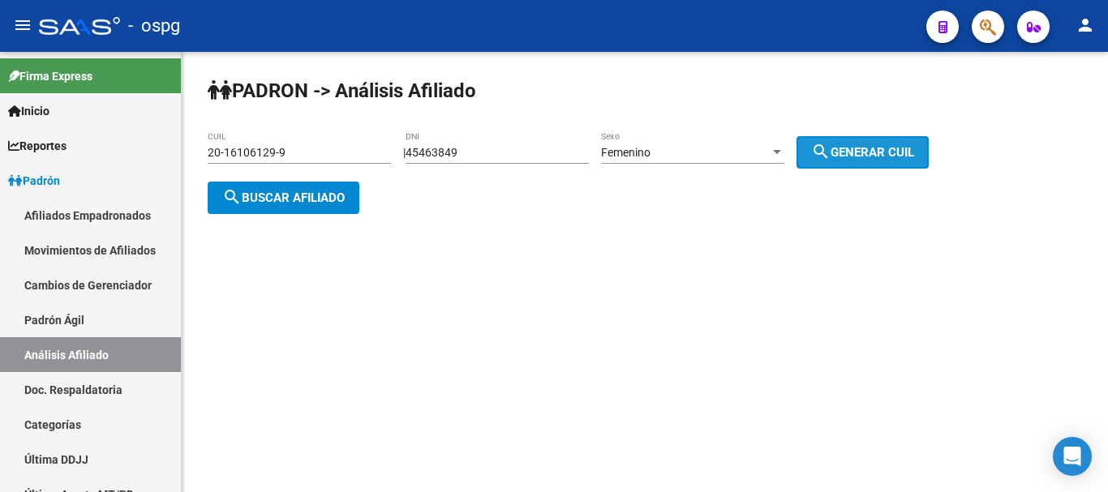
drag, startPoint x: 902, startPoint y: 135, endPoint x: 873, endPoint y: 144, distance: 29.7
click at [893, 139] on button "search Generar CUIL" at bounding box center [862, 152] width 132 height 32
click at [288, 192] on span "search Buscar afiliado" at bounding box center [283, 198] width 122 height 15
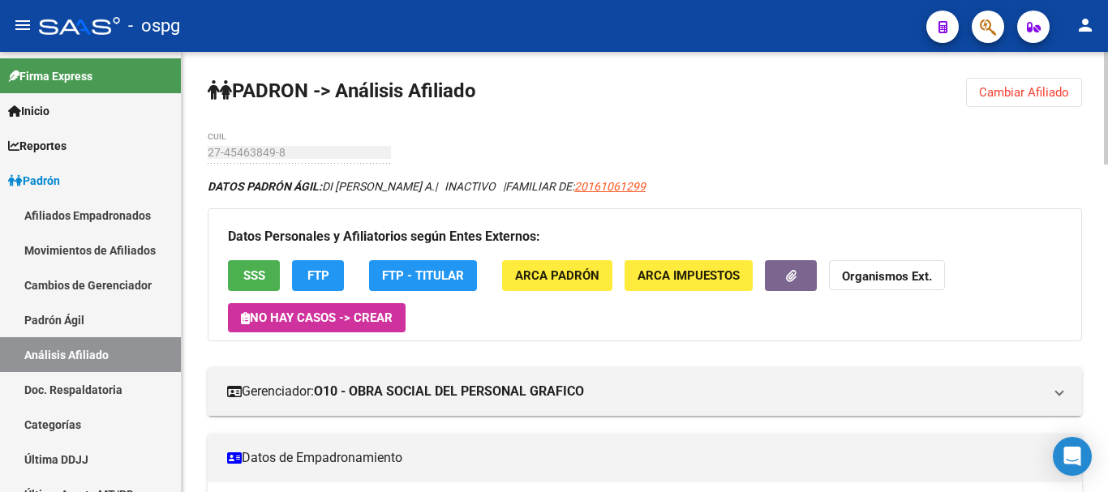
click at [252, 143] on div "27-45463849-8 CUIL" at bounding box center [299, 147] width 183 height 32
click at [905, 281] on strong "Organismos Ext." at bounding box center [887, 277] width 90 height 15
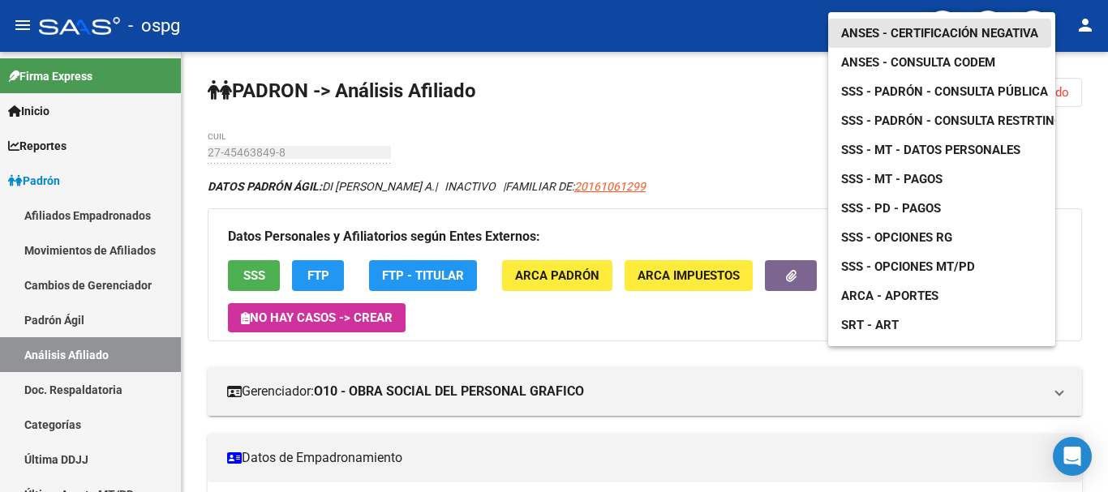
click at [913, 26] on span "ANSES - Certificación Negativa" at bounding box center [939, 33] width 197 height 15
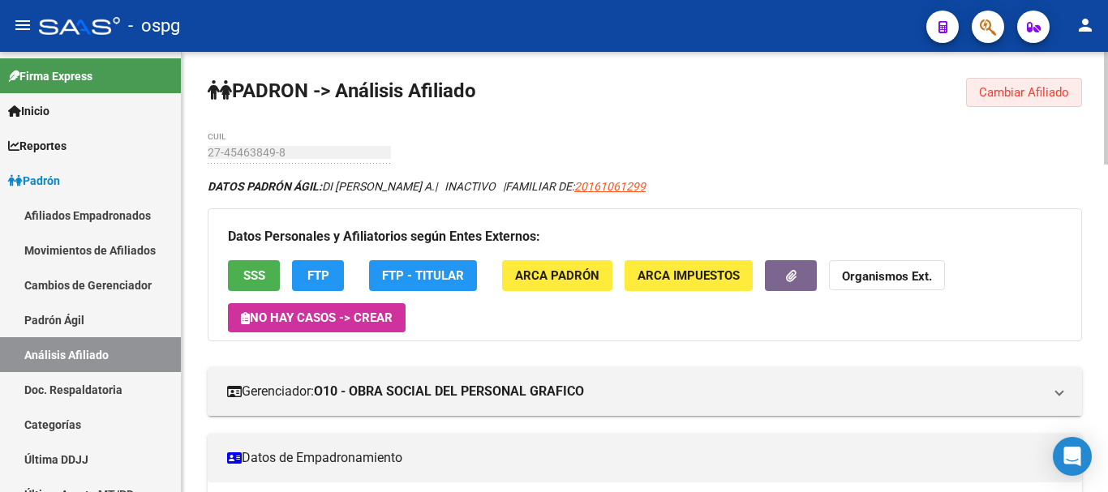
click at [1065, 86] on span "Cambiar Afiliado" at bounding box center [1024, 92] width 90 height 15
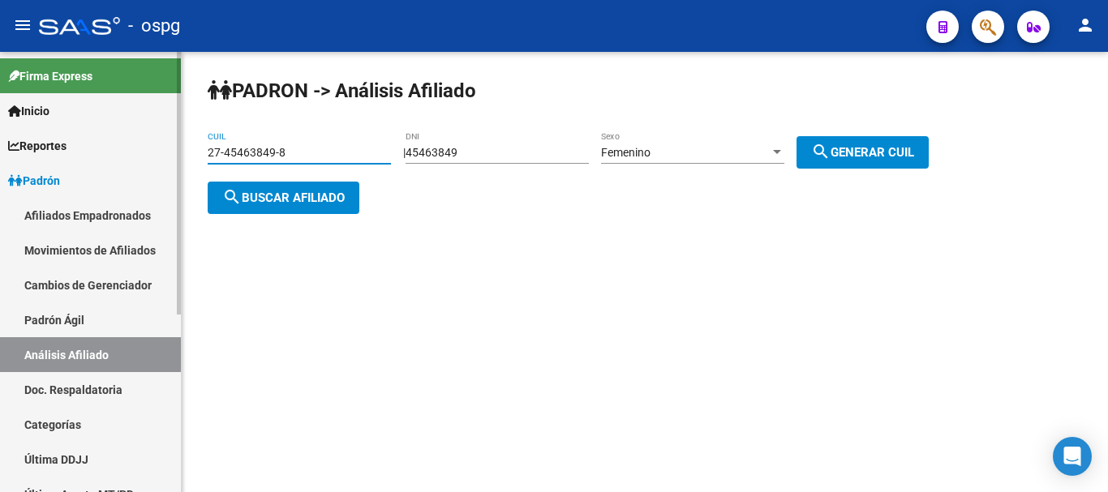
drag, startPoint x: 328, startPoint y: 156, endPoint x: 0, endPoint y: 170, distance: 327.9
click at [0, 162] on mat-sidenav-container "Firma Express Inicio Calendario SSS Instructivos Contacto OS Reportes Ingresos …" at bounding box center [554, 272] width 1108 height 440
type input "27-40476580-4"
click at [328, 196] on span "search Buscar afiliado" at bounding box center [283, 198] width 122 height 15
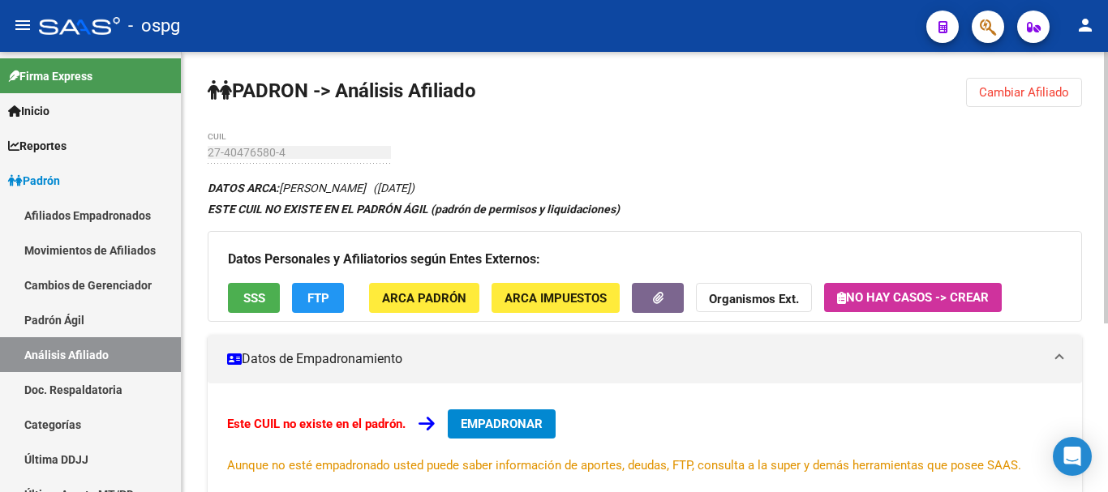
click at [1012, 88] on span "Cambiar Afiliado" at bounding box center [1024, 92] width 90 height 15
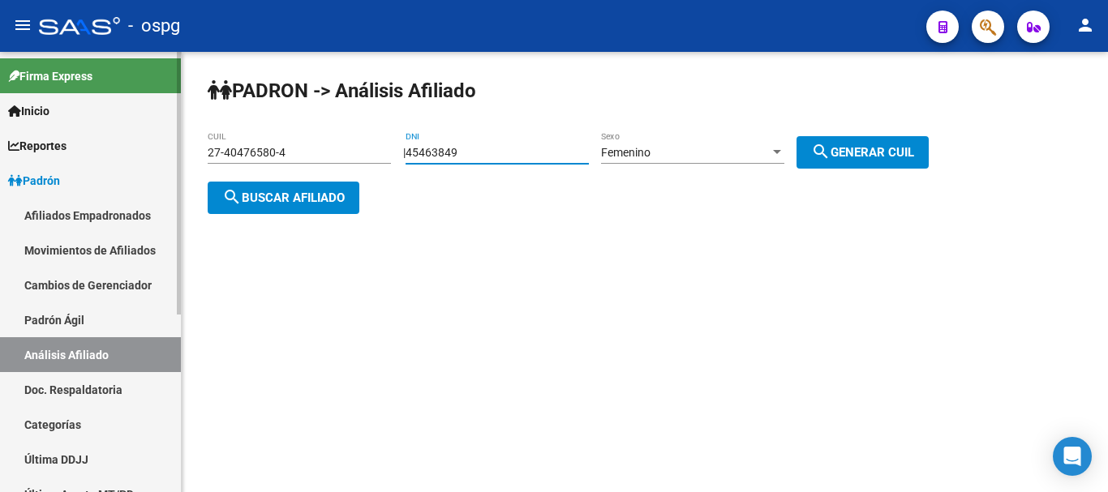
drag, startPoint x: 529, startPoint y: 149, endPoint x: 102, endPoint y: 151, distance: 426.5
click at [108, 152] on mat-sidenav-container "Firma Express Inicio Calendario SSS Instructivos Contacto OS Reportes Ingresos …" at bounding box center [554, 272] width 1108 height 440
type input "42635518"
click at [650, 156] on span "Femenino" at bounding box center [625, 152] width 49 height 13
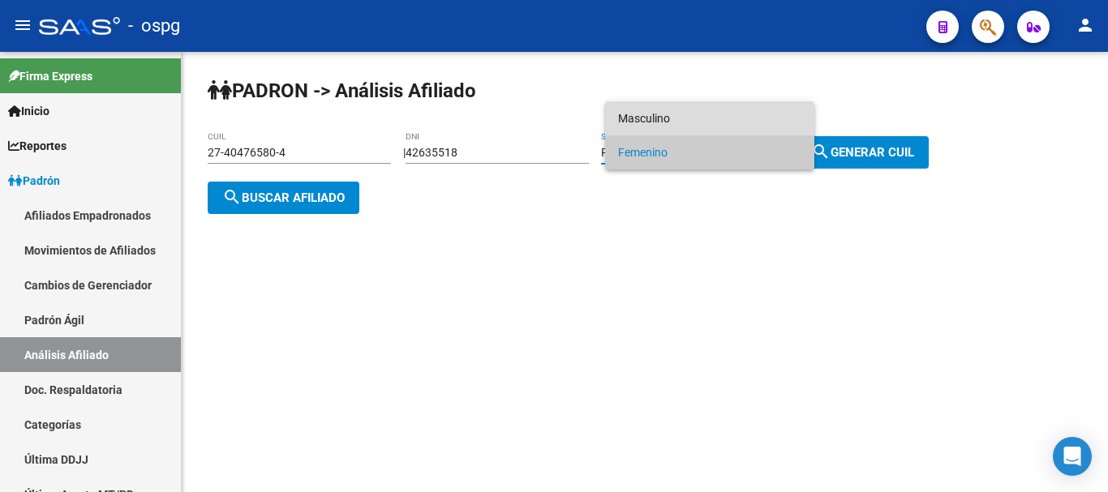
click at [703, 125] on span "Masculino" at bounding box center [709, 118] width 183 height 34
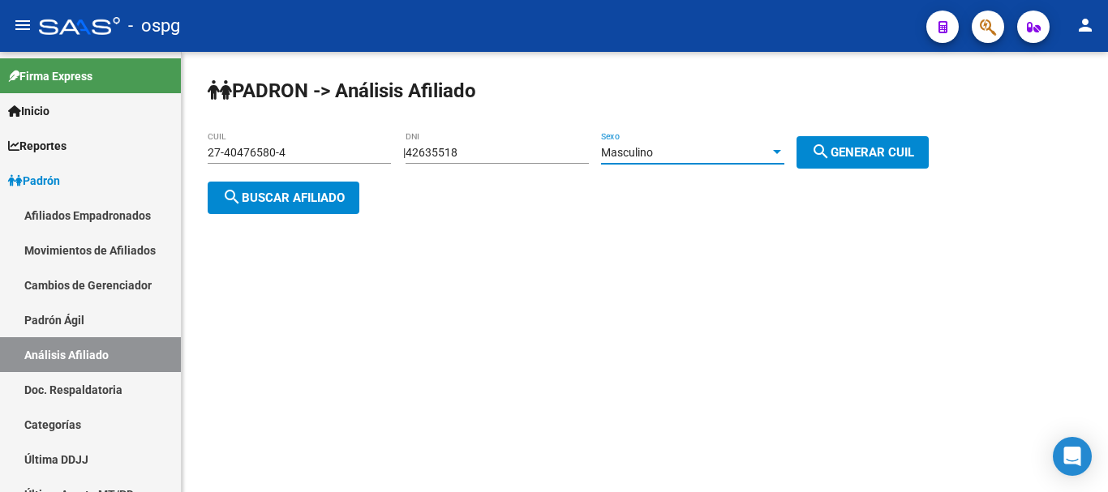
click at [855, 158] on span "search Generar CUIL" at bounding box center [862, 152] width 103 height 15
type input "20-42635518-4"
click at [290, 183] on button "search Buscar afiliado" at bounding box center [284, 198] width 152 height 32
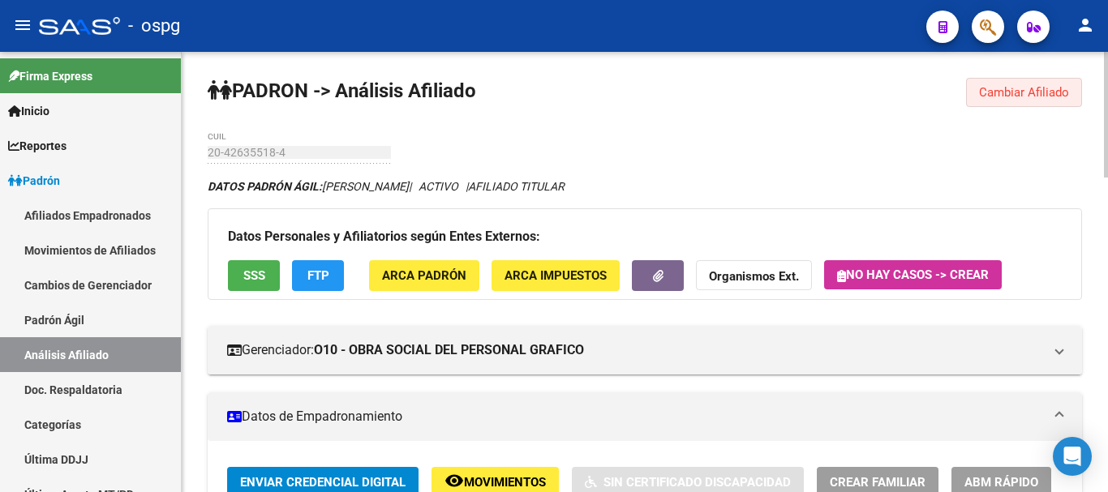
click at [983, 99] on span "Cambiar Afiliado" at bounding box center [1024, 92] width 90 height 15
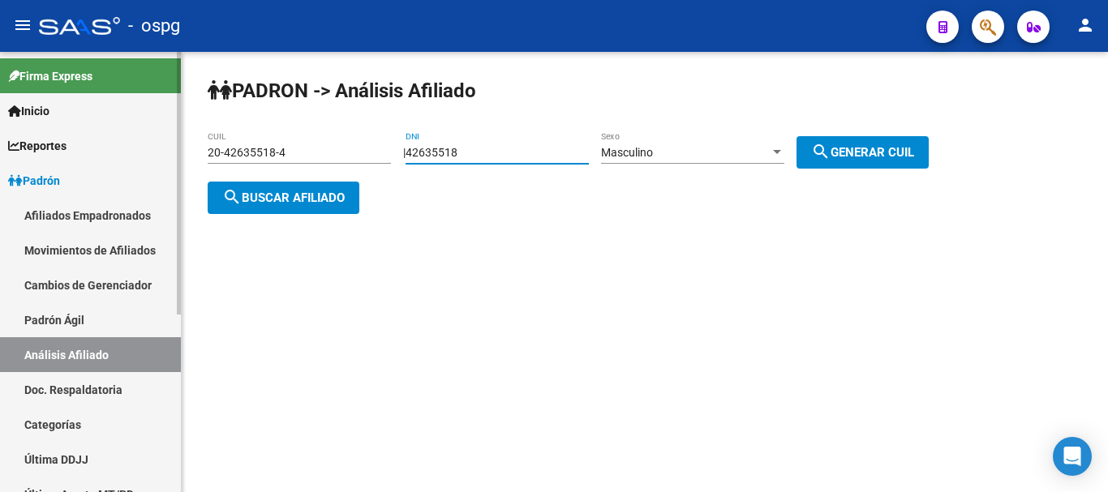
drag, startPoint x: 504, startPoint y: 153, endPoint x: 0, endPoint y: 238, distance: 511.4
click at [0, 234] on mat-sidenav-container "Firma Express Inicio Calendario SSS Instructivos Contacto OS Reportes Ingresos …" at bounding box center [554, 272] width 1108 height 440
type input "45910812"
click at [701, 168] on div "Masculino Sexo" at bounding box center [692, 154] width 183 height 46
click at [703, 160] on div "Masculino Sexo" at bounding box center [692, 147] width 183 height 32
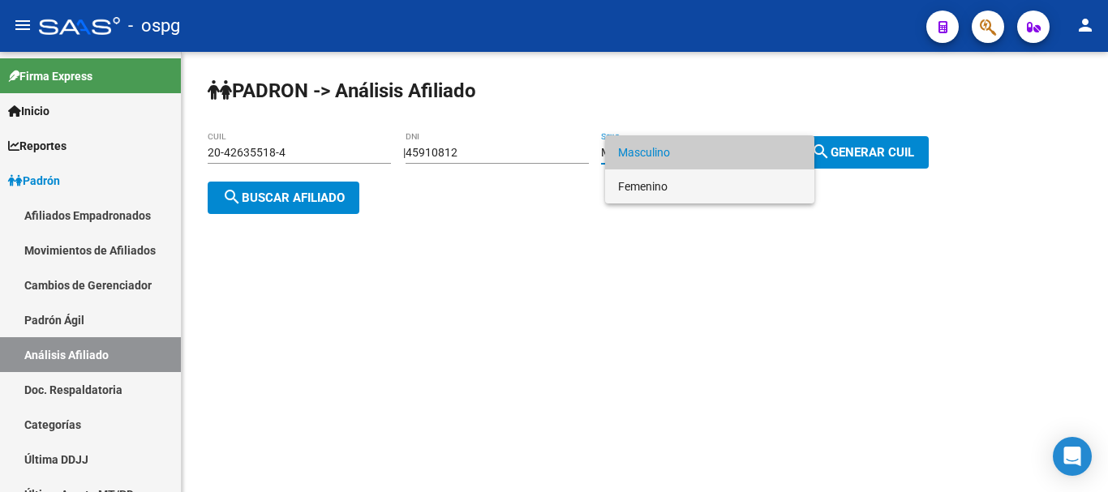
click at [714, 188] on span "Femenino" at bounding box center [709, 186] width 183 height 34
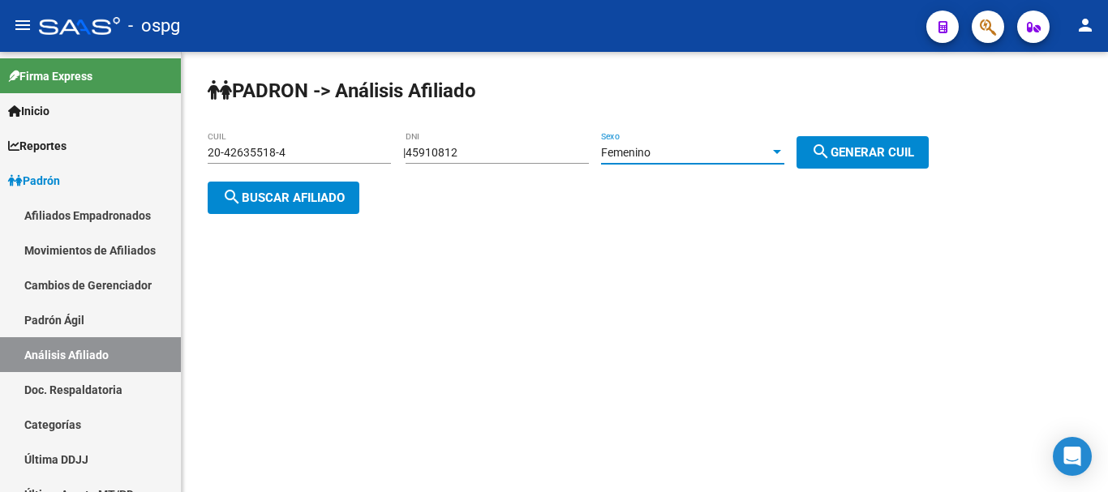
click at [903, 139] on button "search Generar CUIL" at bounding box center [862, 152] width 132 height 32
type input "27-45910812-8"
click at [297, 195] on span "search Buscar afiliado" at bounding box center [283, 198] width 122 height 15
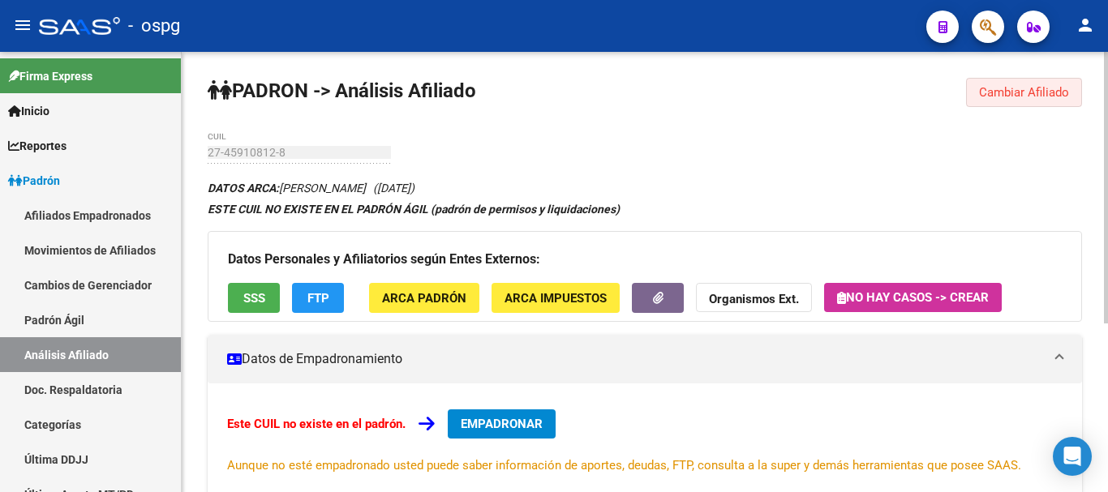
click at [1042, 90] on span "Cambiar Afiliado" at bounding box center [1024, 92] width 90 height 15
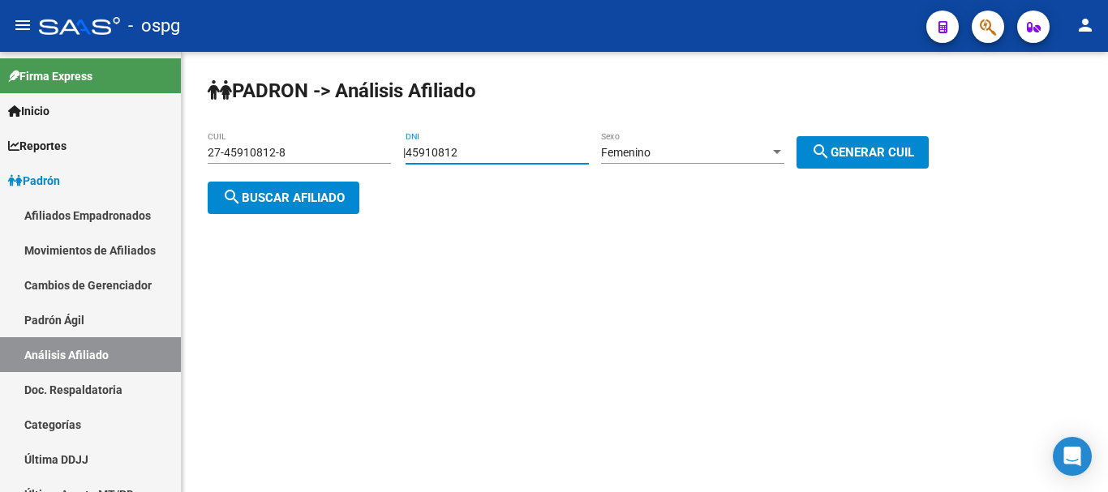
drag, startPoint x: 470, startPoint y: 152, endPoint x: 487, endPoint y: 152, distance: 16.2
click at [487, 152] on input "45910812" at bounding box center [496, 153] width 183 height 14
type input "45910811"
drag, startPoint x: 894, startPoint y: 149, endPoint x: 881, endPoint y: 156, distance: 14.2
click at [893, 148] on span "search Generar CUIL" at bounding box center [862, 152] width 103 height 15
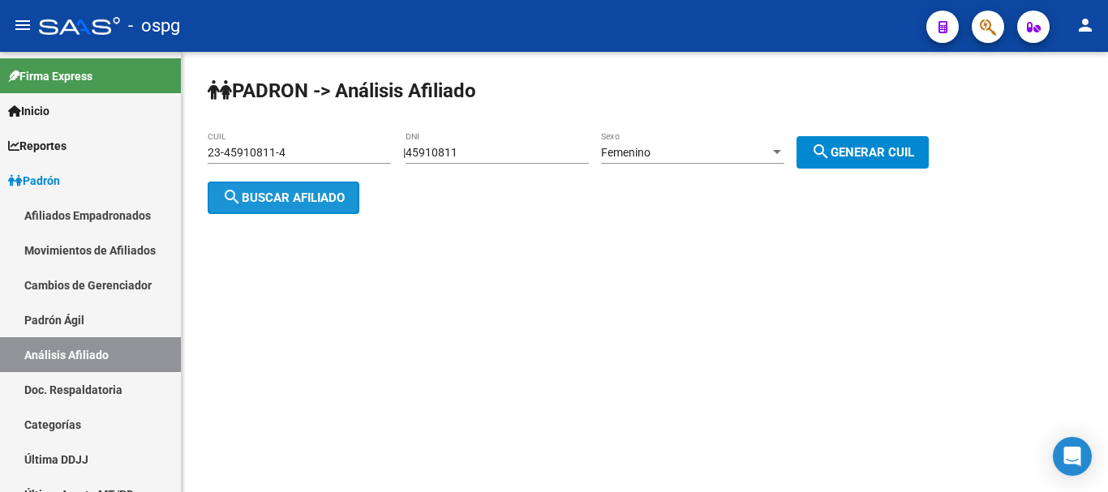
click at [310, 204] on button "search Buscar afiliado" at bounding box center [284, 198] width 152 height 32
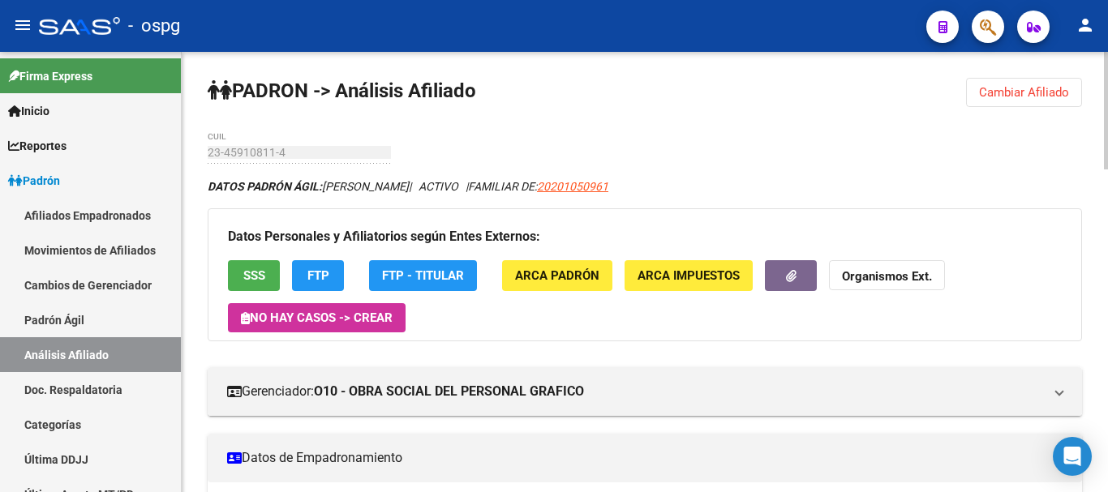
click at [1023, 84] on button "Cambiar Afiliado" at bounding box center [1024, 92] width 116 height 29
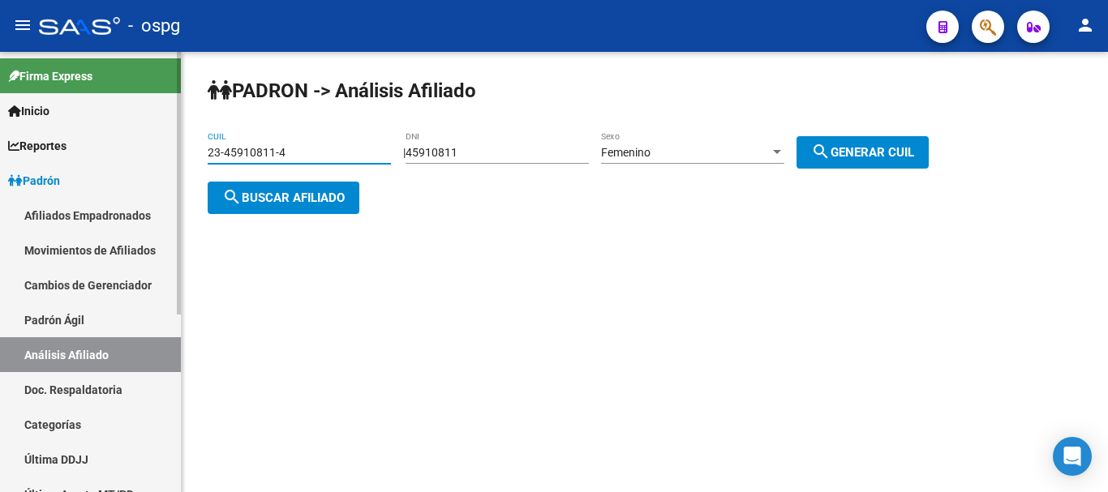
drag, startPoint x: 344, startPoint y: 159, endPoint x: 0, endPoint y: 159, distance: 343.8
click at [0, 159] on mat-sidenav-container "Firma Express Inicio Calendario SSS Instructivos Contacto OS Reportes Ingresos …" at bounding box center [554, 272] width 1108 height 440
type input "20-20780130-6"
click at [328, 187] on button "search Buscar afiliado" at bounding box center [284, 198] width 152 height 32
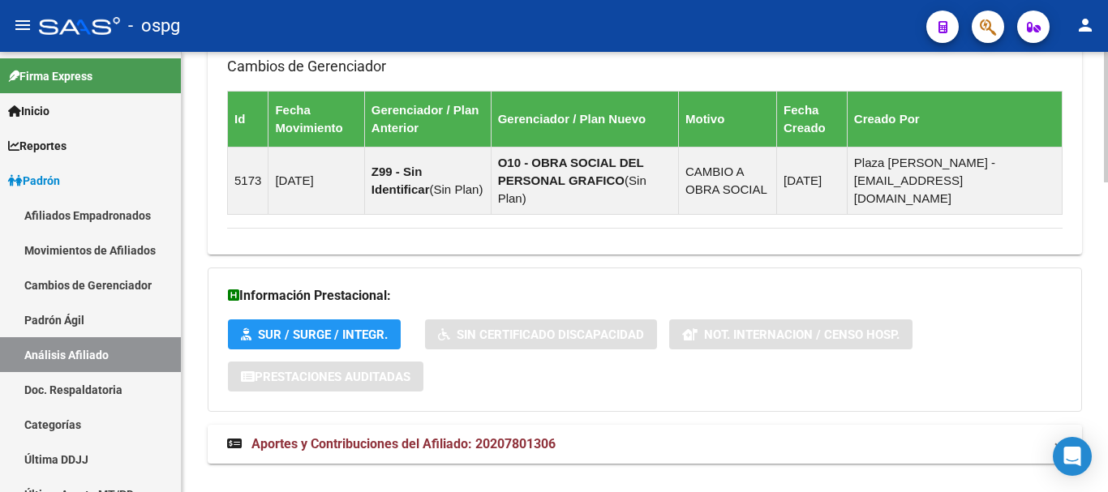
scroll to position [1044, 0]
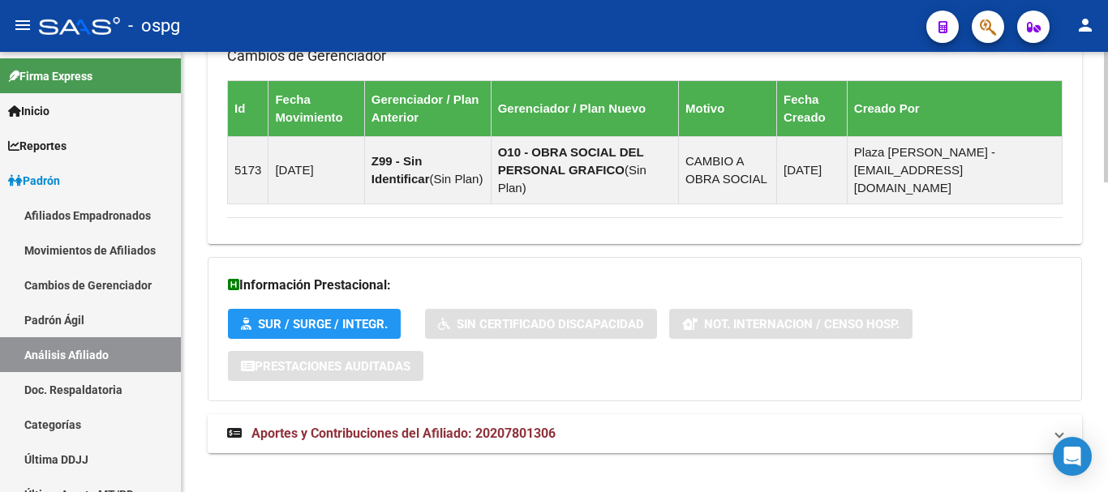
click at [530, 425] on strong "Aportes y Contribuciones del Afiliado: 20207801306" at bounding box center [391, 434] width 328 height 18
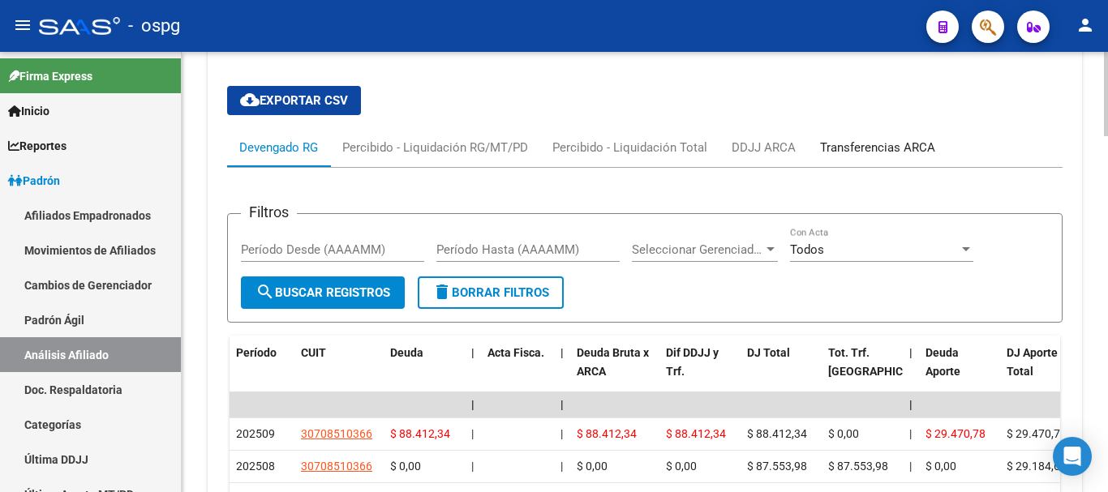
click at [894, 139] on div "Transferencias ARCA" at bounding box center [877, 148] width 115 height 18
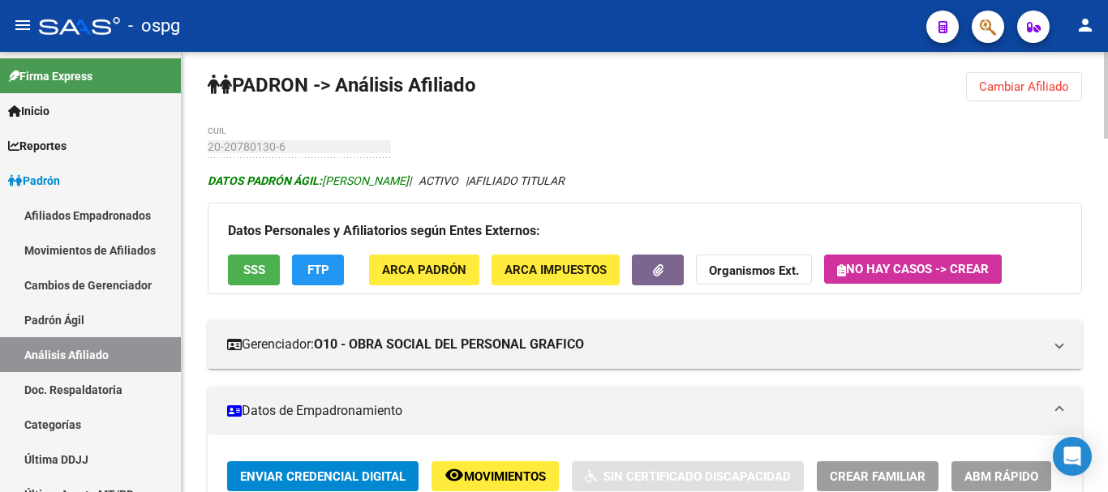
scroll to position [0, 0]
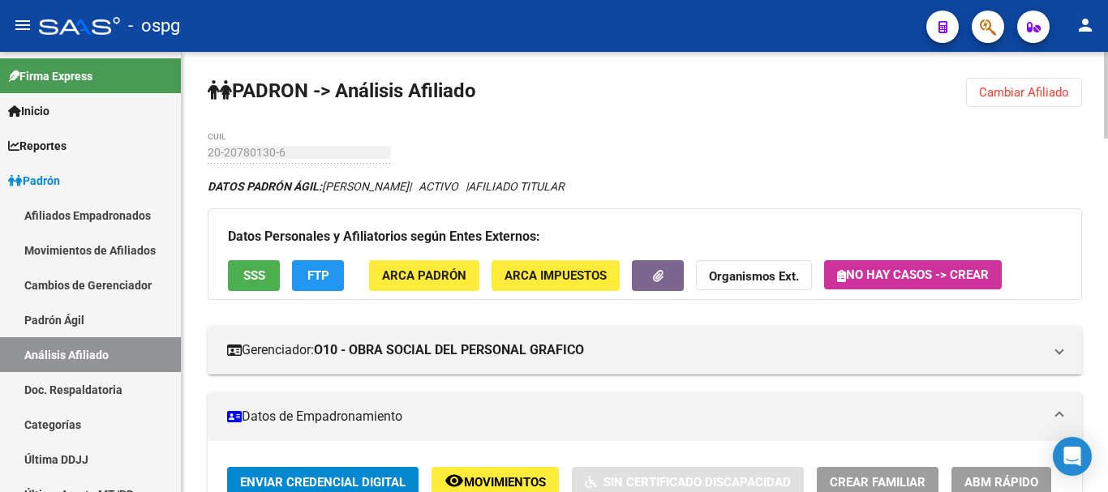
click at [264, 268] on span "SSS" at bounding box center [254, 275] width 22 height 15
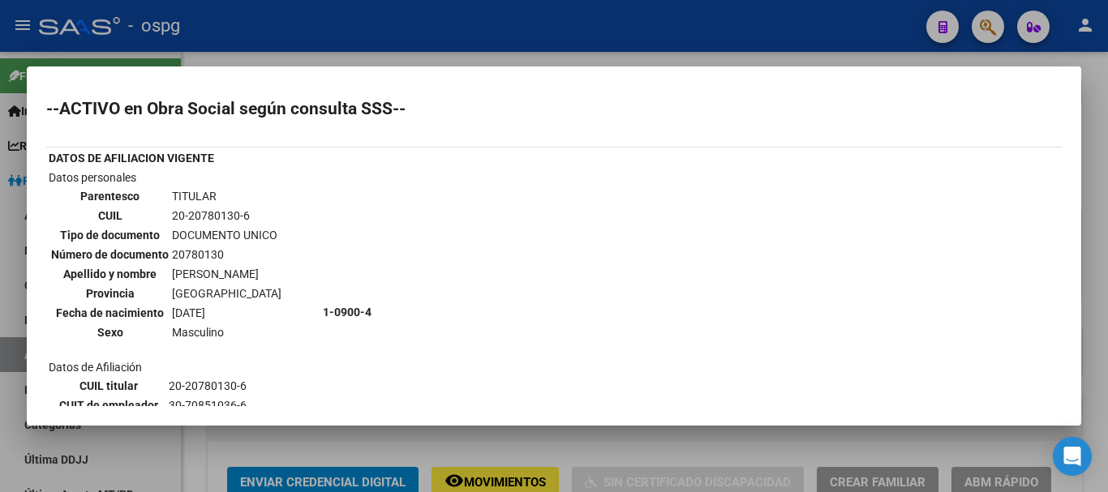
click at [718, 41] on div at bounding box center [554, 246] width 1108 height 492
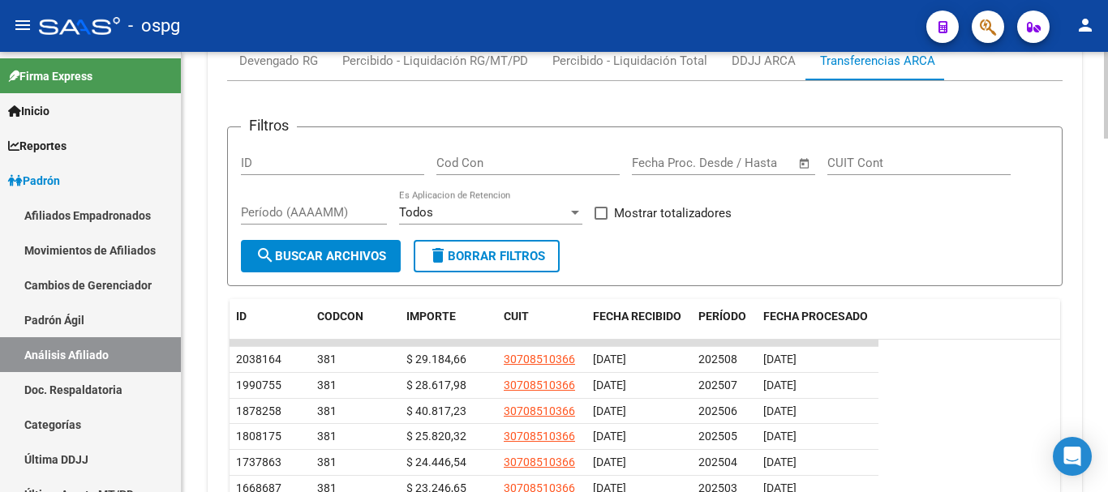
scroll to position [1541, 0]
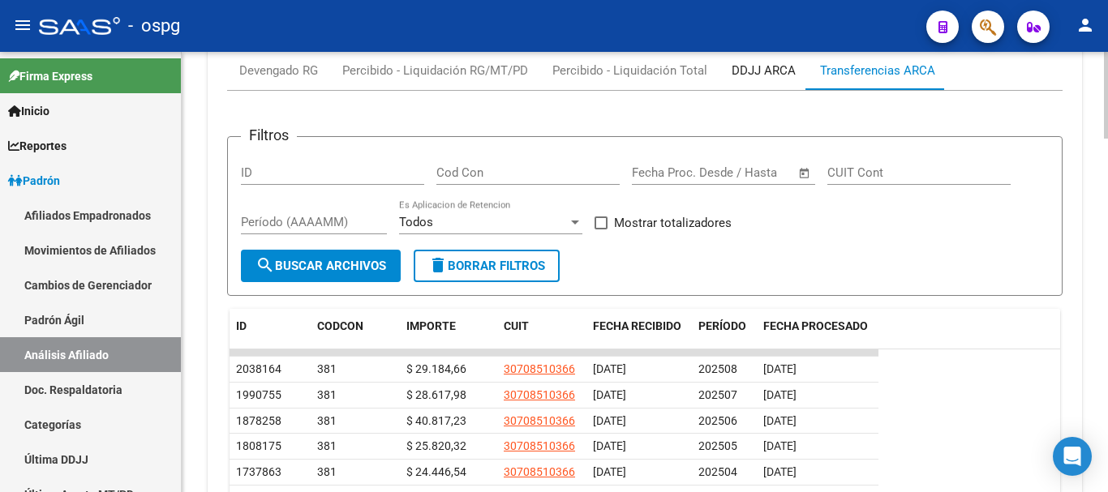
click at [778, 62] on div "DDJJ ARCA" at bounding box center [763, 71] width 64 height 18
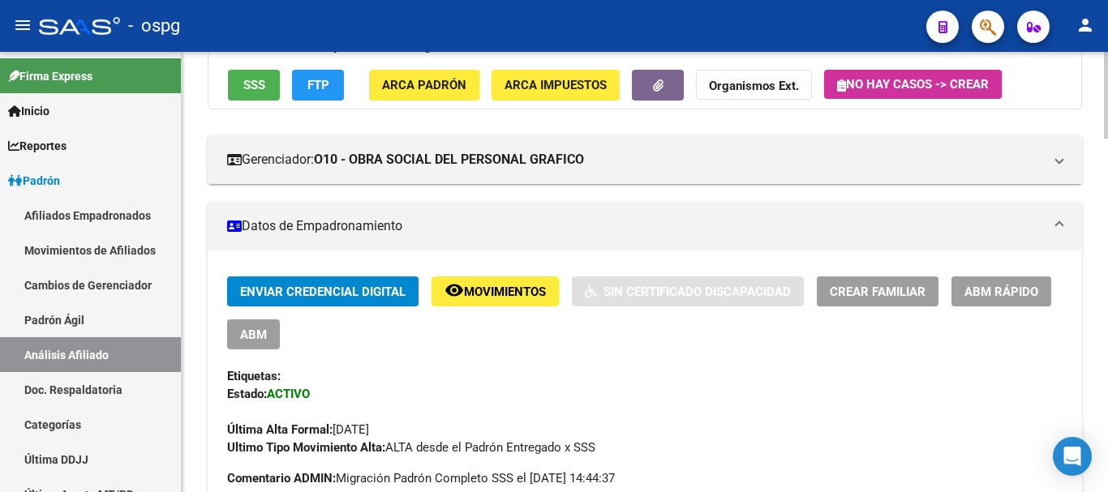
scroll to position [0, 0]
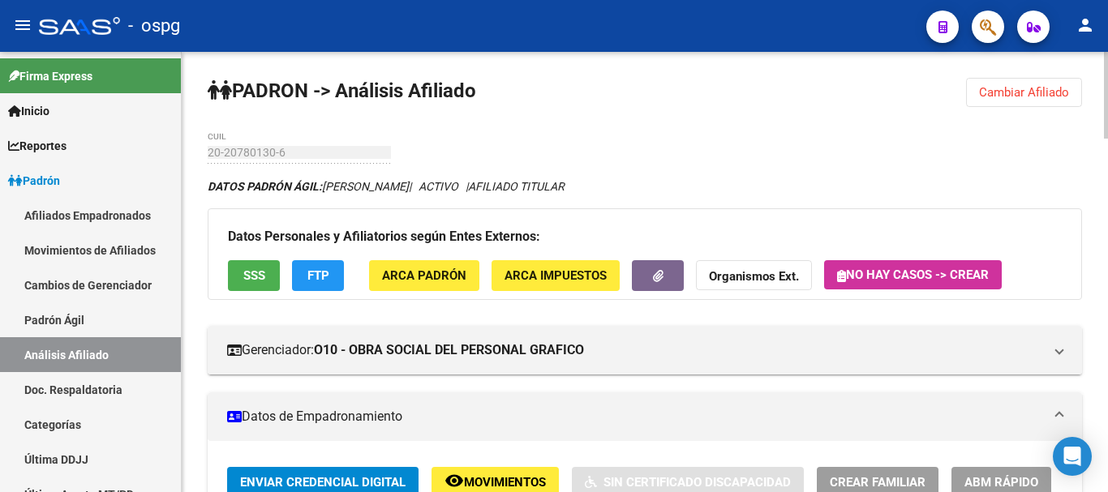
click at [737, 272] on strong "Organismos Ext." at bounding box center [754, 277] width 90 height 15
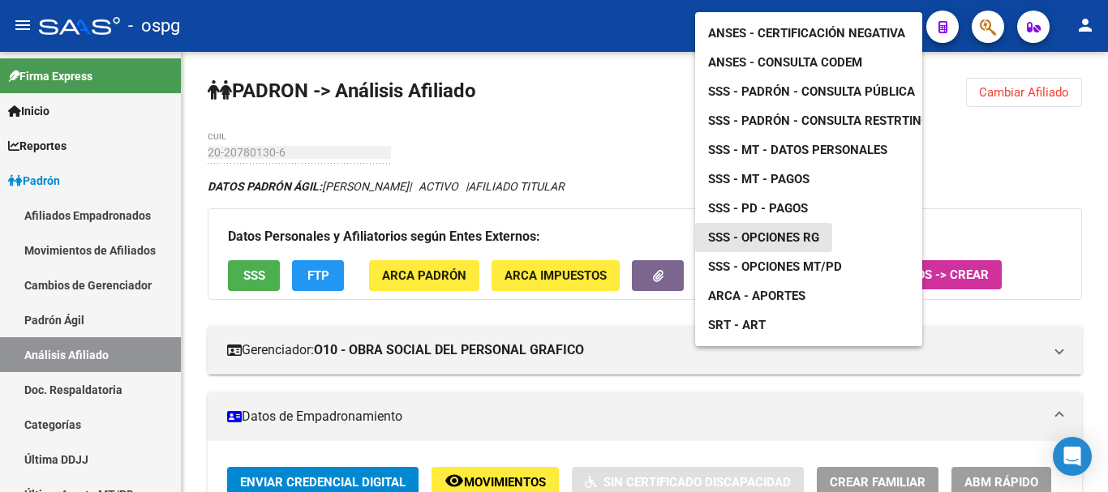
click at [807, 233] on link "SSS - Opciones RG" at bounding box center [763, 237] width 137 height 29
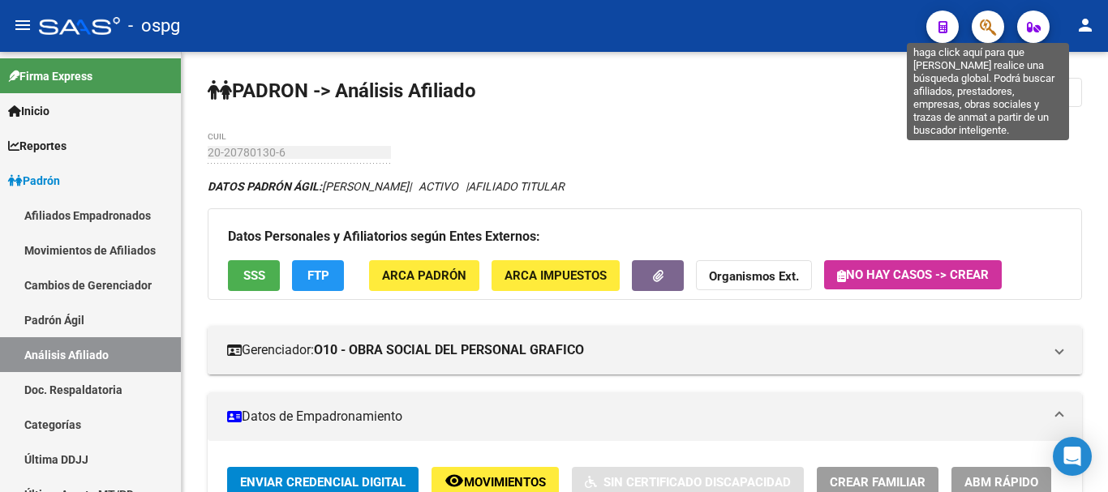
click at [984, 31] on icon "button" at bounding box center [988, 27] width 16 height 19
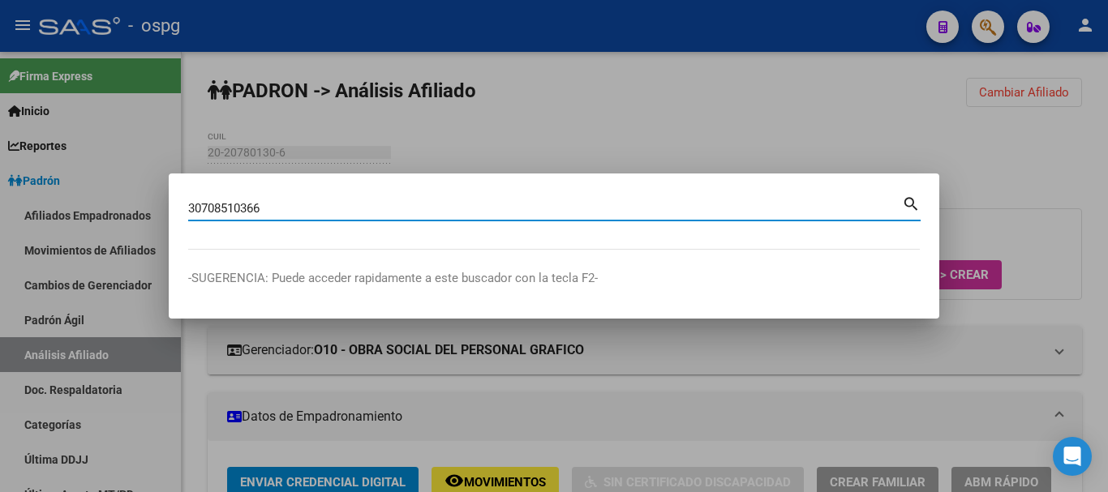
type input "30708510366"
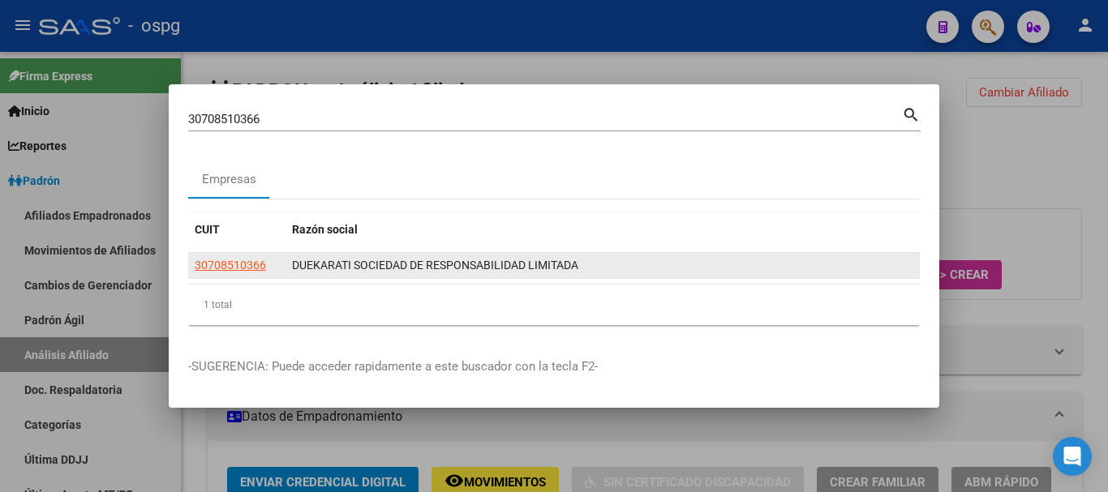
click at [232, 257] on app-link-go-to "30708510366" at bounding box center [230, 265] width 71 height 19
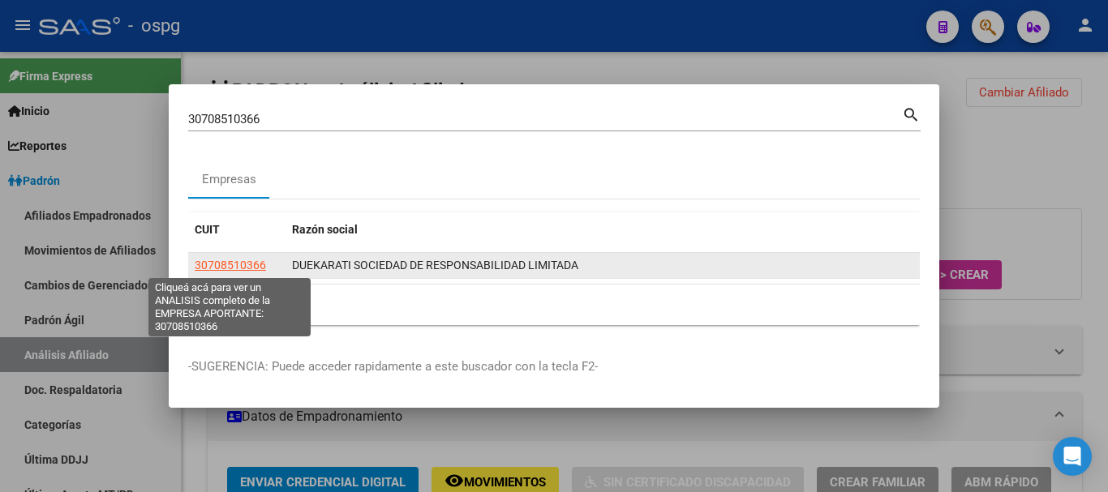
click at [227, 264] on span "30708510366" at bounding box center [230, 265] width 71 height 13
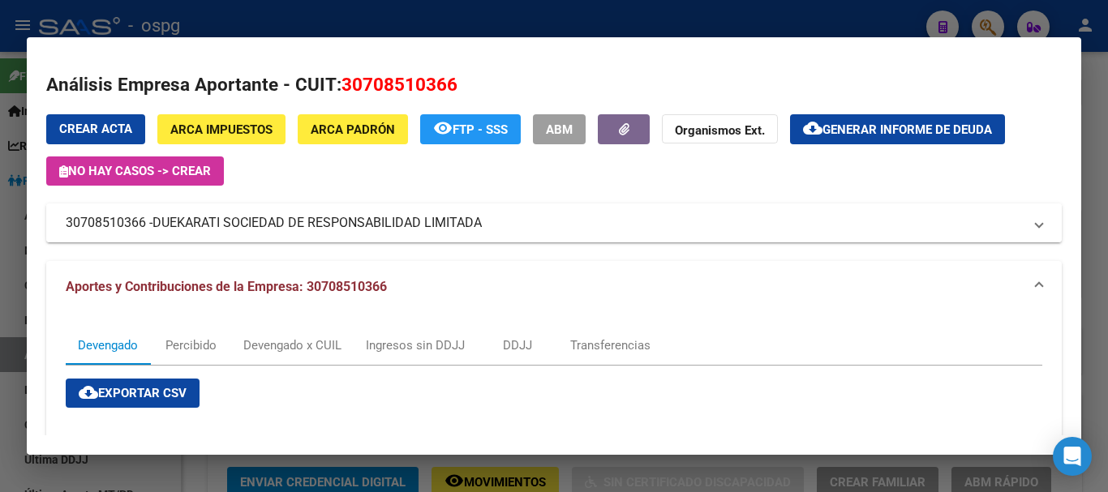
click at [286, 225] on span "DUEKARATI SOCIEDAD DE RESPONSABILIDAD LIMITADA" at bounding box center [316, 222] width 329 height 19
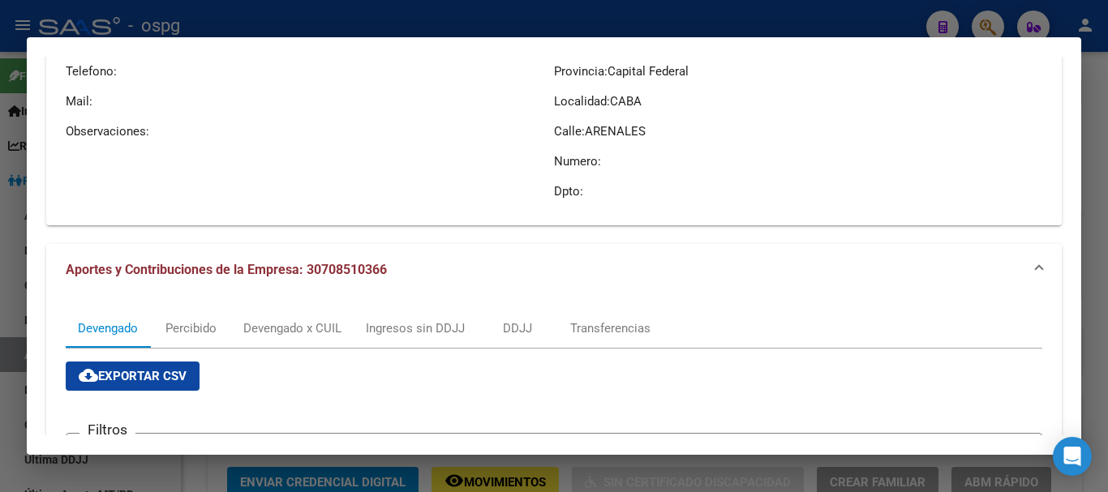
scroll to position [243, 0]
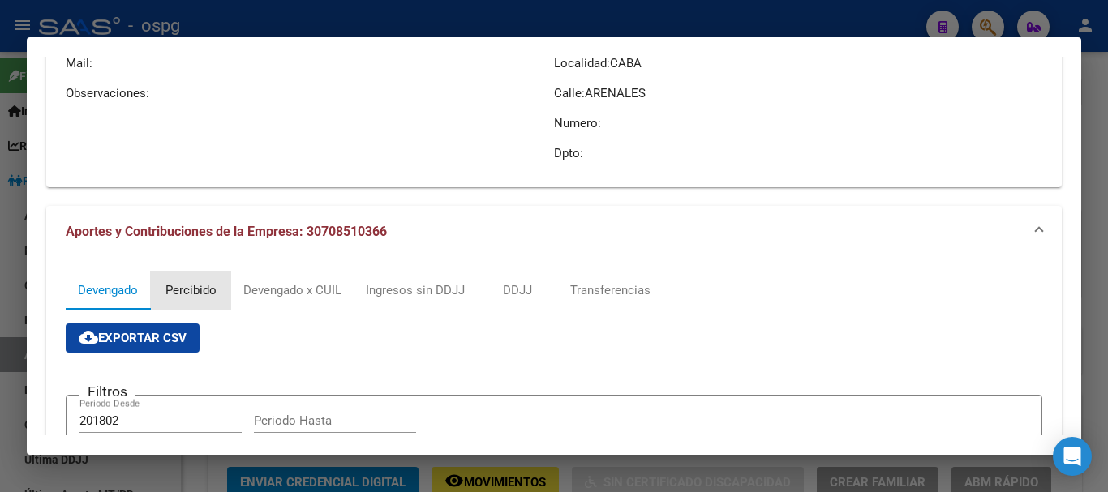
click at [209, 290] on div "Percibido" at bounding box center [190, 290] width 51 height 18
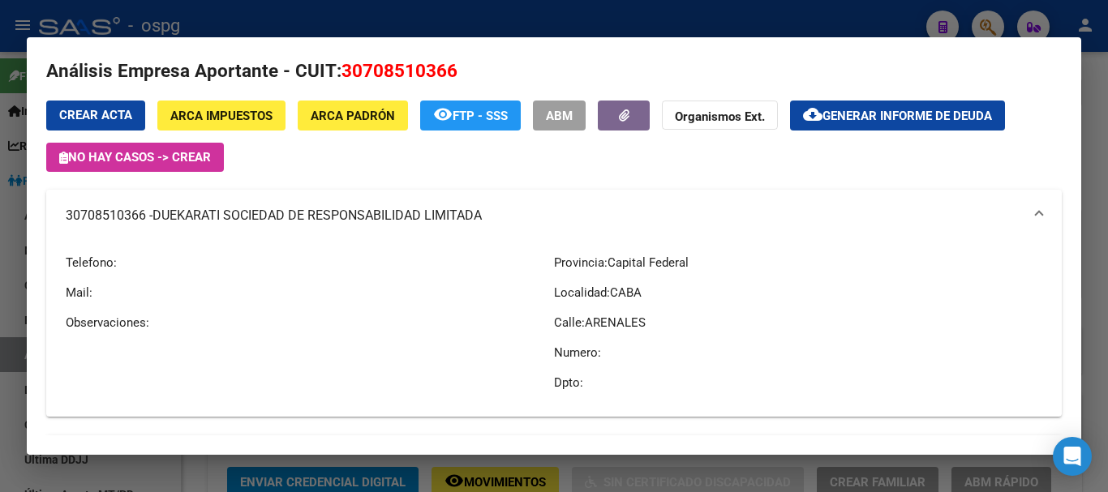
scroll to position [0, 0]
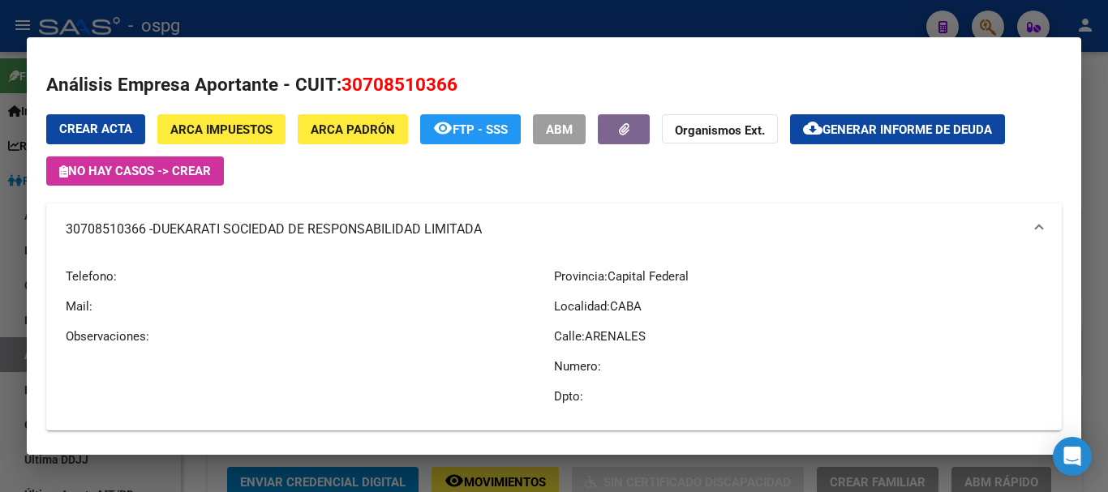
click at [656, 32] on div at bounding box center [554, 246] width 1108 height 492
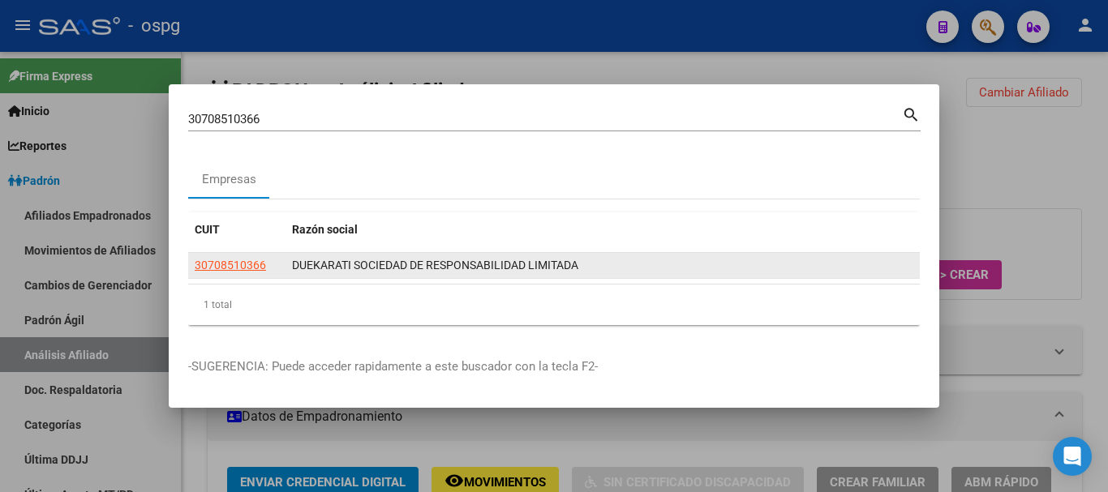
drag, startPoint x: 631, startPoint y: 49, endPoint x: 223, endPoint y: 266, distance: 462.2
click at [222, 267] on div "30708510366 Buscar (apellido, dni, cuil, nro traspaso, cuit, obra social) searc…" at bounding box center [554, 246] width 1108 height 492
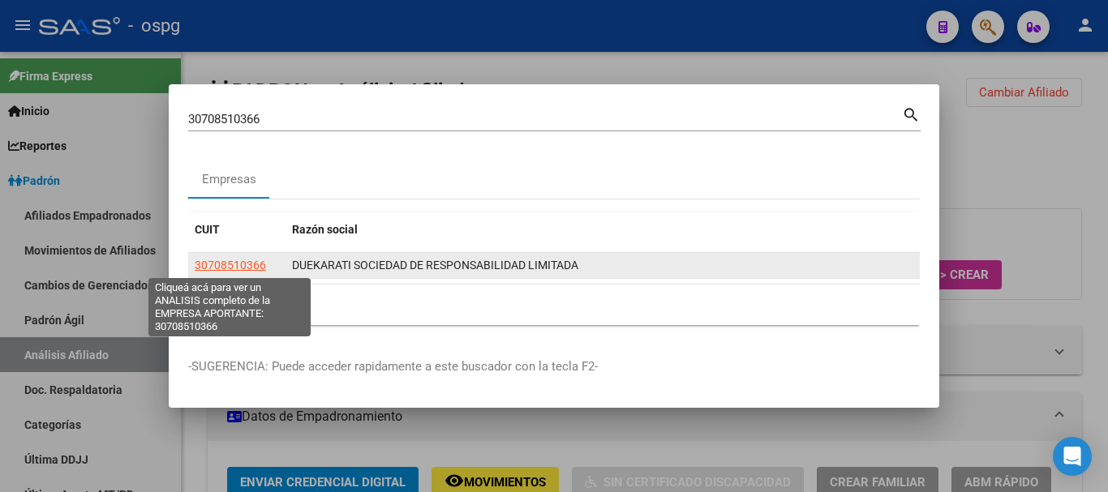
click at [223, 264] on span "30708510366" at bounding box center [230, 265] width 71 height 13
copy div "Buscar (apellido, dni, cuil, nro traspaso, cuit, obra social) search Empresas C…"
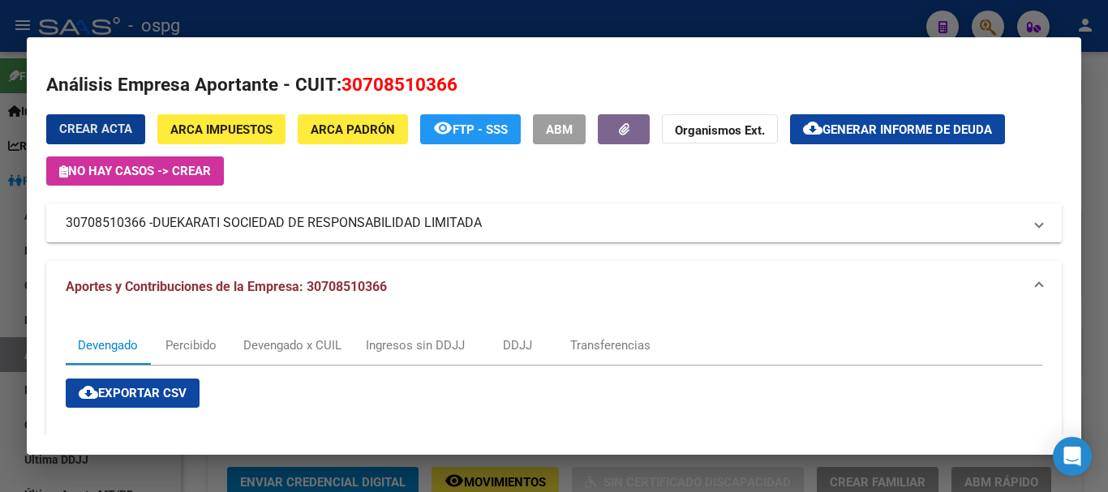
click at [432, 232] on span "DUEKARATI SOCIEDAD DE RESPONSABILIDAD LIMITADA" at bounding box center [316, 222] width 329 height 19
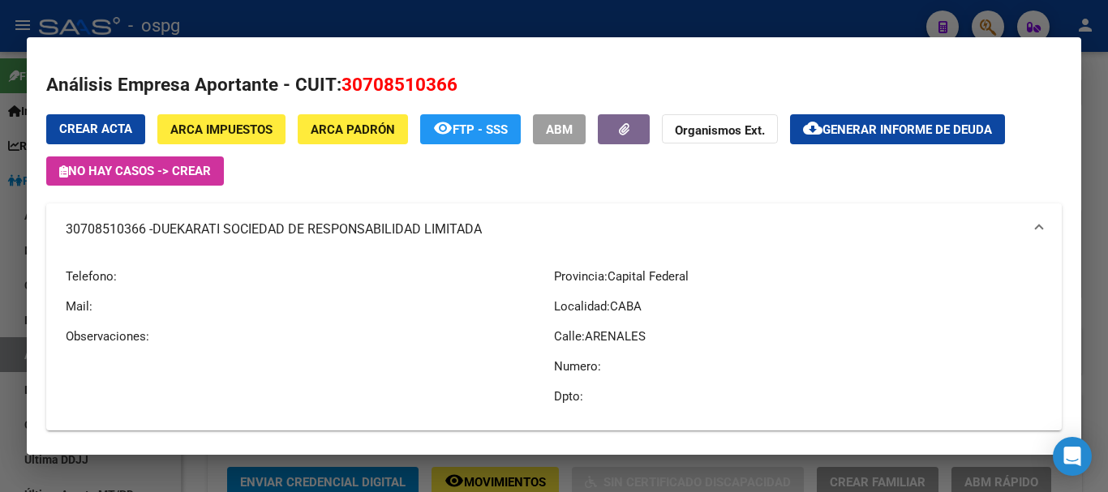
click at [1072, 21] on div at bounding box center [554, 246] width 1108 height 492
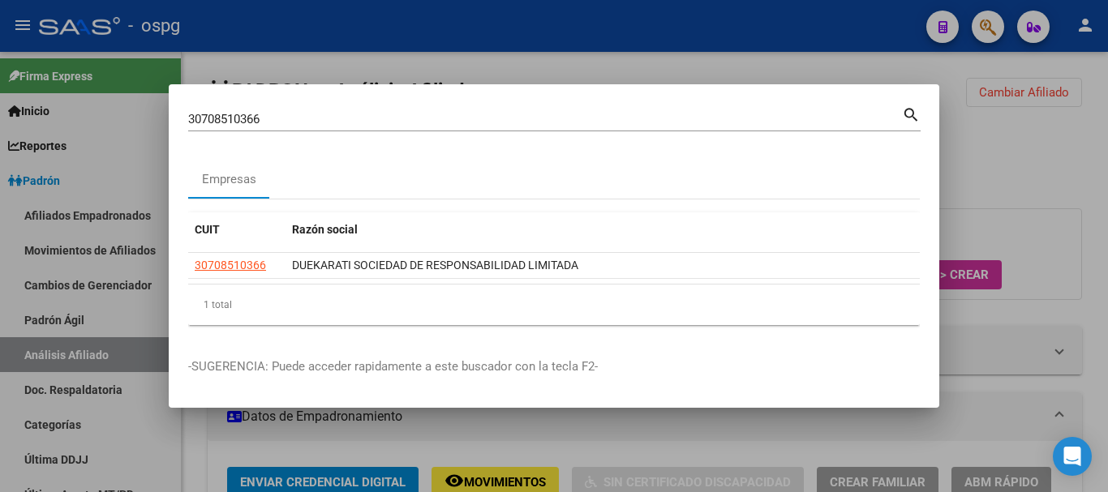
click at [997, 29] on div at bounding box center [554, 246] width 1108 height 492
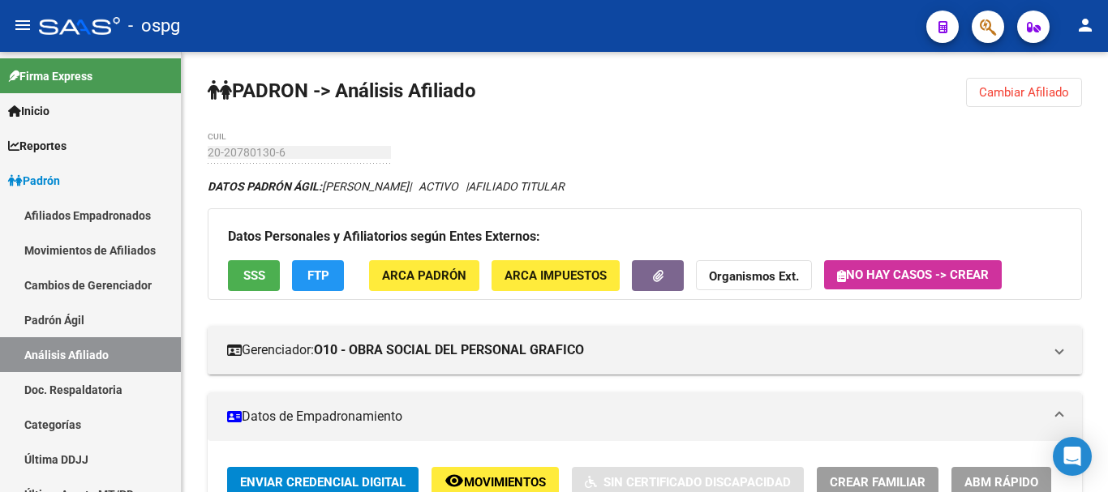
click at [997, 29] on button "button" at bounding box center [987, 27] width 32 height 32
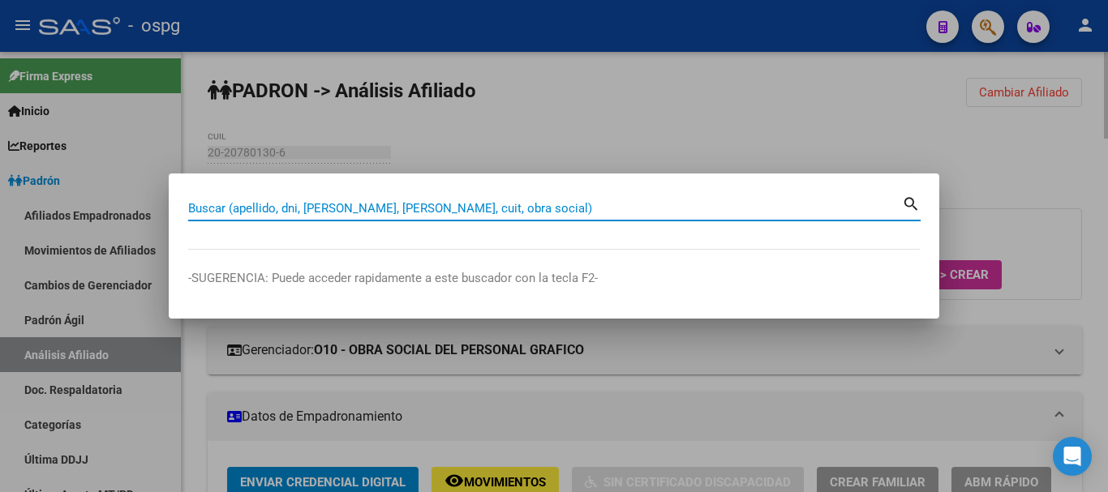
drag, startPoint x: 744, startPoint y: 120, endPoint x: 831, endPoint y: 111, distance: 88.0
click at [750, 119] on div at bounding box center [554, 246] width 1108 height 492
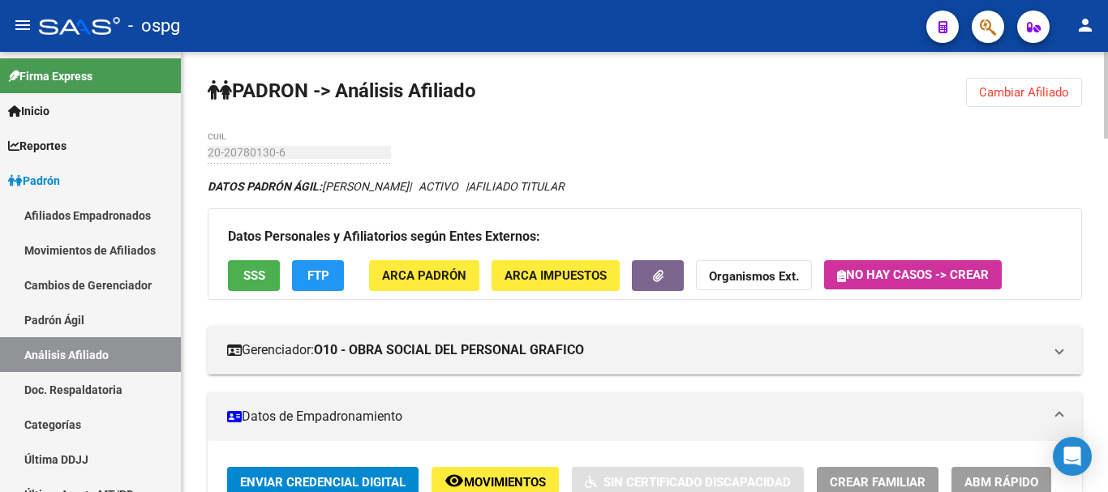
drag, startPoint x: 1025, startPoint y: 76, endPoint x: 1005, endPoint y: 84, distance: 21.5
click at [1004, 86] on span "Cambiar Afiliado" at bounding box center [1024, 92] width 90 height 15
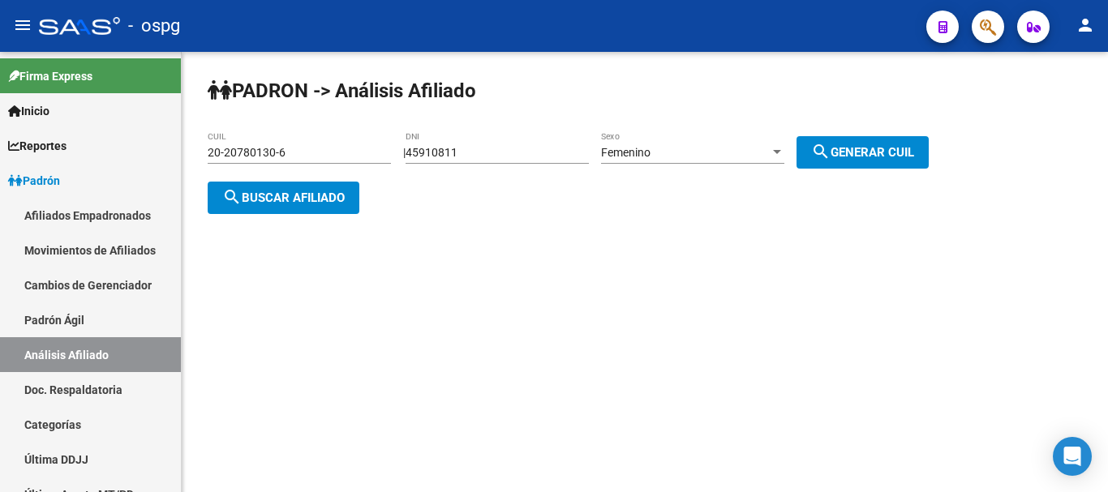
drag, startPoint x: 585, startPoint y: 160, endPoint x: 525, endPoint y: 156, distance: 59.3
click at [526, 157] on div "45910811 DNI" at bounding box center [496, 147] width 183 height 32
drag, startPoint x: 525, startPoint y: 156, endPoint x: 0, endPoint y: 132, distance: 526.0
click at [0, 155] on mat-sidenav-container "Firma Express Inicio Calendario SSS Instructivos Contacto OS Reportes Ingresos …" at bounding box center [554, 272] width 1108 height 440
type input "18058876"
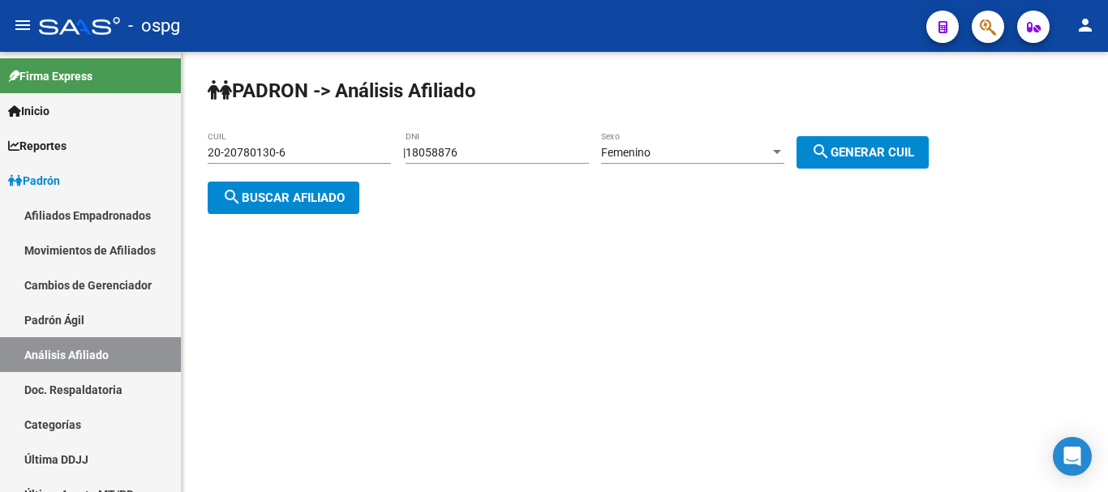
click at [650, 143] on div "Femenino Sexo" at bounding box center [692, 147] width 183 height 32
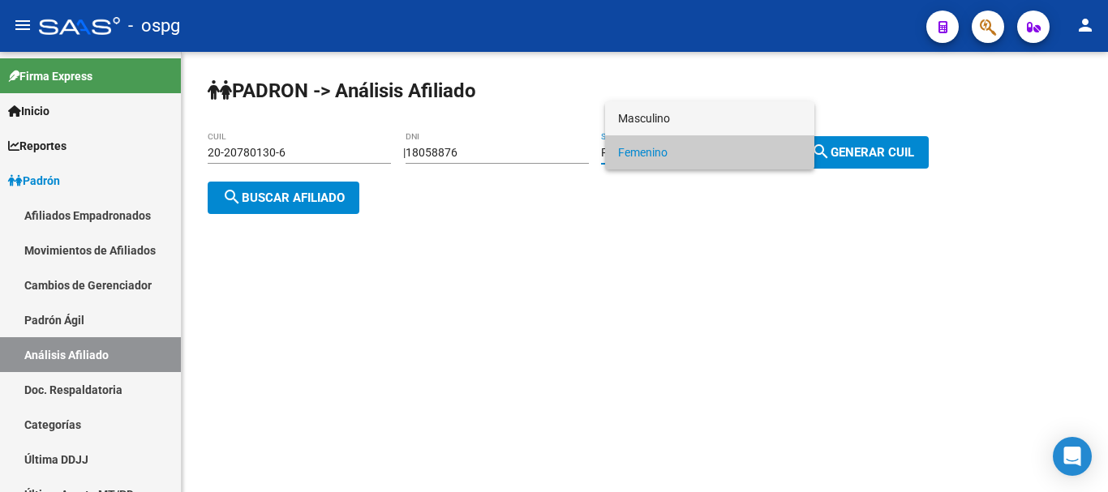
drag, startPoint x: 672, startPoint y: 120, endPoint x: 714, endPoint y: 120, distance: 41.4
click at [680, 120] on span "Masculino" at bounding box center [709, 118] width 183 height 34
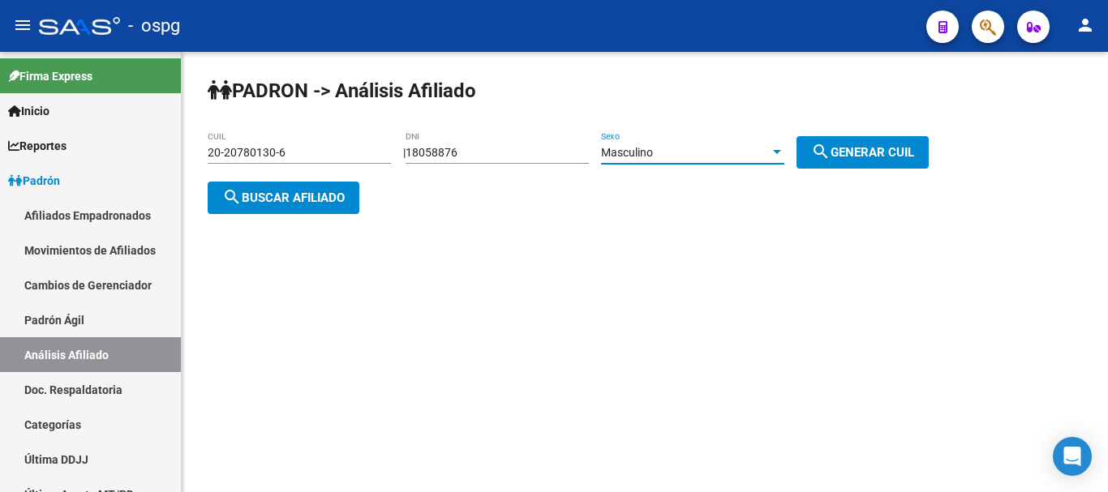
click at [871, 139] on button "search Generar CUIL" at bounding box center [862, 152] width 132 height 32
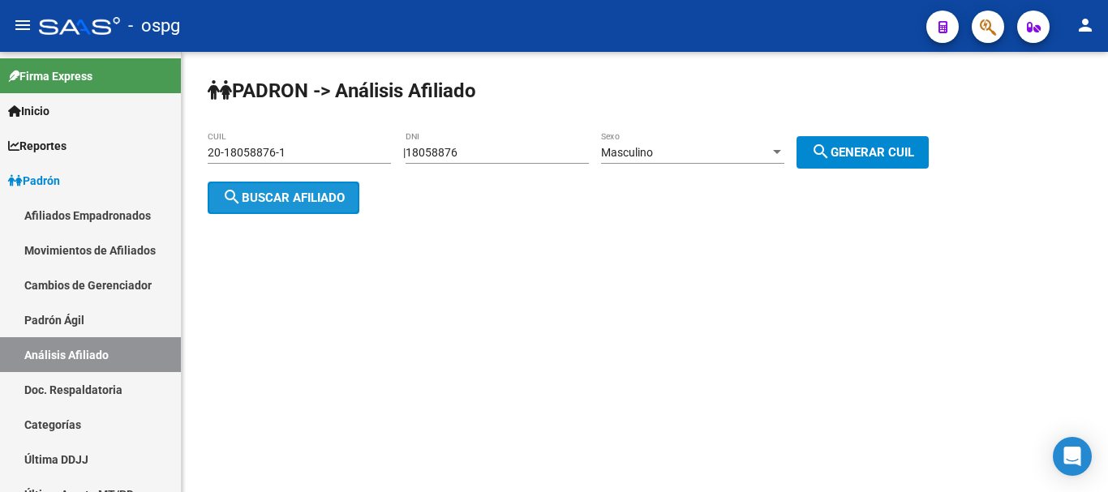
click at [259, 198] on span "search Buscar afiliado" at bounding box center [283, 198] width 122 height 15
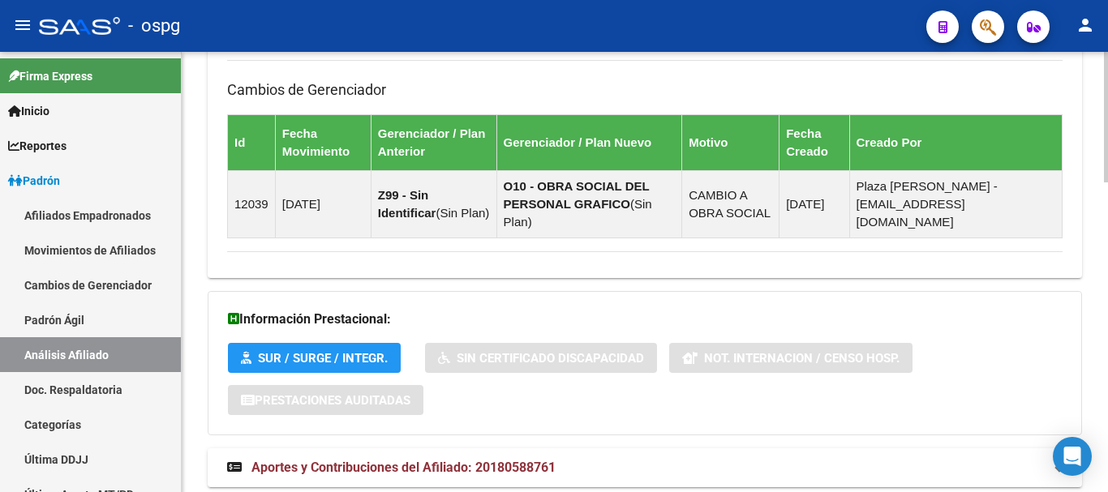
scroll to position [1044, 0]
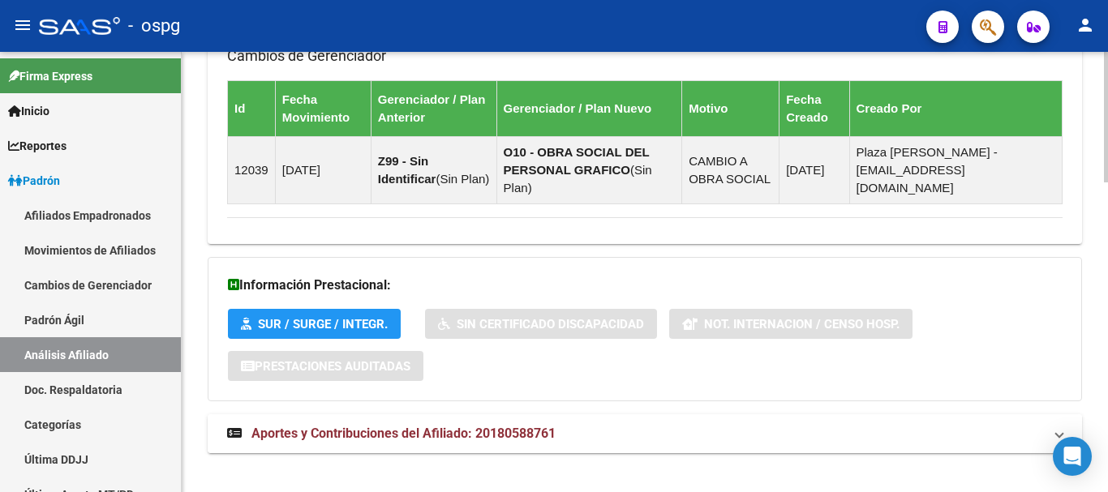
click at [593, 414] on mat-expansion-panel-header "Aportes y Contribuciones del Afiliado: 20180588761" at bounding box center [645, 433] width 874 height 39
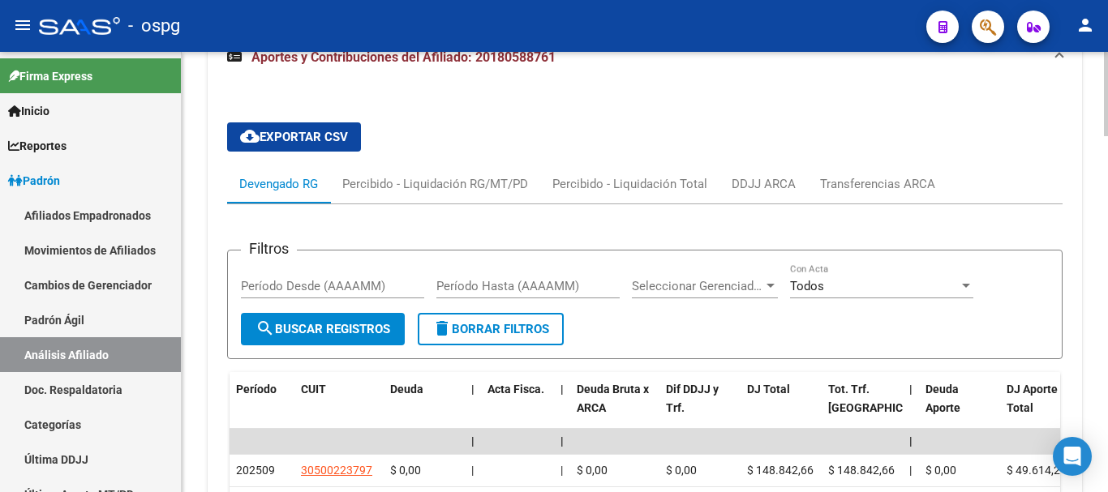
scroll to position [1464, 0]
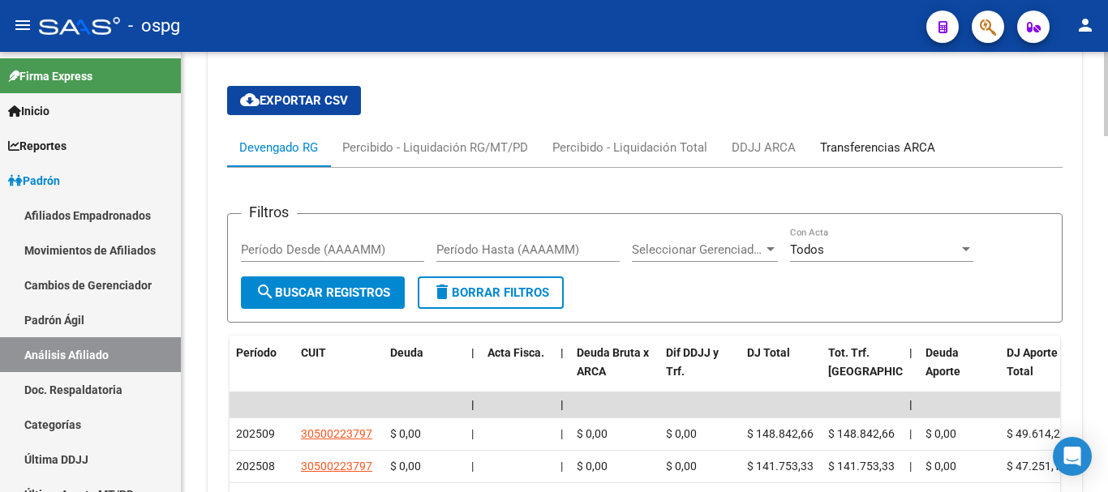
drag, startPoint x: 873, startPoint y: 118, endPoint x: 916, endPoint y: 136, distance: 46.8
click at [916, 136] on div "Transferencias ARCA" at bounding box center [877, 147] width 139 height 39
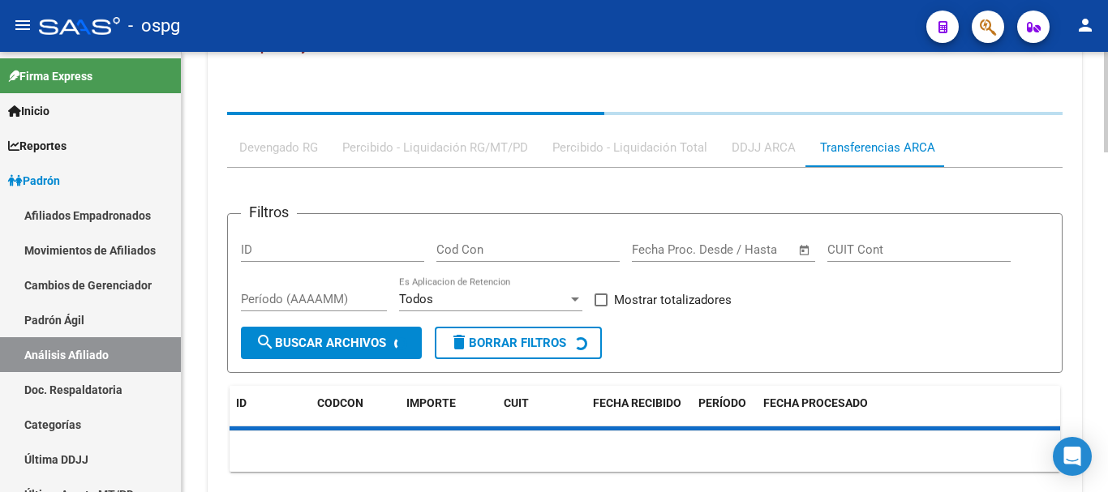
click at [901, 139] on div "Transferencias ARCA" at bounding box center [877, 148] width 115 height 18
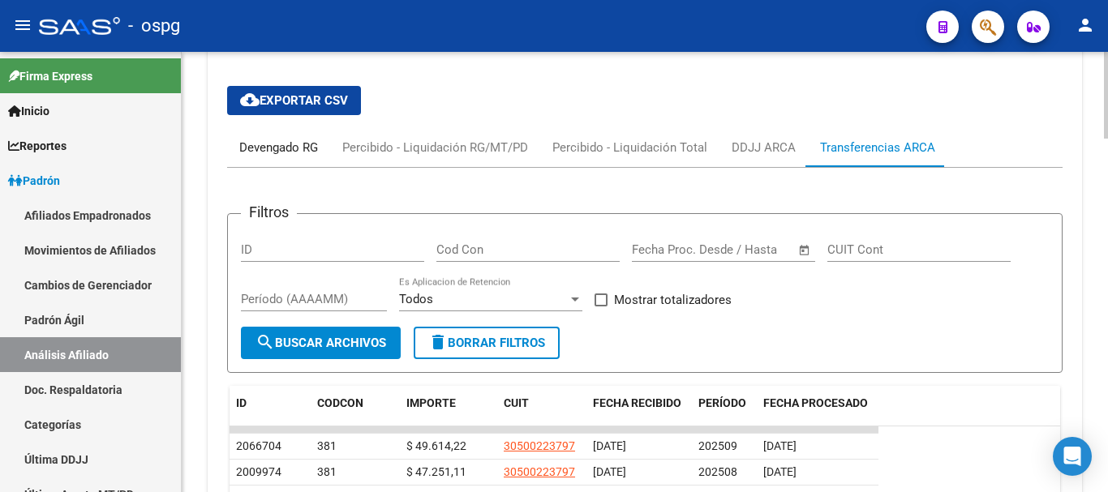
click at [243, 139] on div "Devengado RG" at bounding box center [278, 148] width 79 height 18
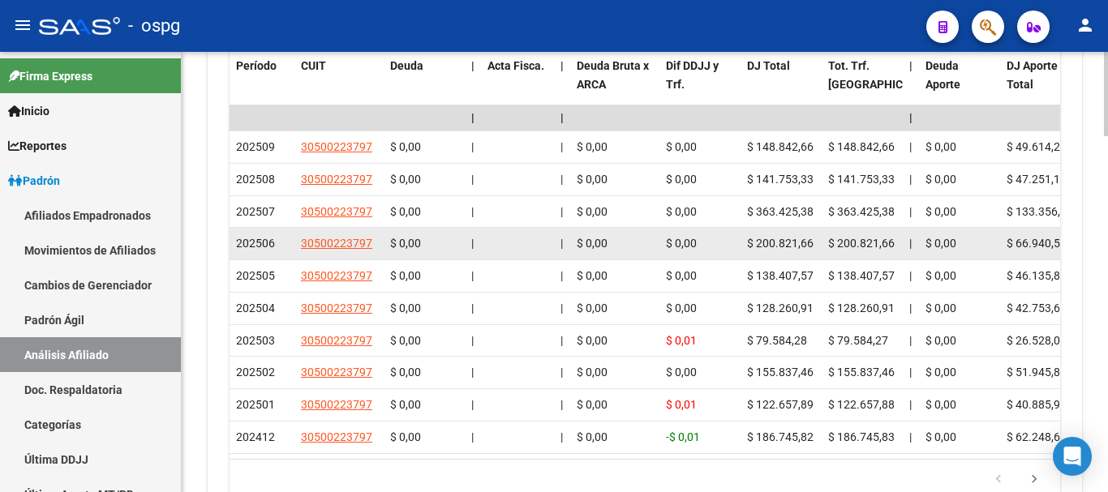
scroll to position [1788, 0]
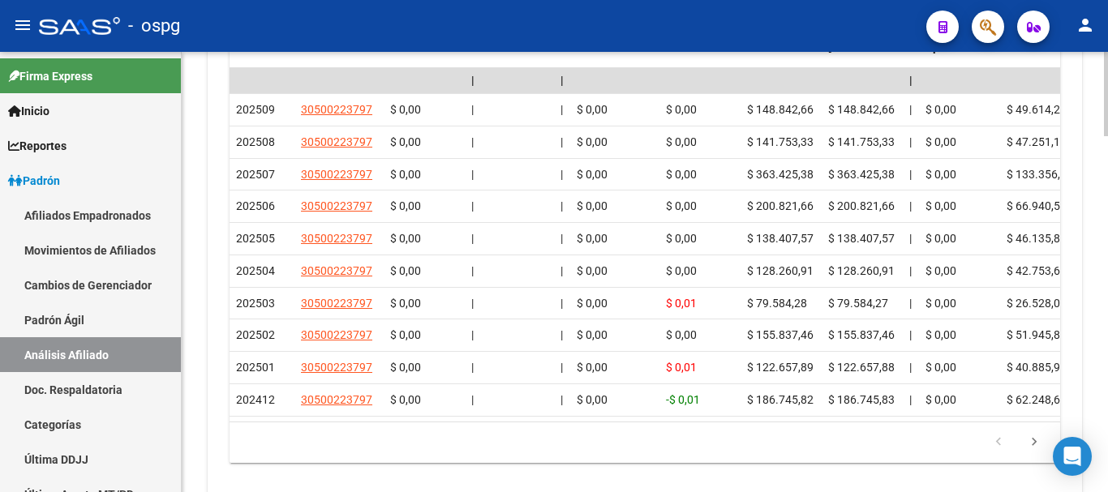
drag, startPoint x: 397, startPoint y: 426, endPoint x: 447, endPoint y: 419, distance: 49.9
click at [514, 426] on div "179.769.313.486.231.570.000.000.000.000.000.000.000.000.000.000.000.000.000.000…" at bounding box center [644, 442] width 830 height 41
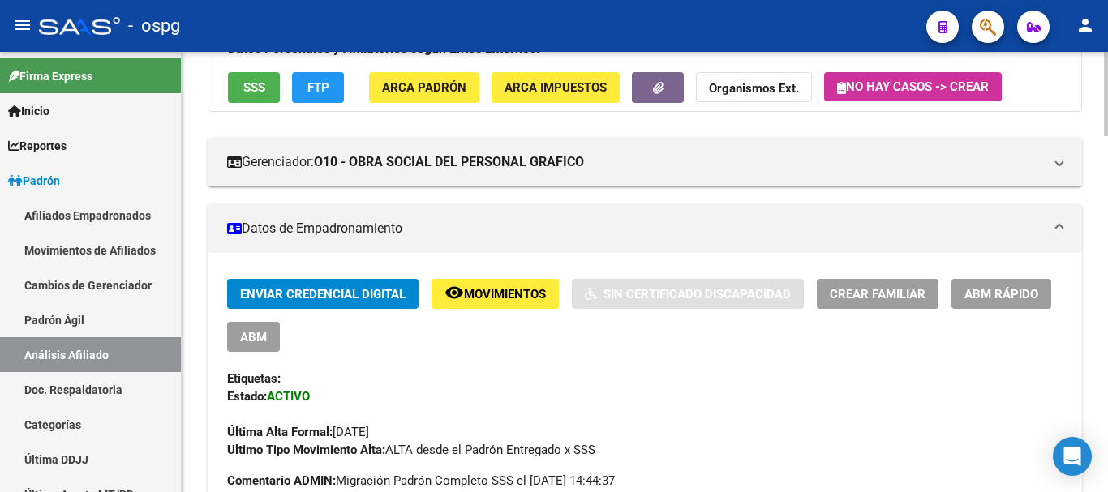
scroll to position [0, 0]
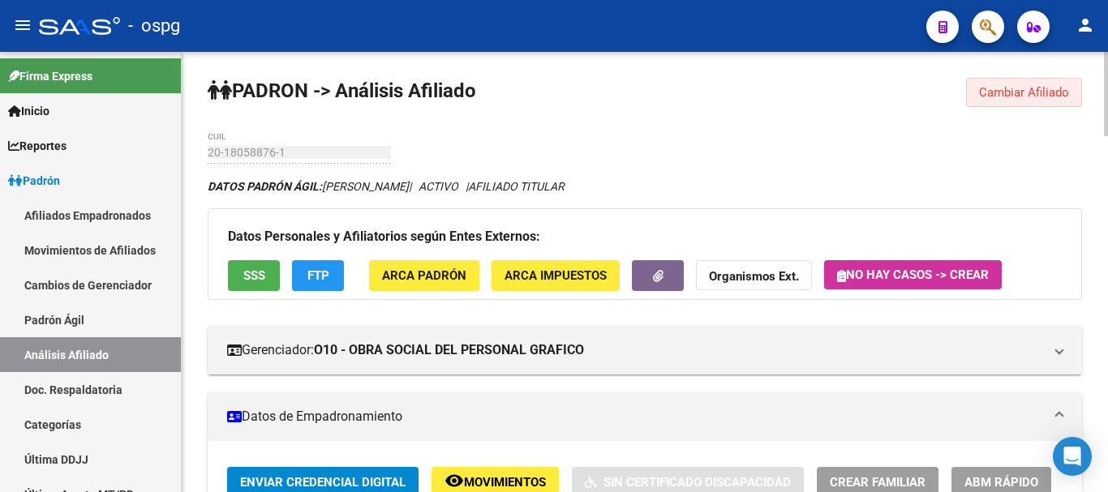
click at [1007, 92] on span "Cambiar Afiliado" at bounding box center [1024, 92] width 90 height 15
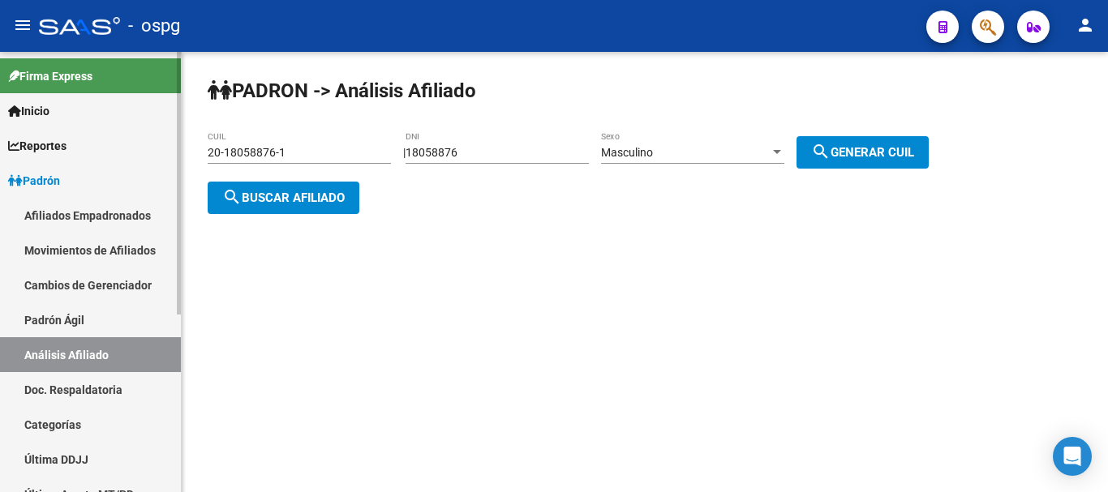
drag, startPoint x: 332, startPoint y: 151, endPoint x: 0, endPoint y: 191, distance: 334.9
click at [0, 191] on mat-sidenav-container "Firma Express Inicio Calendario SSS Instructivos Contacto OS Reportes Ingresos …" at bounding box center [554, 272] width 1108 height 440
type input "20-20780130-6"
click at [345, 191] on span "search Buscar afiliado" at bounding box center [283, 198] width 122 height 15
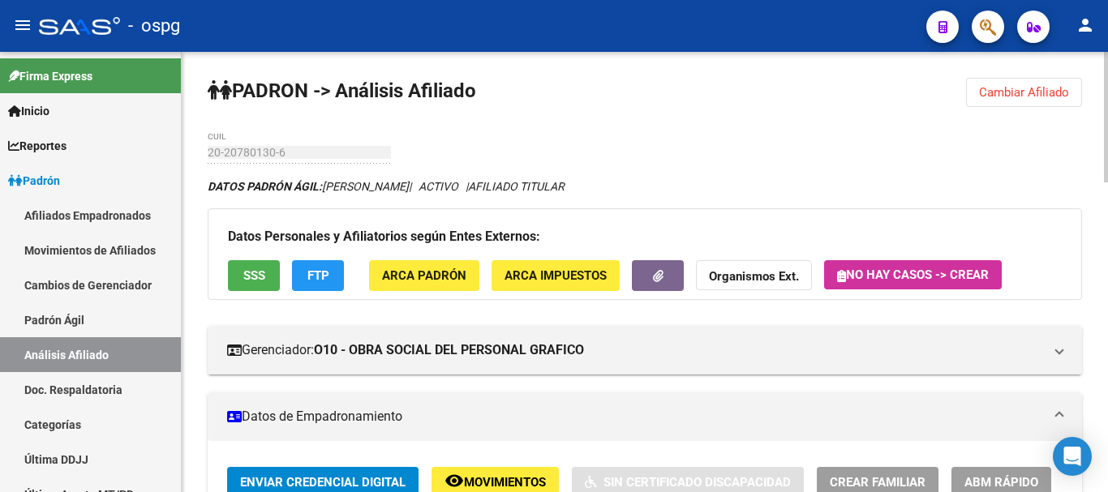
click at [1107, 66] on div at bounding box center [1106, 117] width 4 height 131
click at [1016, 96] on span "Cambiar Afiliado" at bounding box center [1024, 92] width 90 height 15
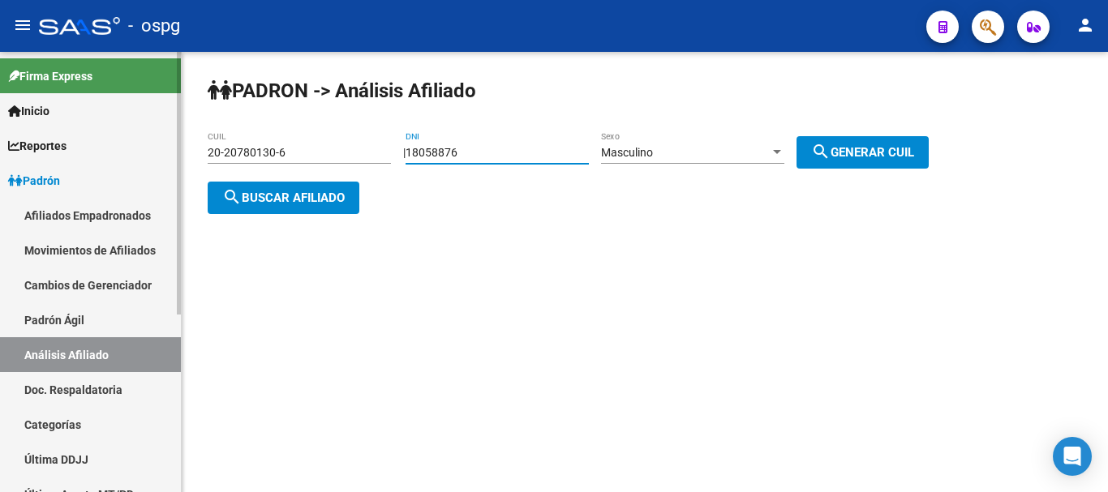
drag, startPoint x: 489, startPoint y: 156, endPoint x: 75, endPoint y: 153, distance: 414.4
click at [75, 153] on mat-sidenav-container "Firma Express Inicio Calendario SSS Instructivos Contacto OS Reportes Ingresos …" at bounding box center [554, 272] width 1108 height 440
type input "46342063"
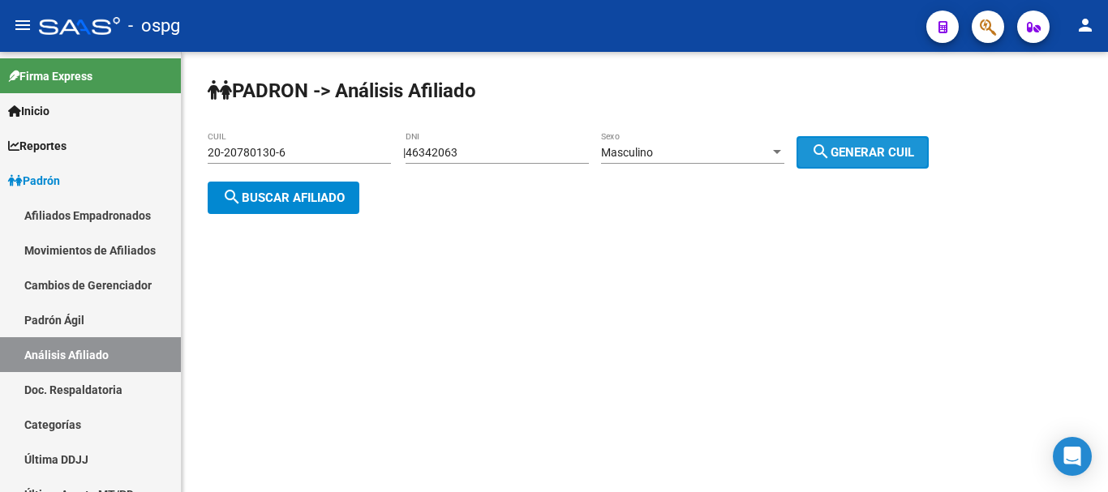
click at [851, 152] on span "search Generar CUIL" at bounding box center [862, 152] width 103 height 15
click at [251, 201] on span "search Buscar afiliado" at bounding box center [283, 198] width 122 height 15
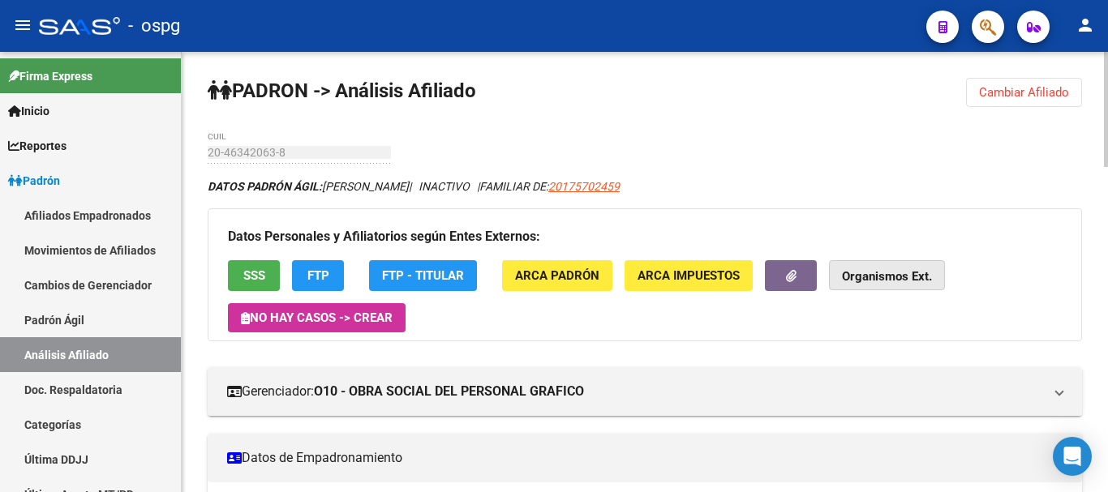
click at [882, 273] on strong "Organismos Ext." at bounding box center [887, 277] width 90 height 15
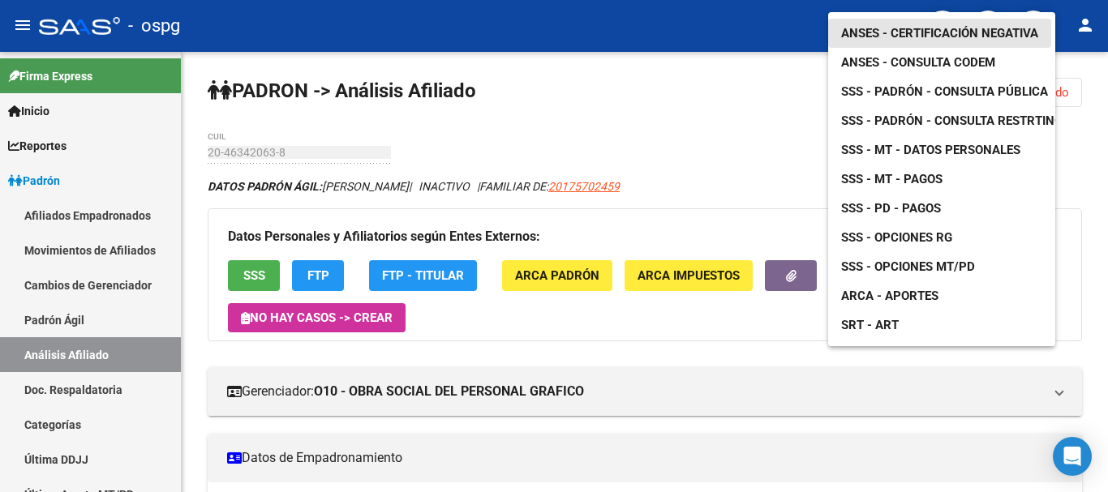
click at [879, 26] on span "ANSES - Certificación Negativa" at bounding box center [939, 33] width 197 height 15
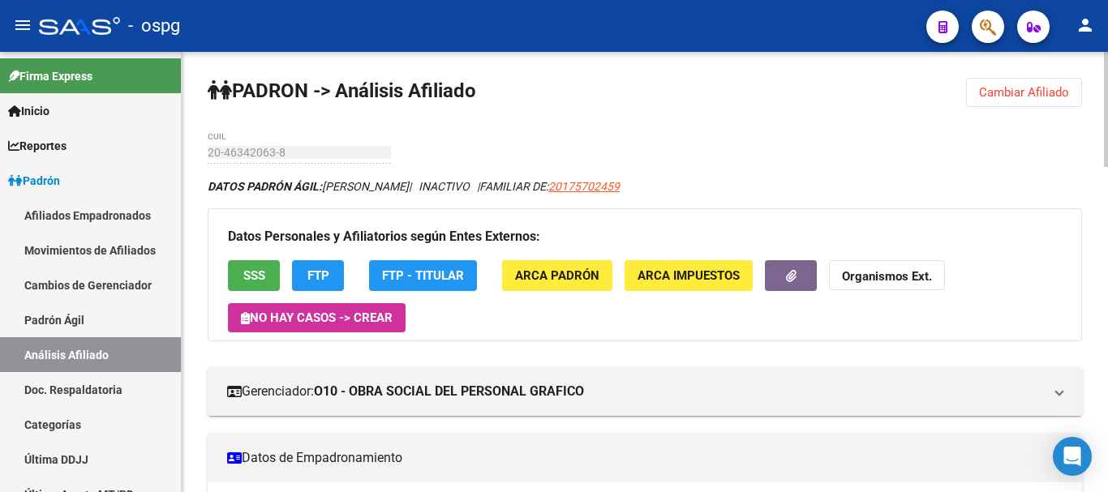
drag, startPoint x: 983, startPoint y: 102, endPoint x: 944, endPoint y: 97, distance: 39.2
click at [984, 102] on button "Cambiar Afiliado" at bounding box center [1024, 92] width 116 height 29
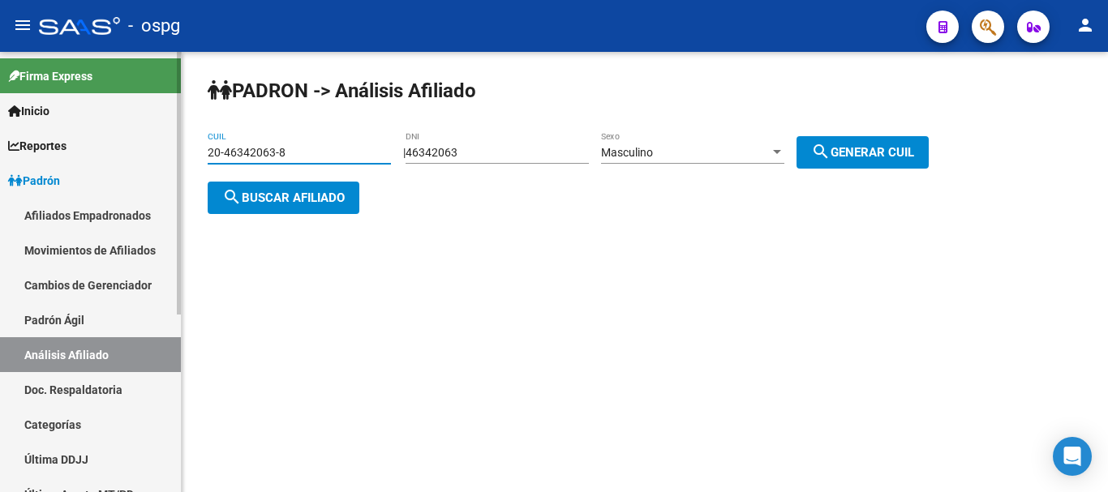
drag, startPoint x: 332, startPoint y: 157, endPoint x: 0, endPoint y: 14, distance: 362.1
click at [0, 164] on mat-sidenav-container "Firma Express Inicio Calendario SSS Instructivos Contacto OS Reportes Ingresos …" at bounding box center [554, 272] width 1108 height 440
type input "20-20780130-6"
click at [353, 199] on button "search Buscar afiliado" at bounding box center [284, 198] width 152 height 32
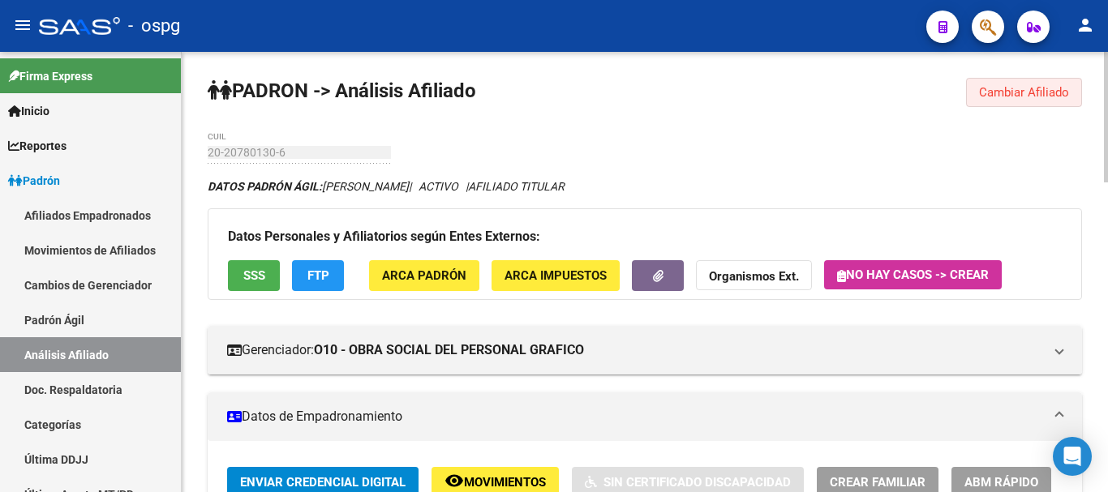
click at [1019, 96] on span "Cambiar Afiliado" at bounding box center [1024, 92] width 90 height 15
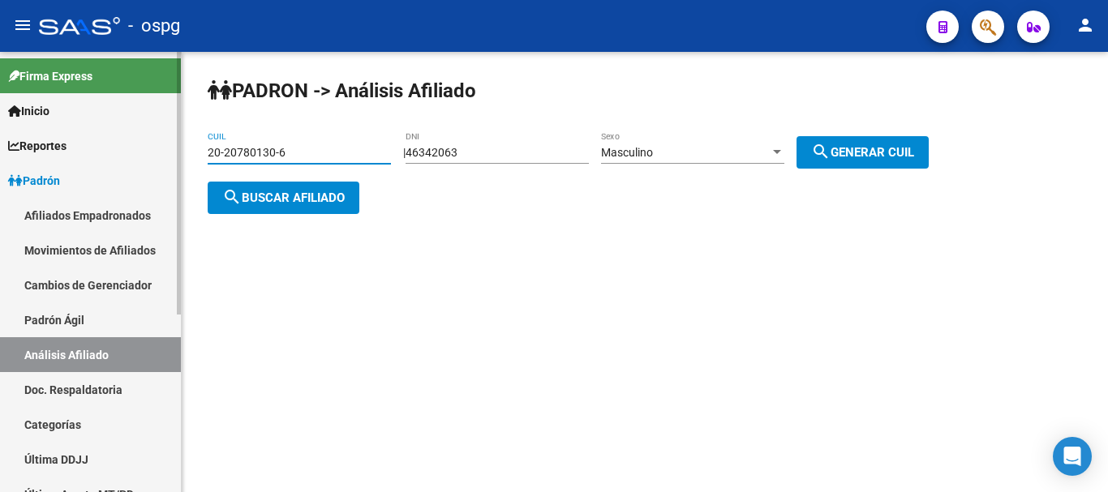
drag, startPoint x: 272, startPoint y: 148, endPoint x: 24, endPoint y: 148, distance: 248.1
click at [25, 148] on mat-sidenav-container "Firma Express Inicio Calendario SSS Instructivos Contacto OS Reportes Ingresos …" at bounding box center [554, 272] width 1108 height 440
click at [486, 144] on div "46342063 DNI" at bounding box center [496, 147] width 183 height 32
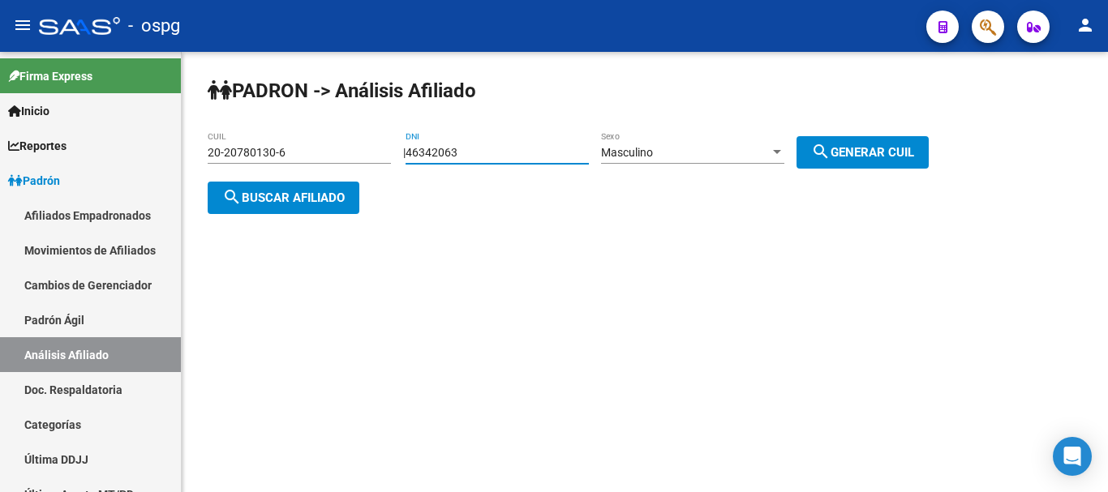
drag, startPoint x: 495, startPoint y: 152, endPoint x: 401, endPoint y: 152, distance: 94.9
click at [401, 152] on app-analisis-afiliado "PADRON -> Análisis Afiliado 20-20780130-6 CUIL | 46342063 DNI Masculino Sexo se…" at bounding box center [574, 175] width 733 height 58
type input "43036737"
click at [830, 149] on mat-icon "search" at bounding box center [820, 151] width 19 height 19
type input "20-43036737-5"
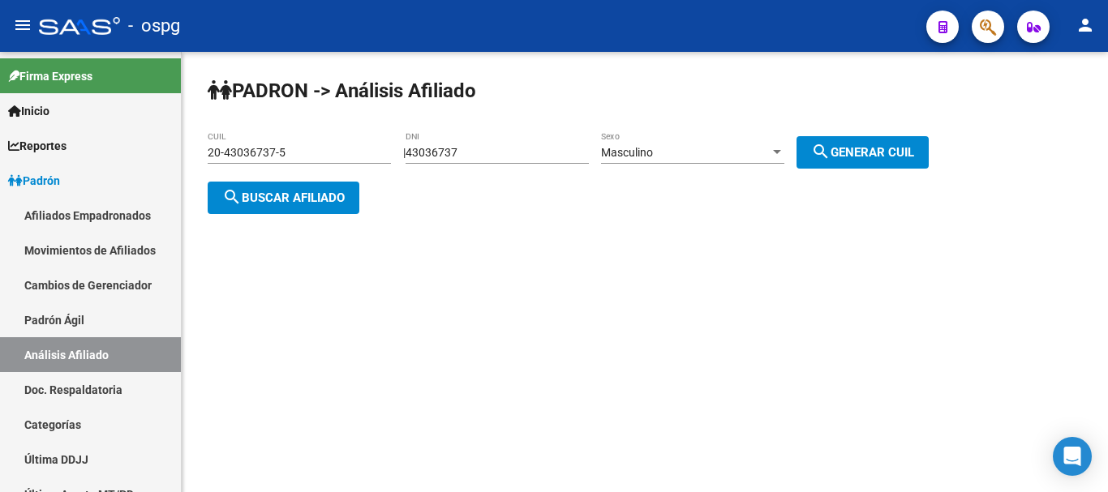
click at [307, 221] on div "PADRON -> Análisis Afiliado 20-43036737-5 CUIL | 43036737 DNI Masculino Sexo se…" at bounding box center [645, 159] width 926 height 214
click at [309, 201] on span "search Buscar afiliado" at bounding box center [283, 198] width 122 height 15
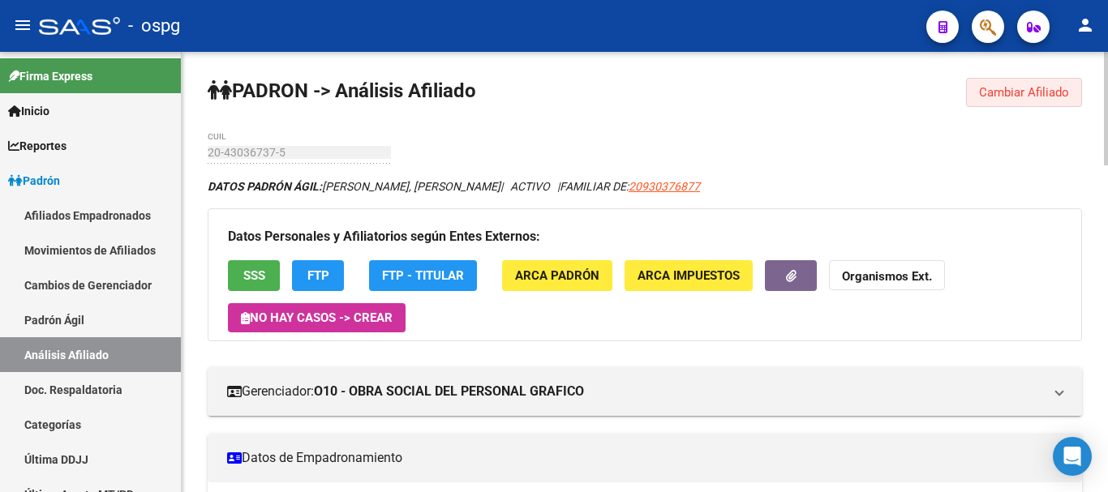
click at [980, 101] on button "Cambiar Afiliado" at bounding box center [1024, 92] width 116 height 29
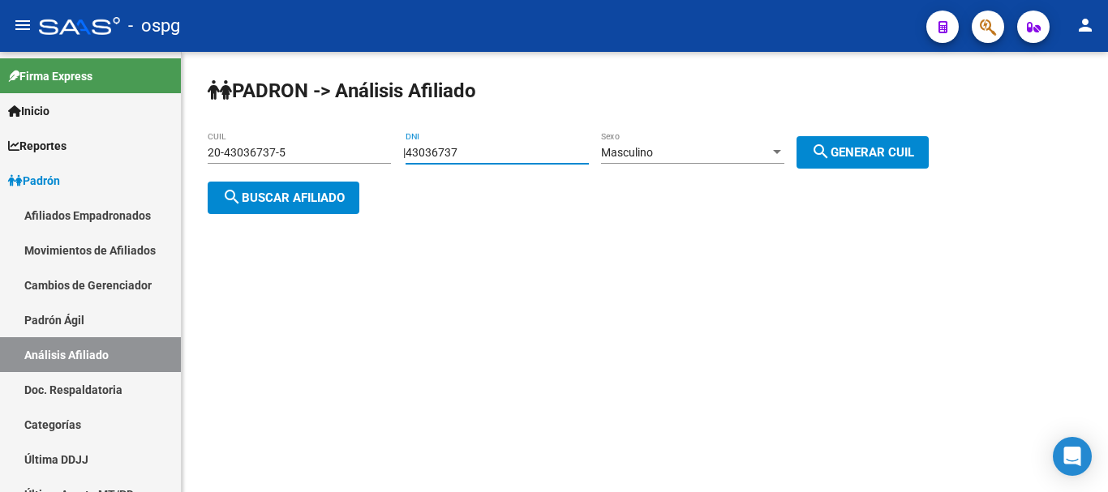
drag, startPoint x: 479, startPoint y: 153, endPoint x: 350, endPoint y: 148, distance: 129.1
click at [354, 146] on app-analisis-afiliado "PADRON -> Análisis Afiliado 20-43036737-5 CUIL | 43036737 DNI Masculino Sexo se…" at bounding box center [574, 175] width 733 height 58
type input "29235898"
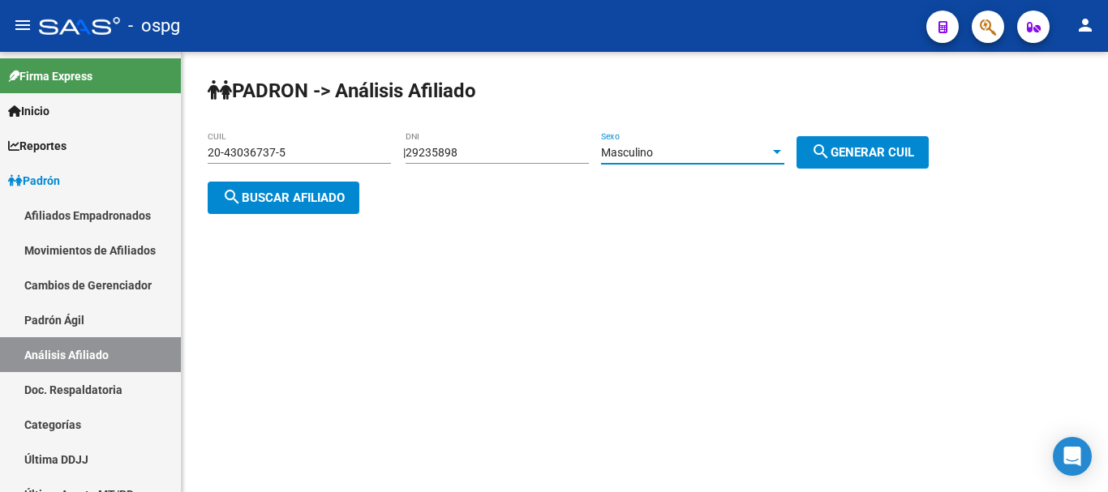
click at [653, 152] on span "Masculino" at bounding box center [627, 152] width 52 height 13
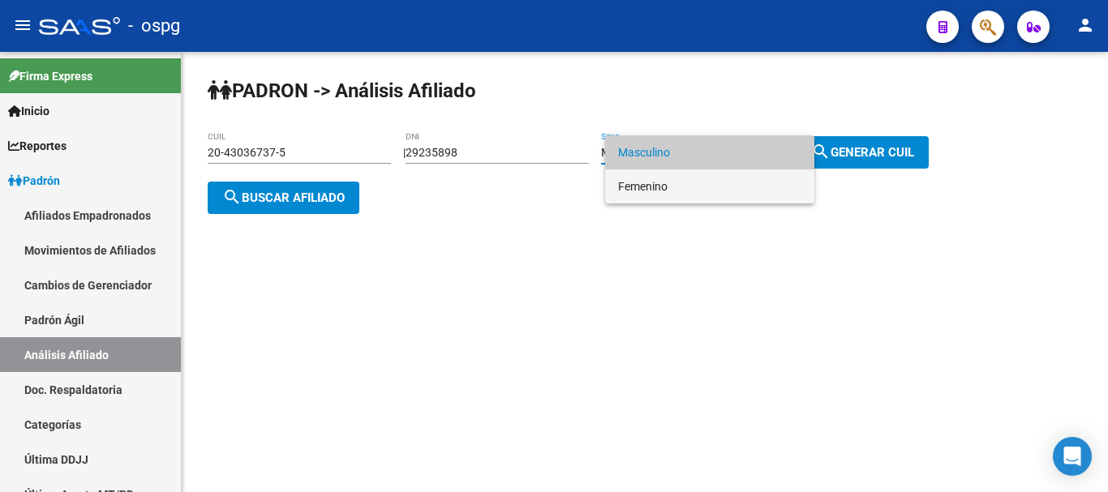
click at [666, 187] on span "Femenino" at bounding box center [709, 186] width 183 height 34
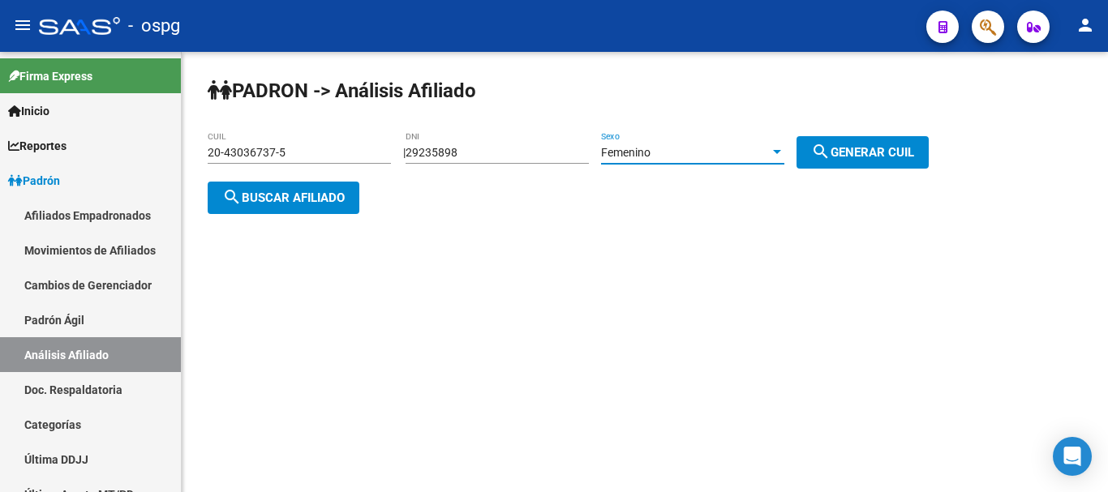
click at [869, 159] on button "search Generar CUIL" at bounding box center [862, 152] width 132 height 32
type input "27-29235898-4"
click at [325, 187] on button "search Buscar afiliado" at bounding box center [284, 198] width 152 height 32
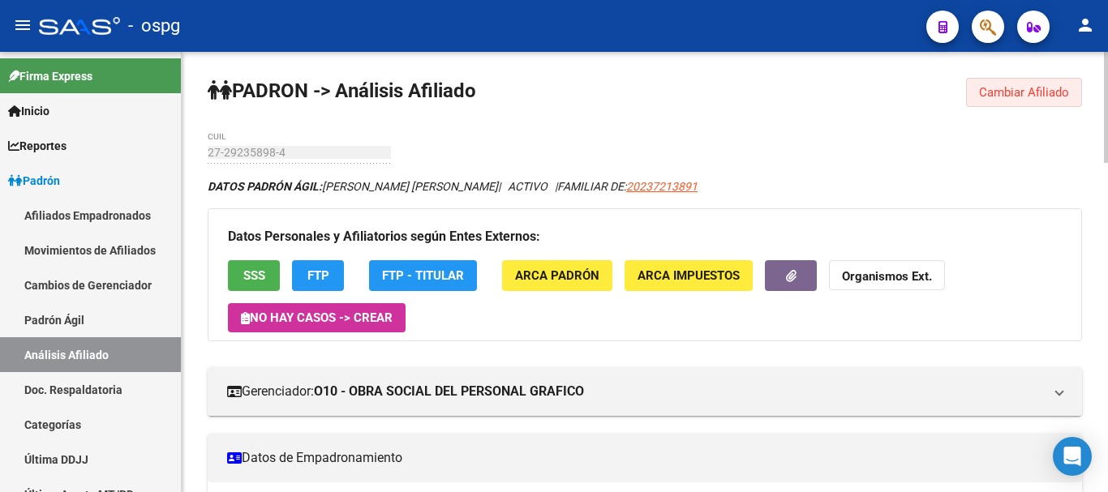
drag, startPoint x: 1078, startPoint y: 90, endPoint x: 750, endPoint y: 129, distance: 330.7
click at [1078, 88] on button "Cambiar Afiliado" at bounding box center [1024, 92] width 116 height 29
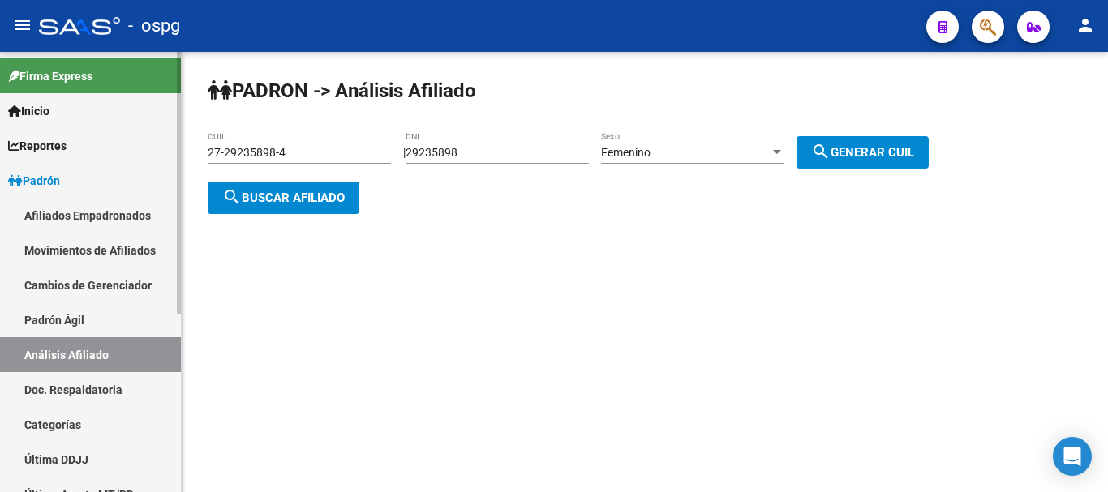
drag, startPoint x: 499, startPoint y: 144, endPoint x: 168, endPoint y: 173, distance: 332.1
click at [134, 162] on mat-sidenav-container "Firma Express Inicio Calendario SSS Instructivos Contacto OS Reportes Ingresos …" at bounding box center [554, 272] width 1108 height 440
drag, startPoint x: 505, startPoint y: 149, endPoint x: 64, endPoint y: 187, distance: 442.8
click at [69, 186] on mat-sidenav-container "Firma Express Inicio Calendario SSS Instructivos Contacto OS Reportes Ingresos …" at bounding box center [554, 272] width 1108 height 440
click at [705, 156] on div "Femenino" at bounding box center [685, 153] width 169 height 14
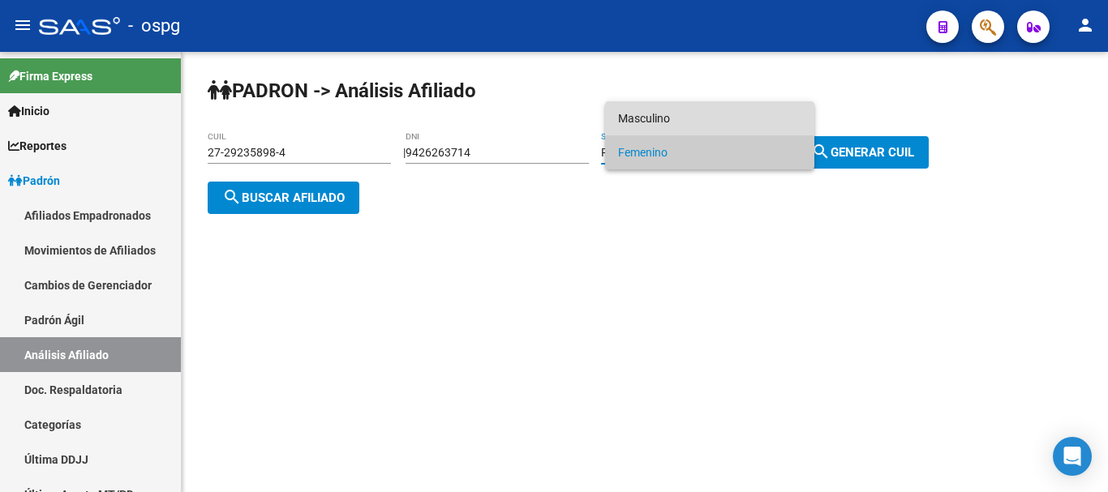
click at [727, 118] on span "Masculino" at bounding box center [709, 118] width 183 height 34
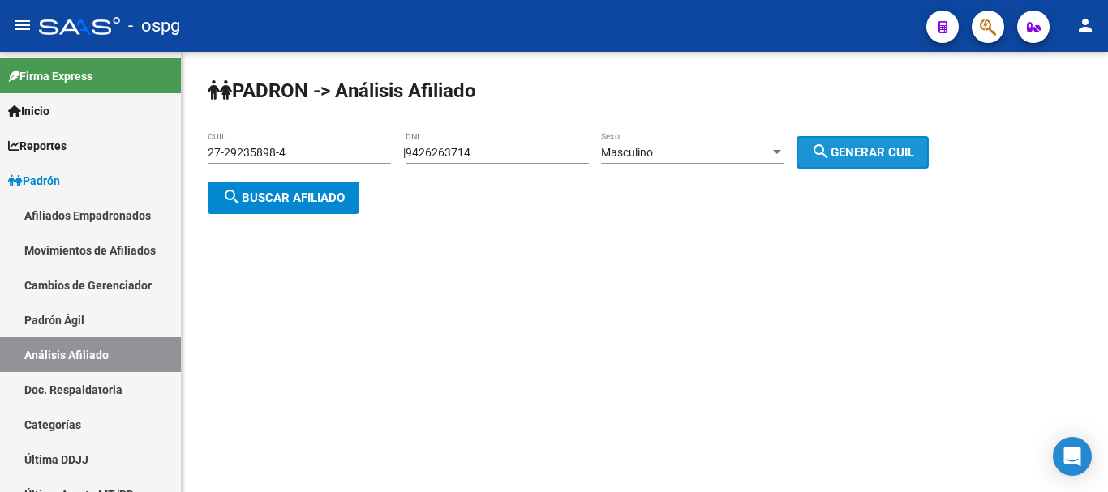
click at [873, 146] on span "search Generar CUIL" at bounding box center [862, 152] width 103 height 15
click at [875, 149] on span "search Generar CUIL" at bounding box center [862, 152] width 103 height 15
drag, startPoint x: 301, startPoint y: 202, endPoint x: 752, endPoint y: 154, distance: 454.2
click at [752, 154] on app-analisis-afiliado "PADRON -> Análisis Afiliado 27-29235898-4 CUIL | 9426263714 DNI Masculino Sexo …" at bounding box center [574, 175] width 733 height 58
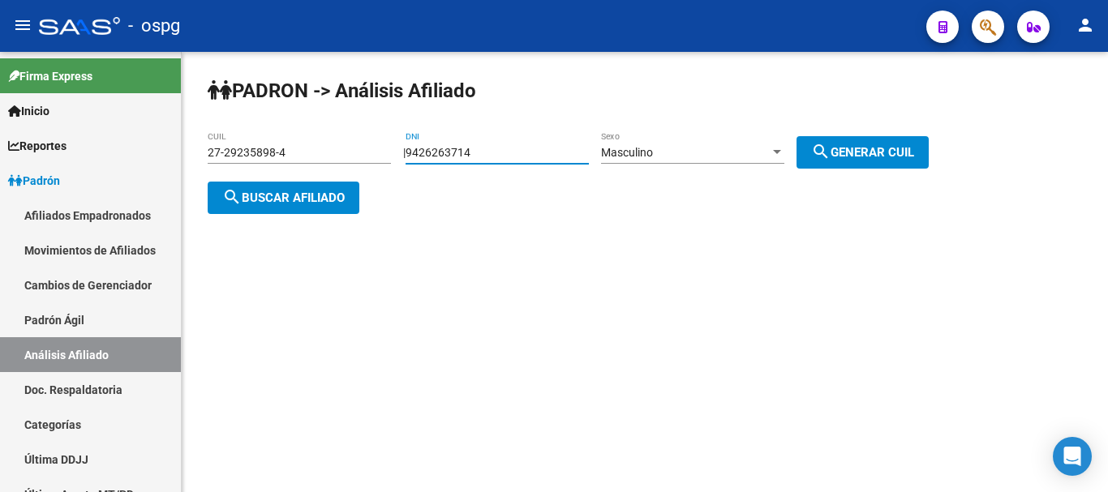
drag, startPoint x: 448, startPoint y: 152, endPoint x: 435, endPoint y: 154, distance: 12.3
click at [435, 154] on input "9426263714" at bounding box center [496, 153] width 183 height 14
type input "94263714"
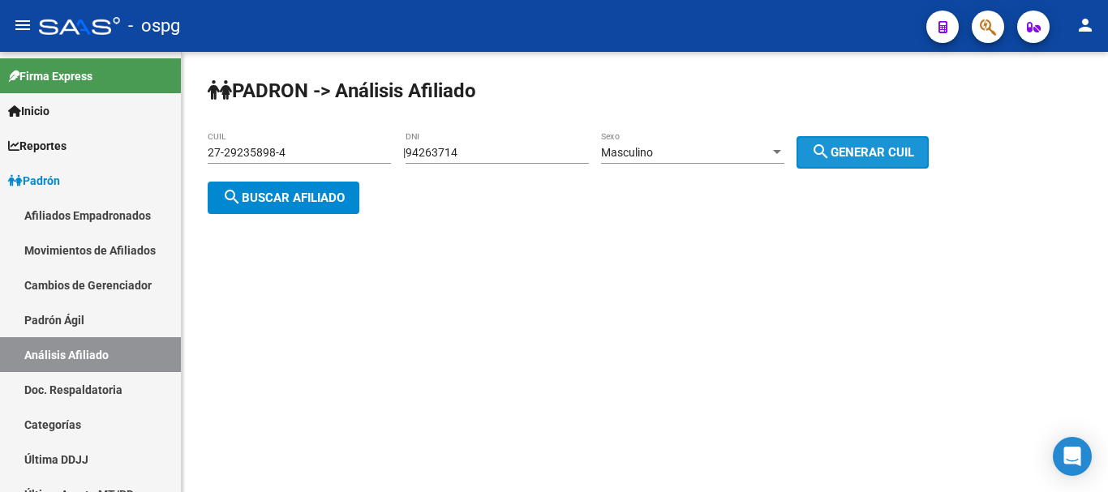
click at [885, 140] on button "search Generar CUIL" at bounding box center [862, 152] width 132 height 32
type input "20-94263714-5"
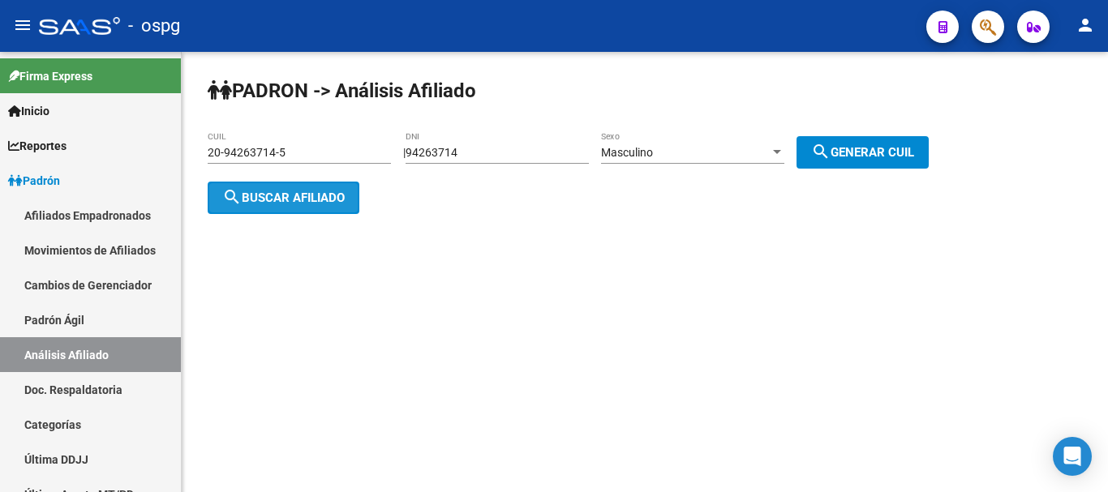
click at [319, 187] on button "search Buscar afiliado" at bounding box center [284, 198] width 152 height 32
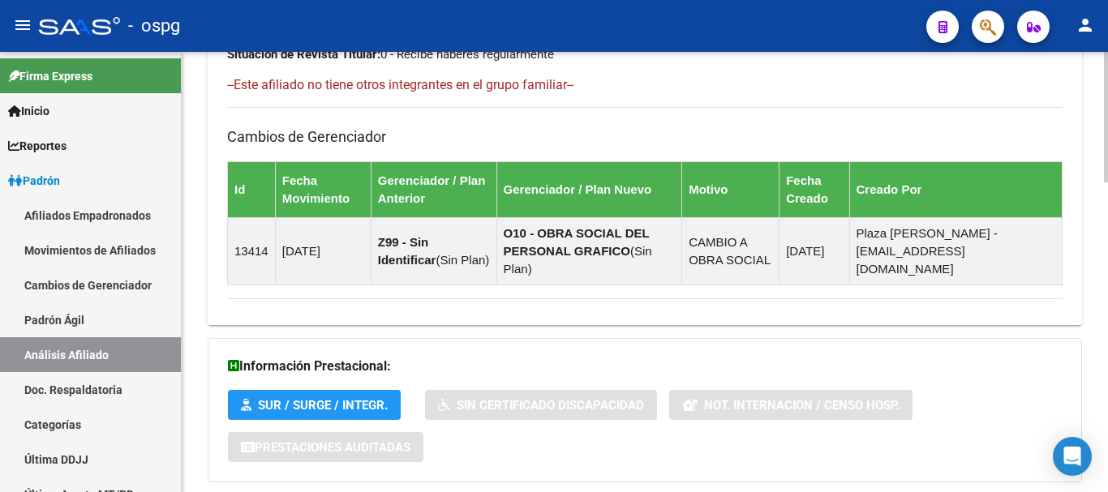
click at [635, 417] on div "Información Prestacional: SUR / SURGE / INTEGR. Sin Certificado Discapacidad No…" at bounding box center [645, 410] width 874 height 144
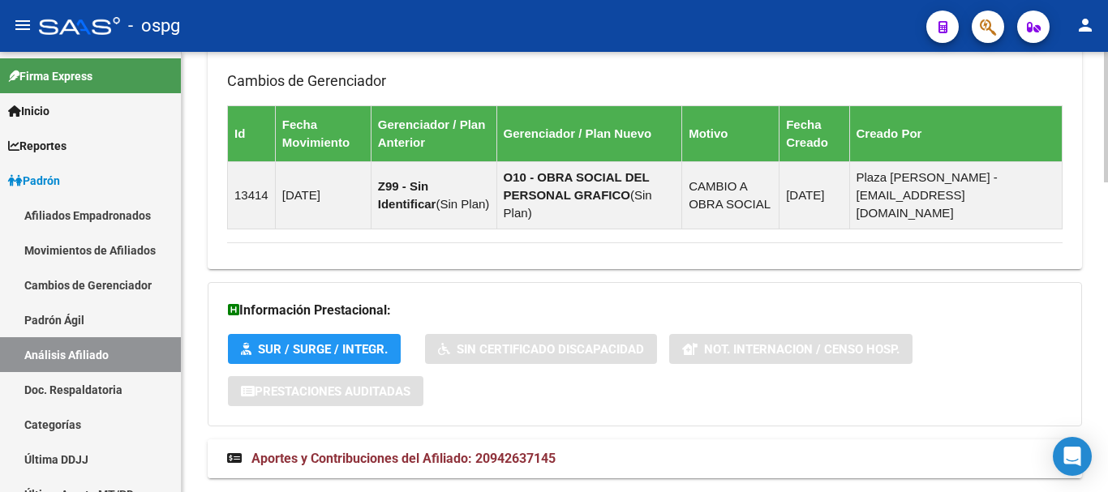
scroll to position [1044, 0]
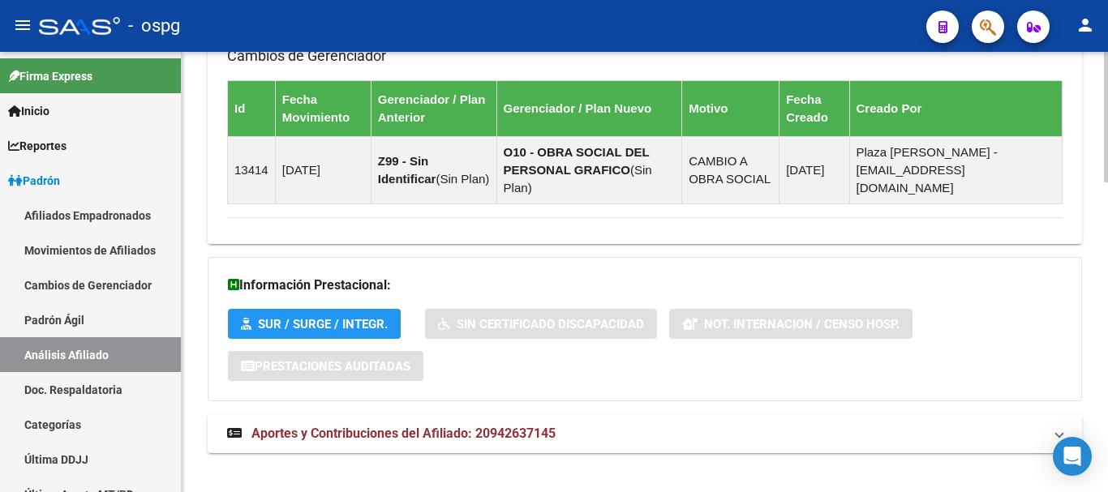
drag, startPoint x: 632, startPoint y: 414, endPoint x: 654, endPoint y: 326, distance: 91.1
click at [632, 425] on mat-panel-title "Aportes y Contribuciones del Afiliado: 20942637145" at bounding box center [635, 434] width 816 height 18
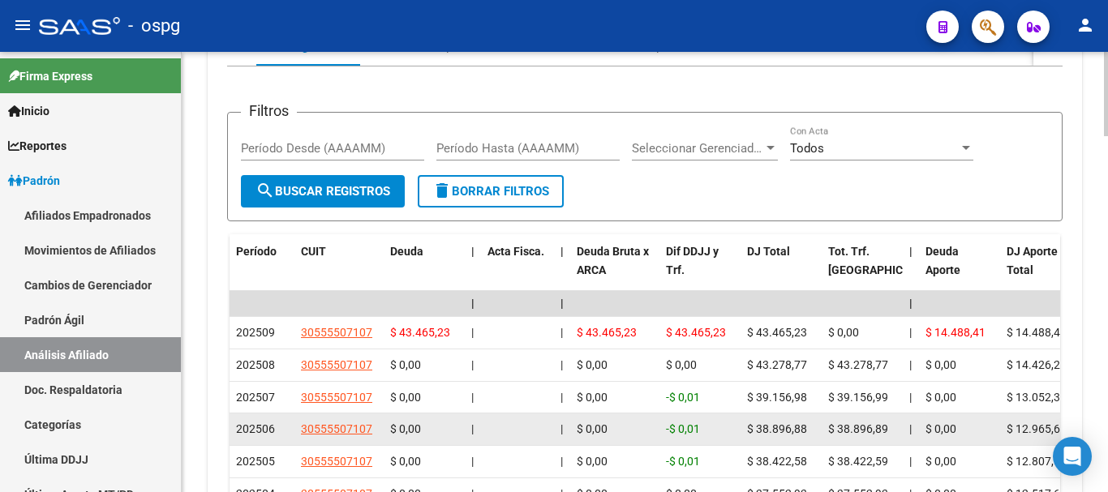
scroll to position [1531, 0]
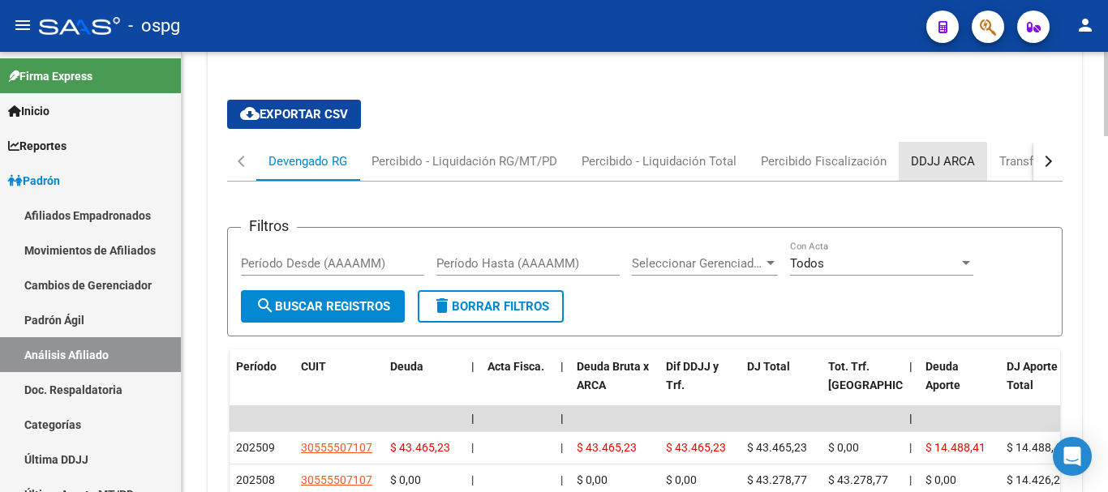
click at [915, 152] on div "DDJJ ARCA" at bounding box center [943, 161] width 64 height 18
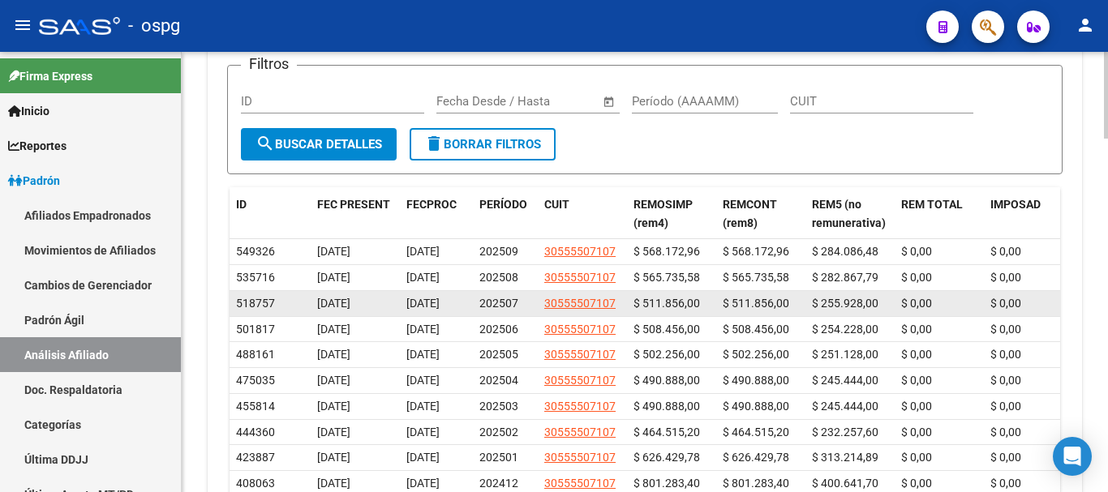
scroll to position [1693, 0]
